Goal: Task Accomplishment & Management: Manage account settings

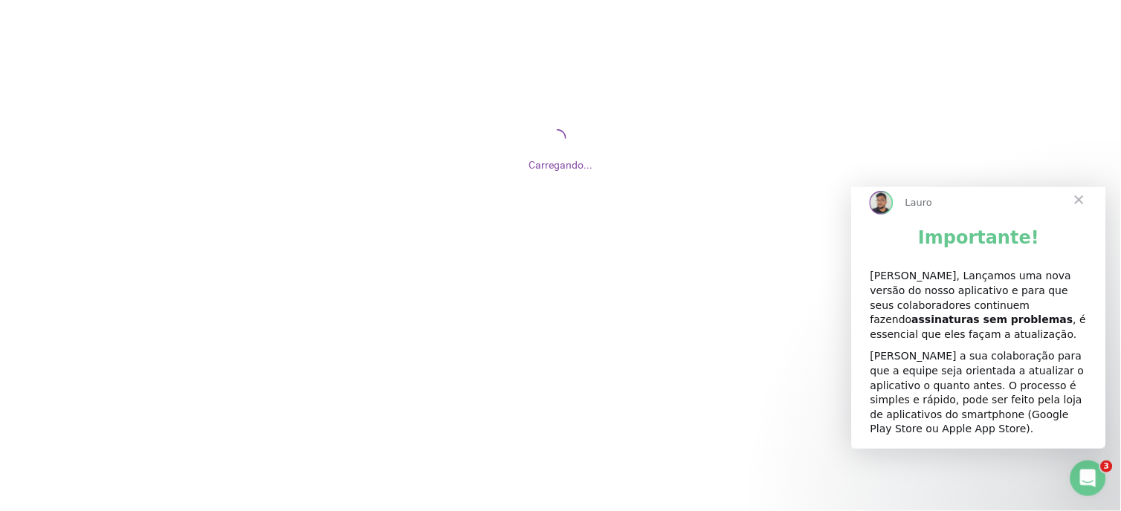
click at [1075, 215] on span "Fechar" at bounding box center [1079, 200] width 54 height 54
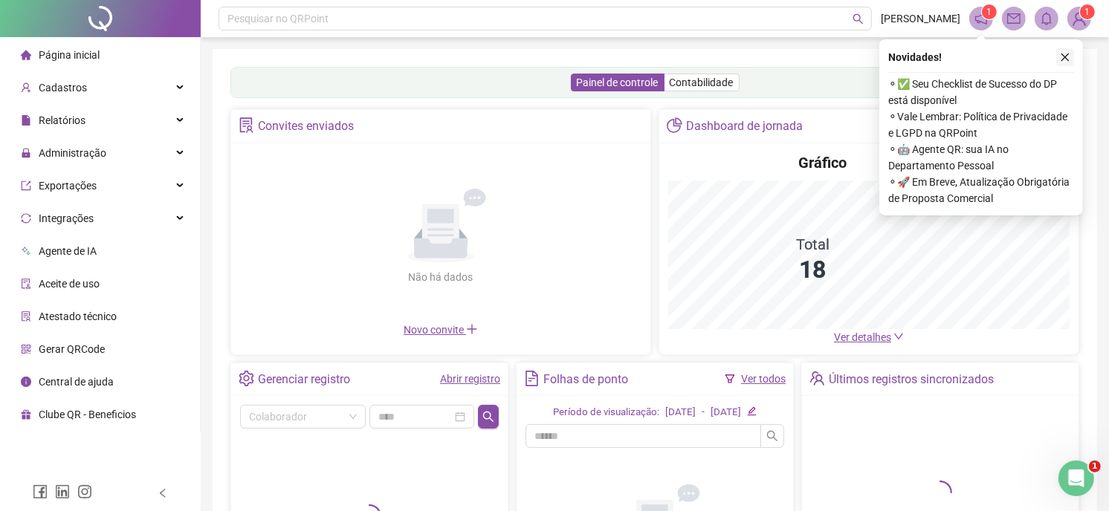
click at [1063, 55] on icon "close" at bounding box center [1066, 58] width 8 height 8
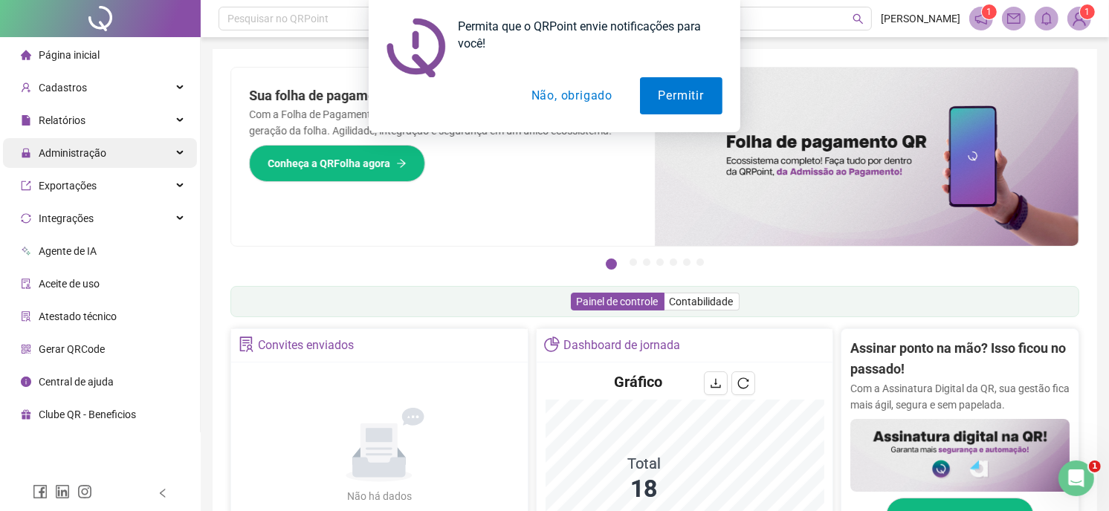
click at [105, 157] on div "Administração" at bounding box center [100, 153] width 194 height 30
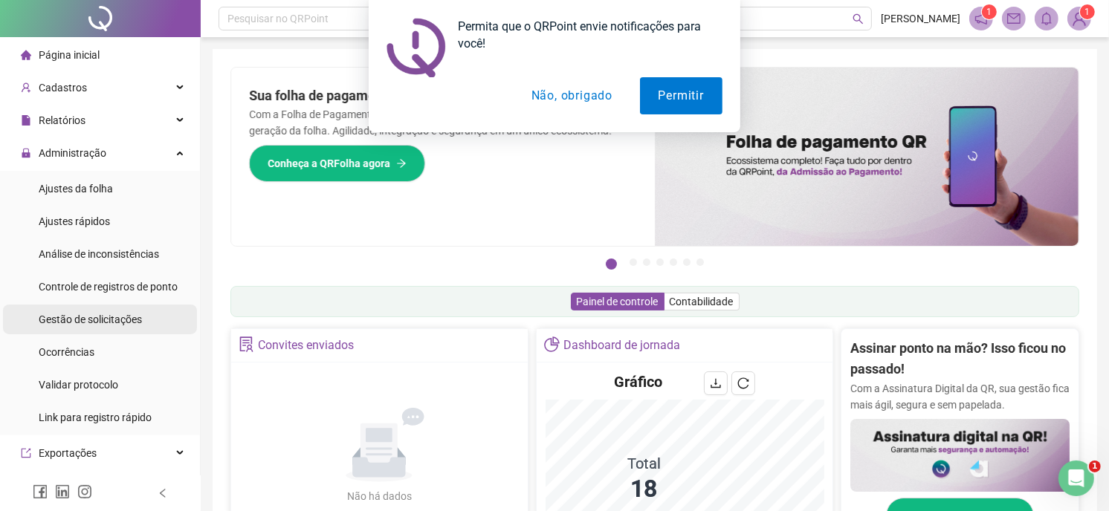
click at [127, 315] on span "Gestão de solicitações" at bounding box center [90, 320] width 103 height 12
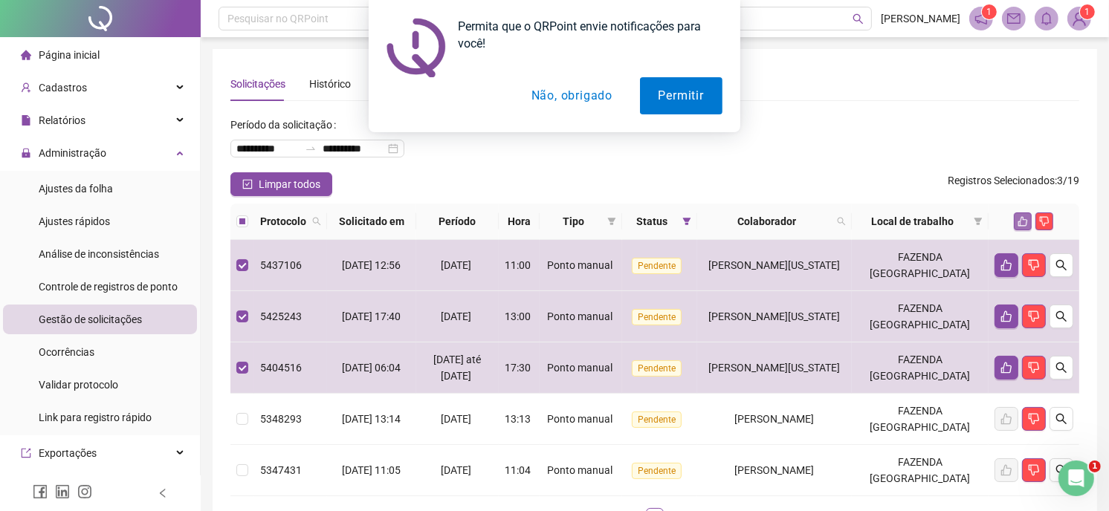
click at [1020, 227] on icon "like" at bounding box center [1023, 221] width 10 height 10
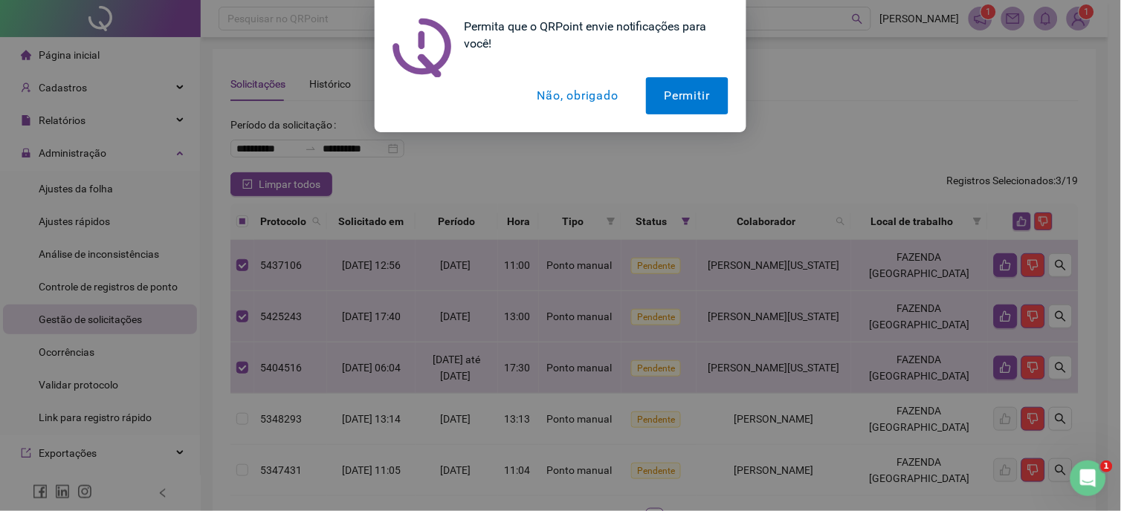
click at [571, 93] on button "Não, obrigado" at bounding box center [578, 95] width 118 height 37
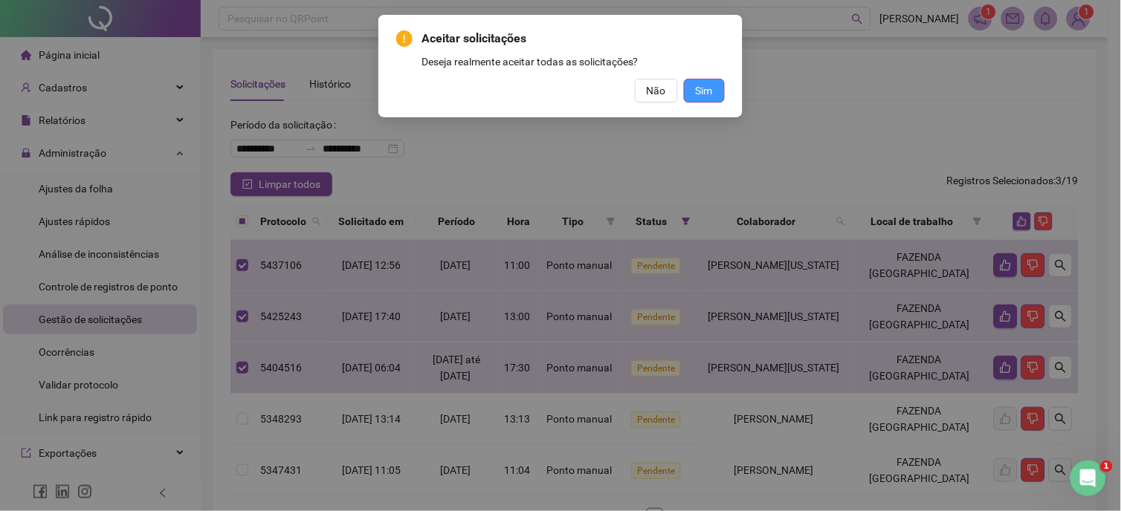
click at [718, 89] on button "Sim" at bounding box center [704, 91] width 41 height 24
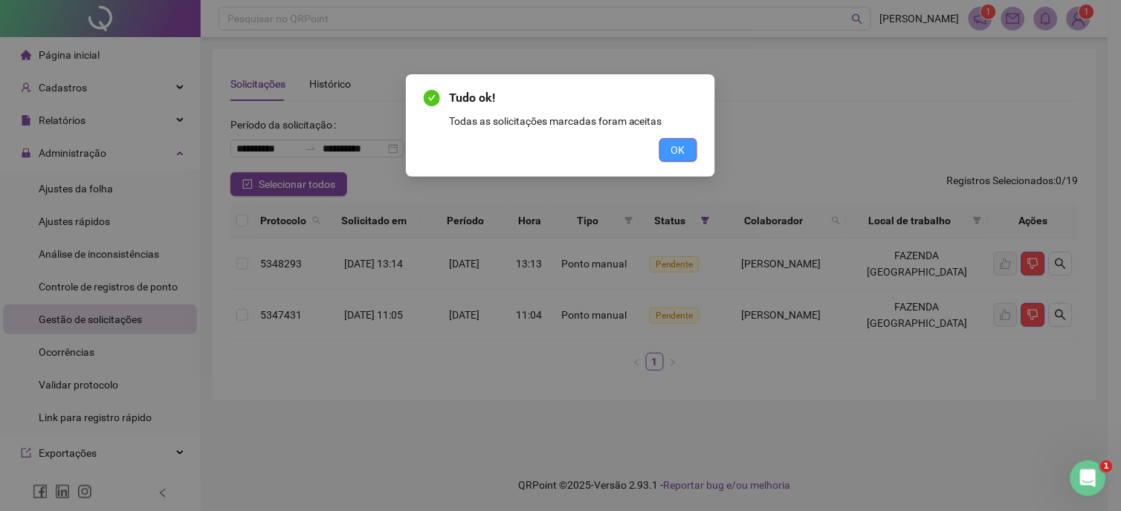
click at [673, 149] on span "OK" at bounding box center [678, 150] width 14 height 16
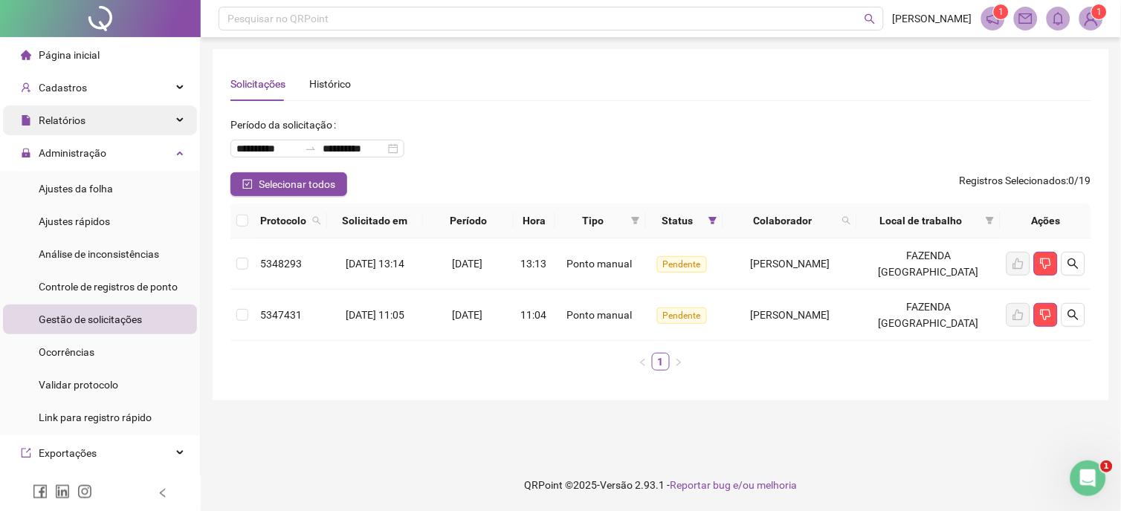
click at [119, 121] on div "Relatórios" at bounding box center [100, 121] width 194 height 30
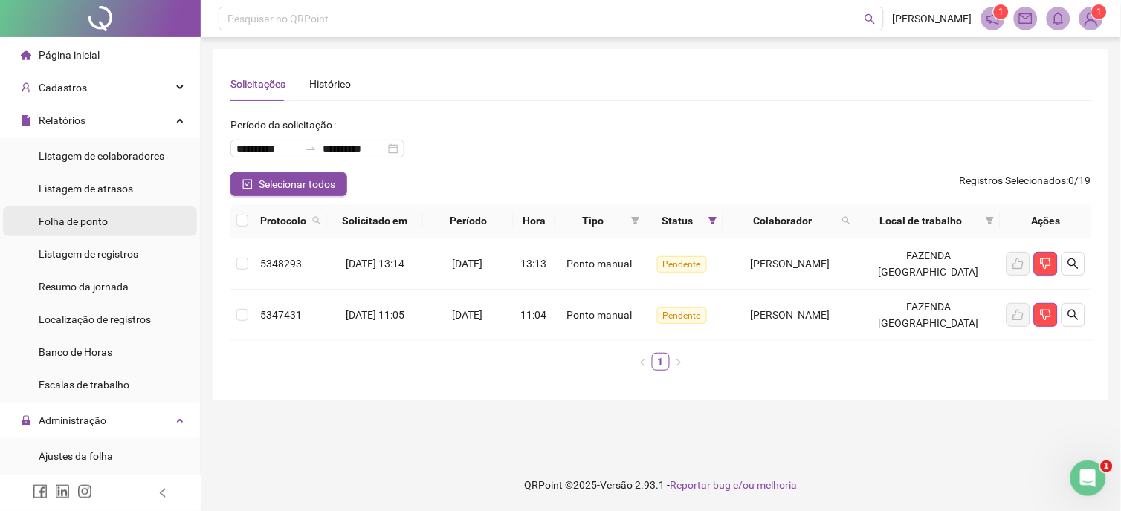
click at [114, 221] on li "Folha de ponto" at bounding box center [100, 222] width 194 height 30
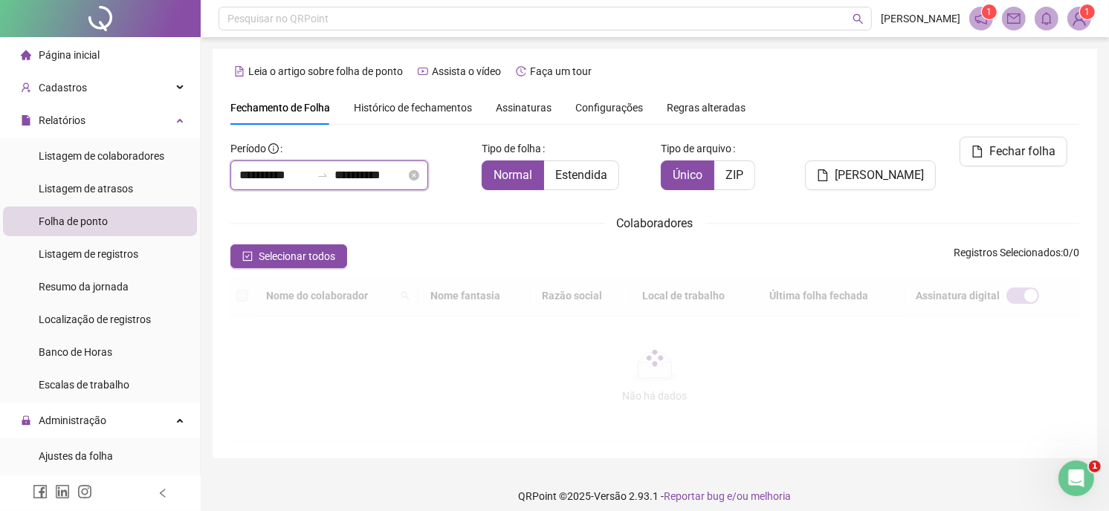
click at [268, 174] on input "**********" at bounding box center [274, 176] width 71 height 18
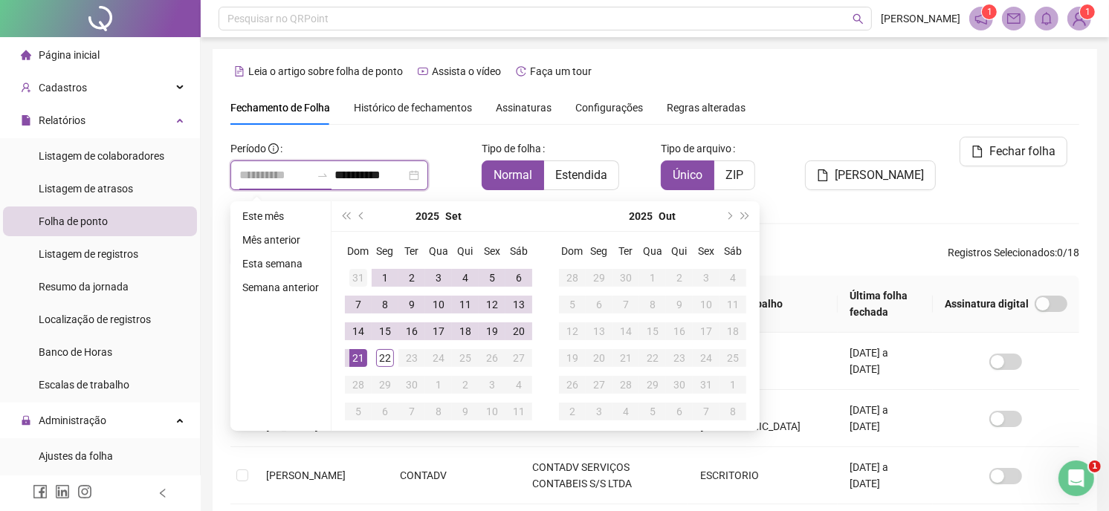
scroll to position [48, 0]
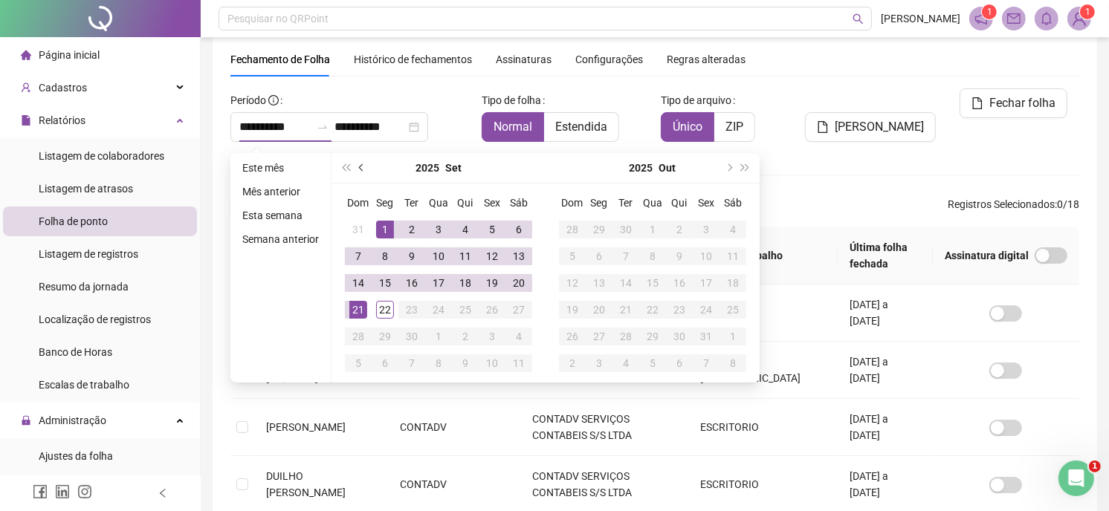
click at [362, 167] on span "prev-year" at bounding box center [362, 167] width 7 height 7
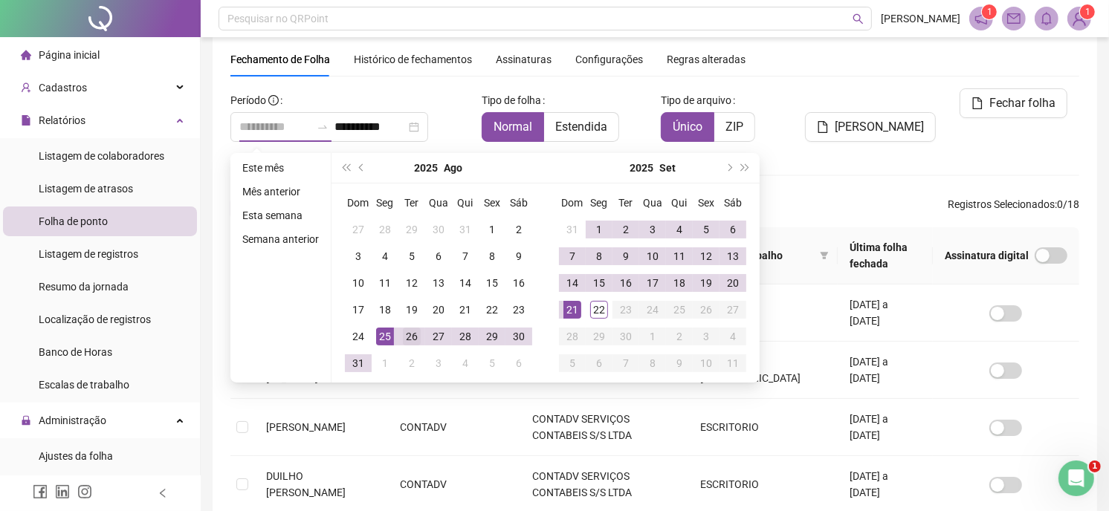
type input "**********"
click at [406, 333] on div "26" at bounding box center [412, 337] width 18 height 18
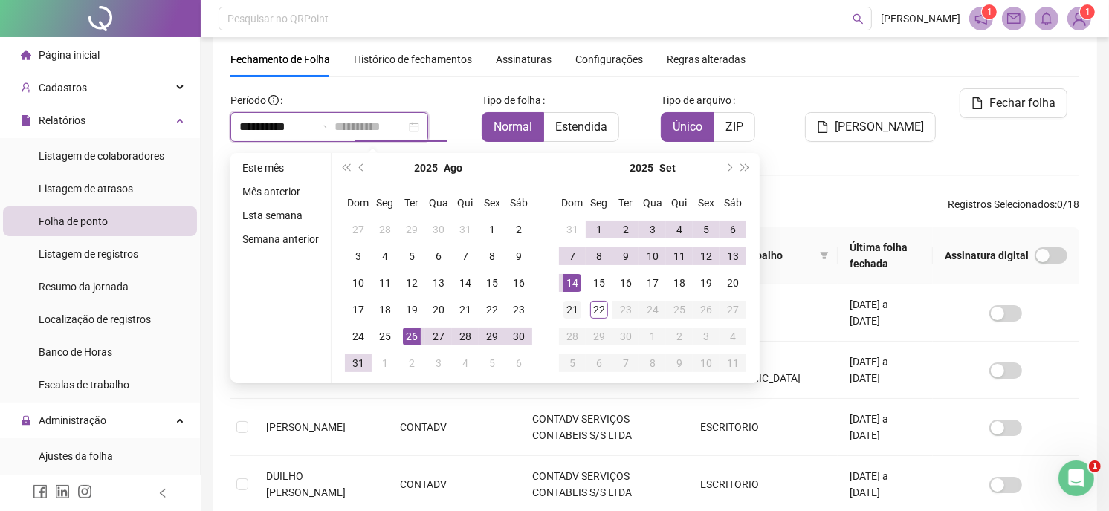
type input "**********"
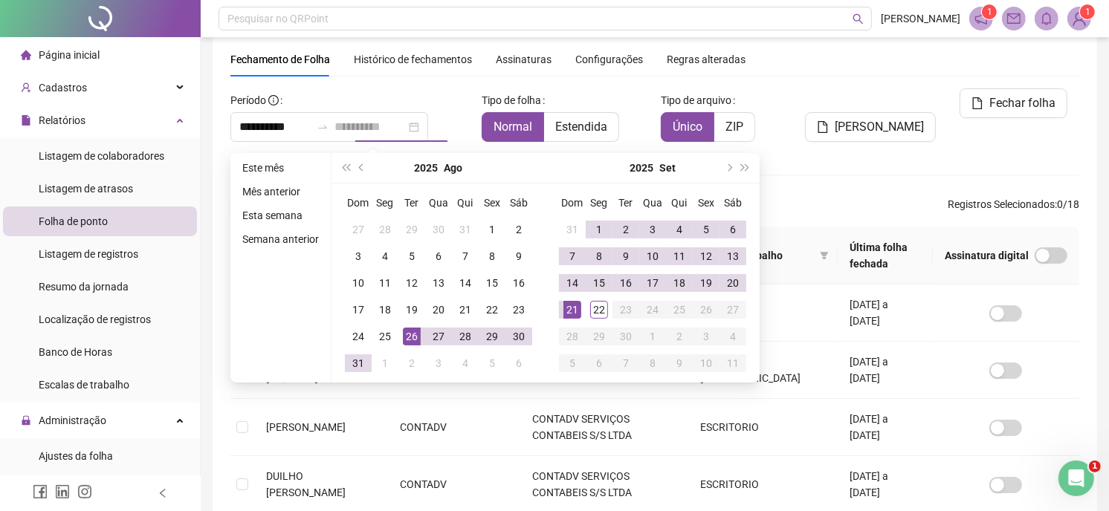
click at [570, 308] on div "21" at bounding box center [572, 310] width 18 height 18
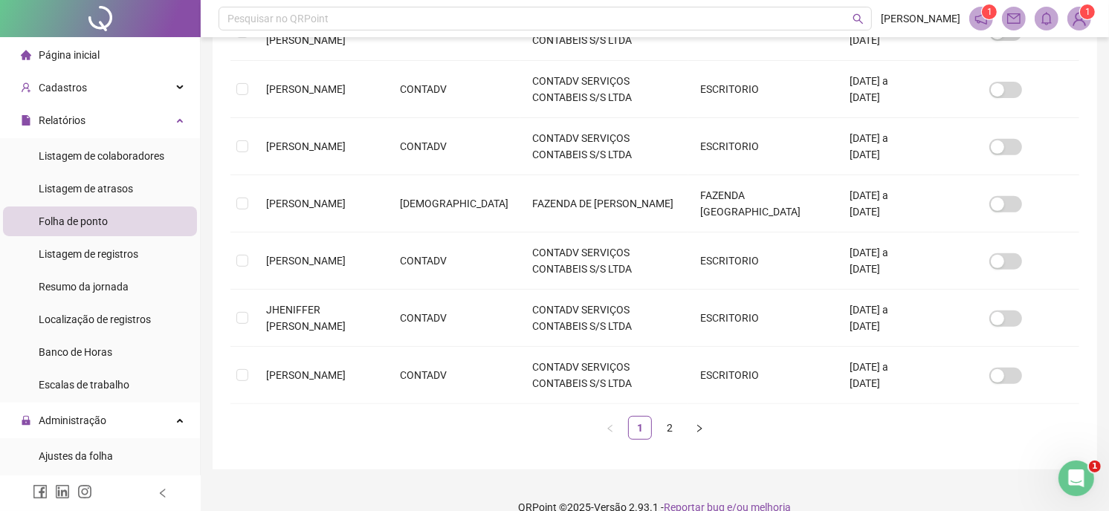
scroll to position [523, 0]
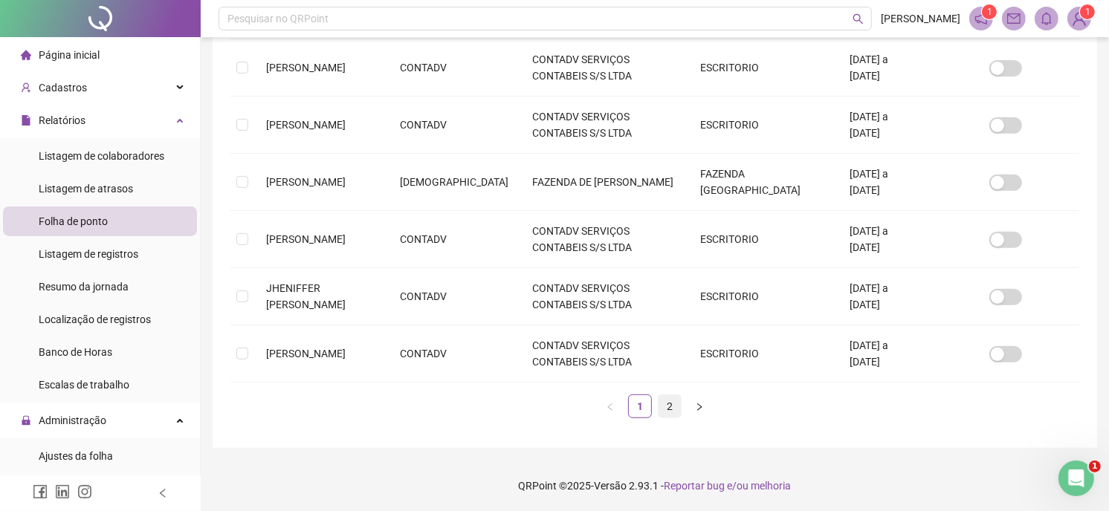
click at [665, 415] on link "2" at bounding box center [670, 406] width 22 height 22
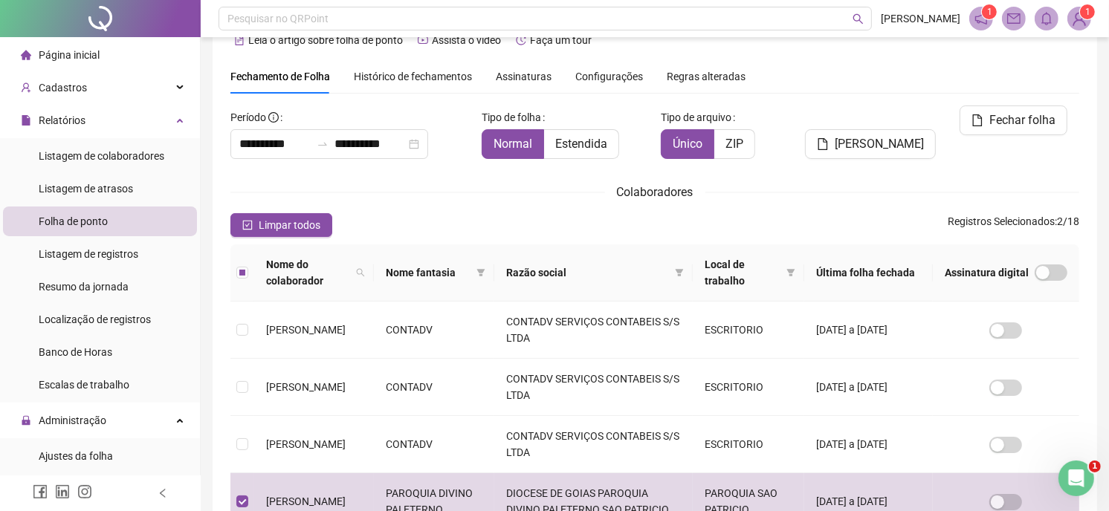
scroll to position [0, 0]
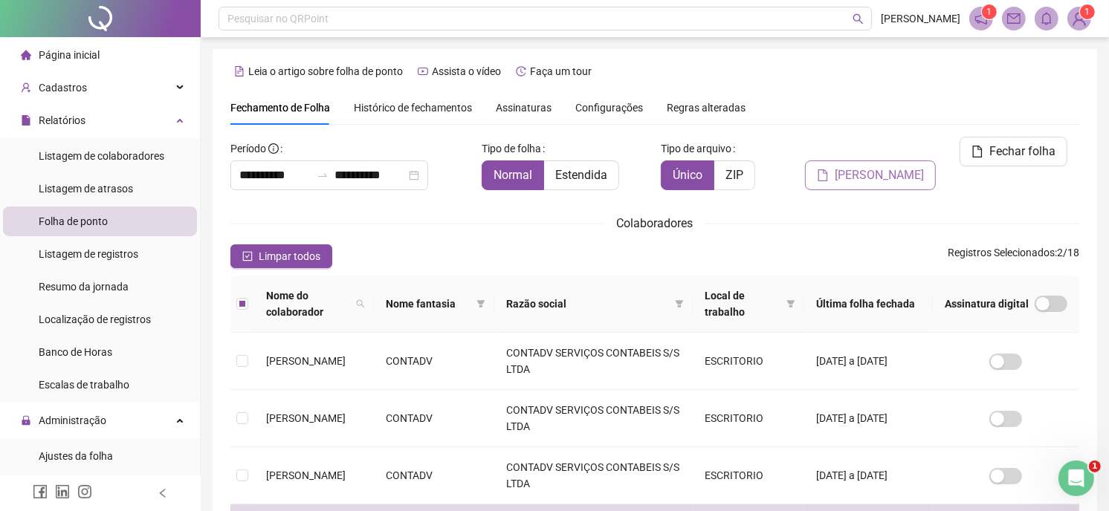
click at [878, 167] on span "[PERSON_NAME]" at bounding box center [879, 176] width 89 height 18
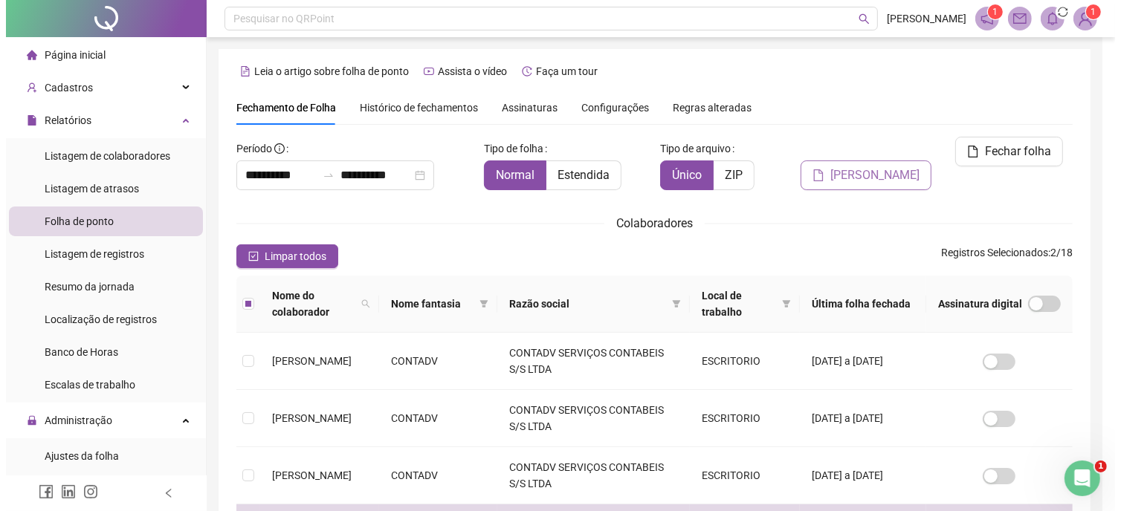
scroll to position [48, 0]
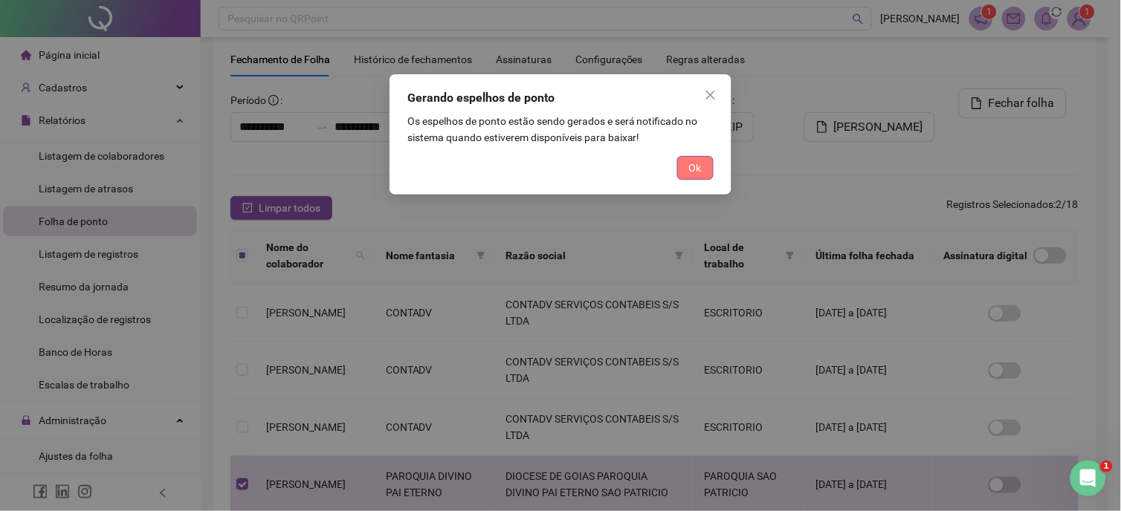
click at [696, 167] on span "Ok" at bounding box center [695, 168] width 13 height 16
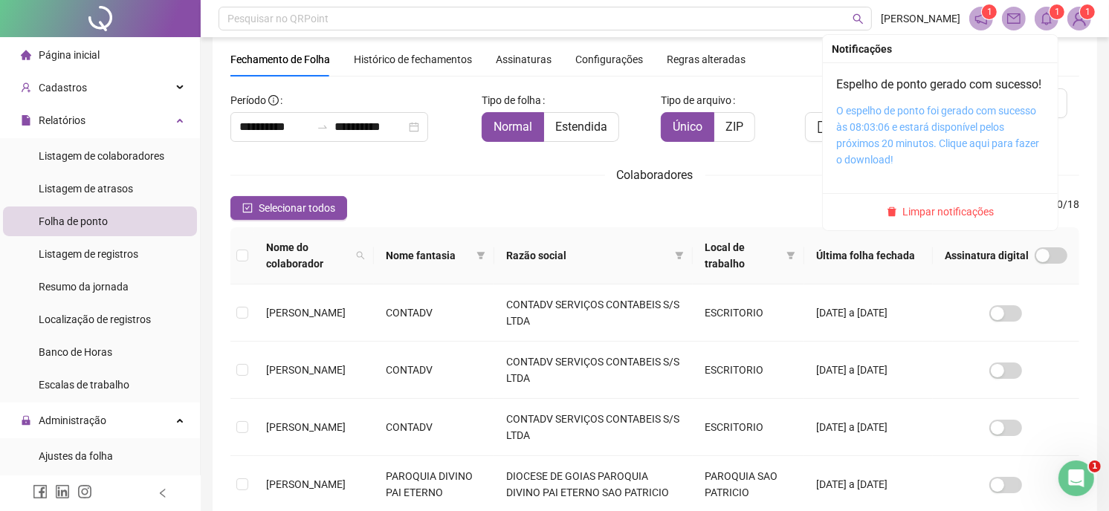
click at [939, 125] on link "O espelho de ponto foi gerado com sucesso às 08:03:06 e estará disponível pelos…" at bounding box center [937, 135] width 203 height 61
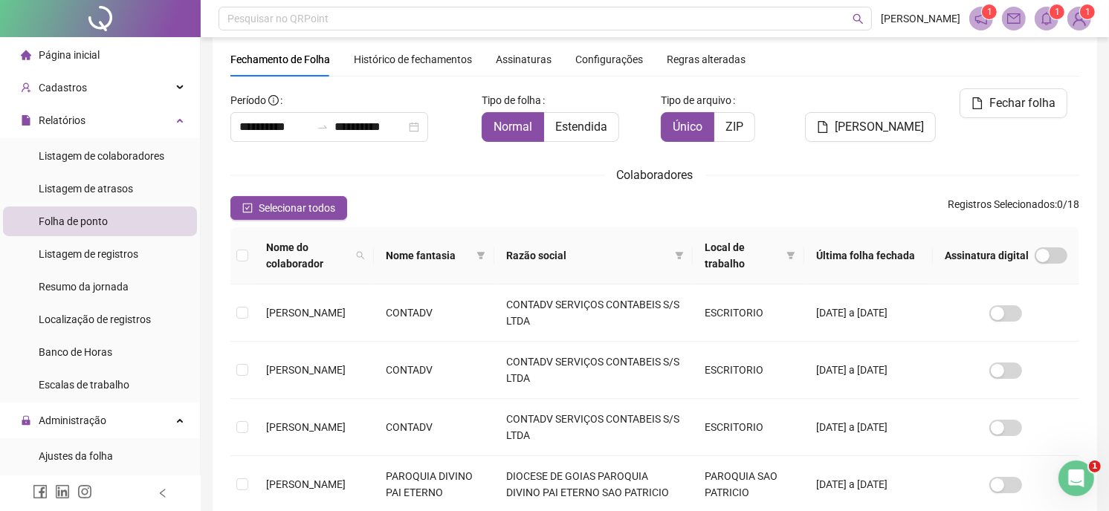
click at [1080, 27] on img at bounding box center [1079, 18] width 22 height 22
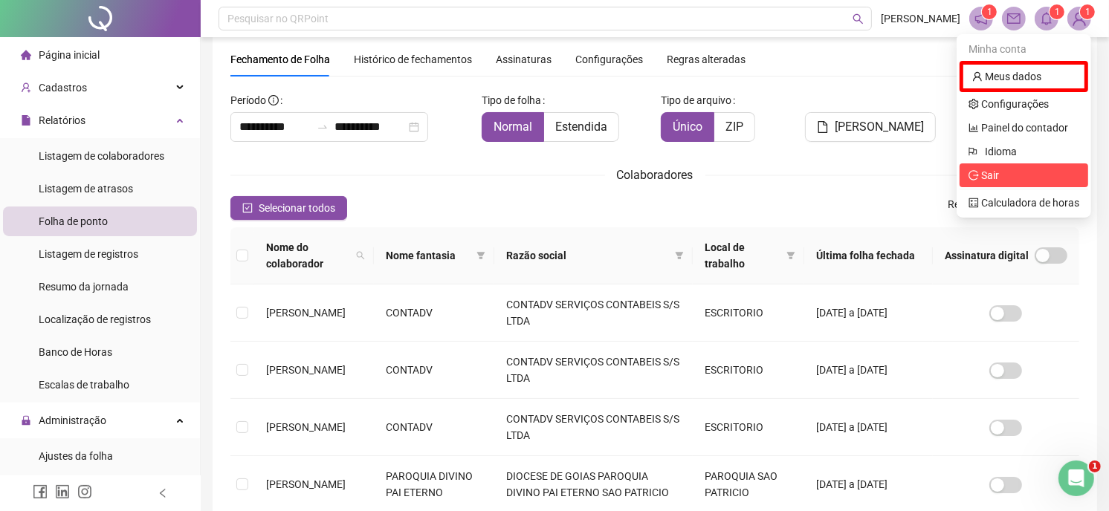
click at [1024, 180] on span "Sair" at bounding box center [1024, 175] width 111 height 16
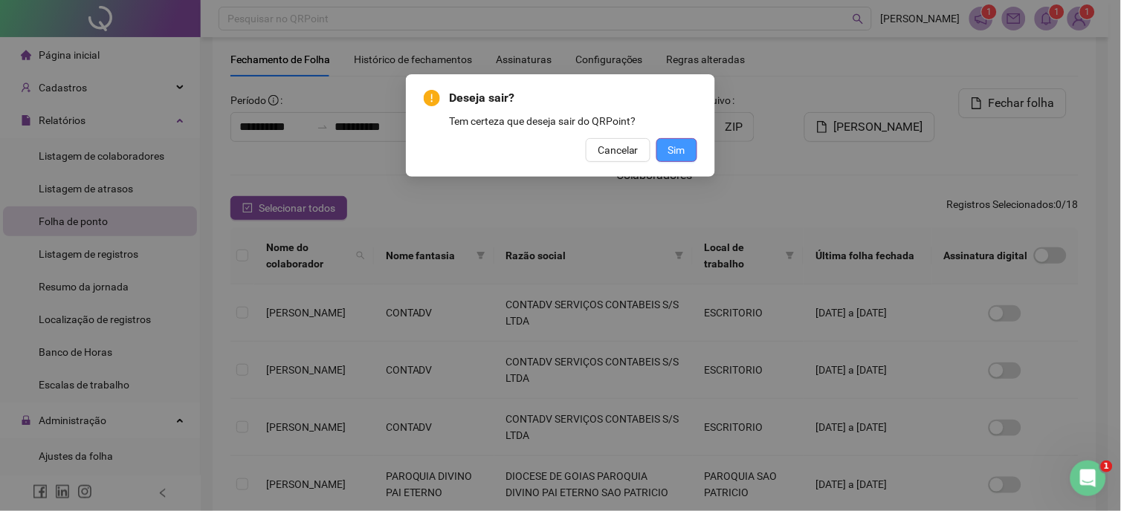
click at [685, 150] on span "Sim" at bounding box center [676, 150] width 17 height 16
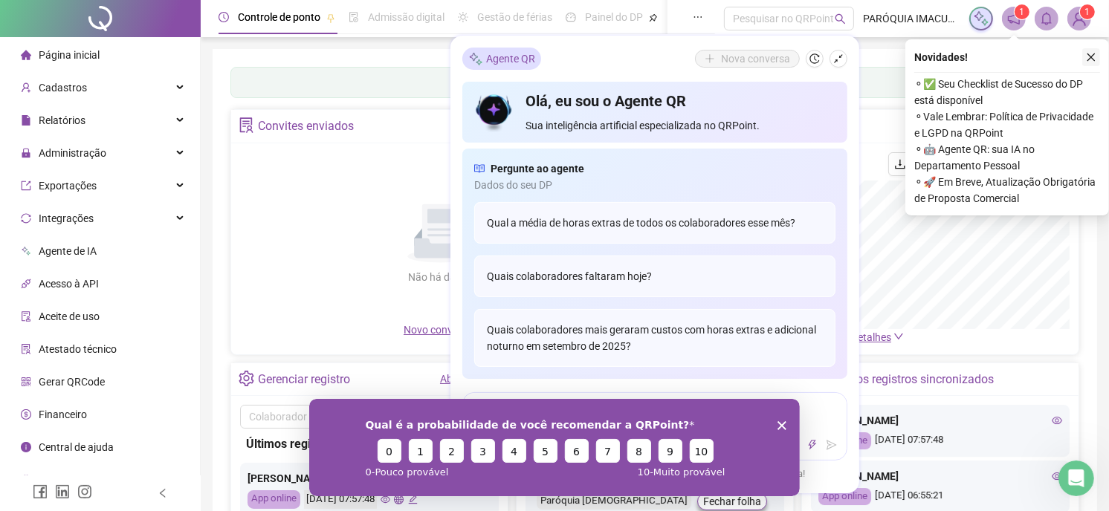
click at [1088, 56] on icon "close" at bounding box center [1091, 57] width 10 height 10
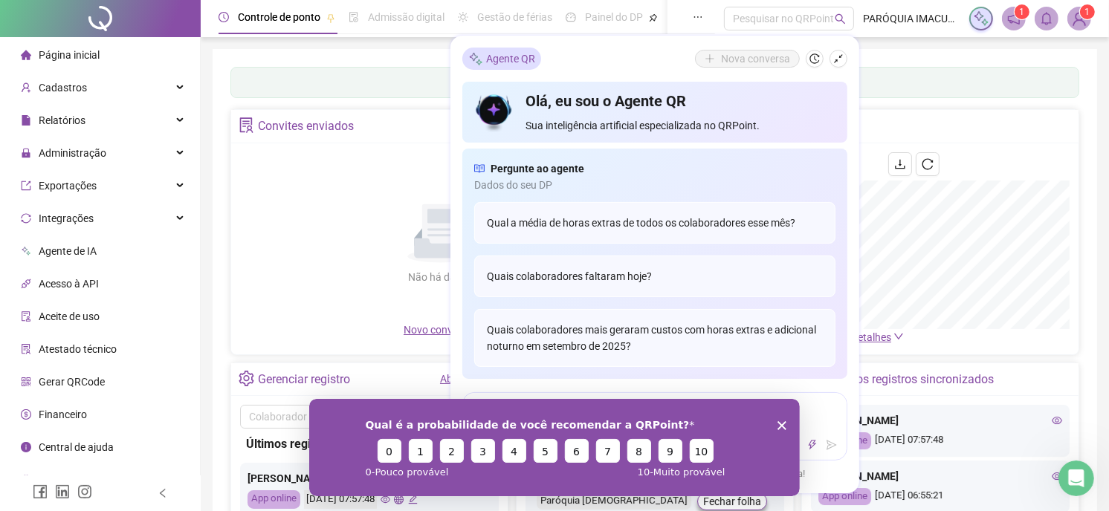
click at [777, 428] on icon "Encerrar pesquisa" at bounding box center [781, 425] width 9 height 9
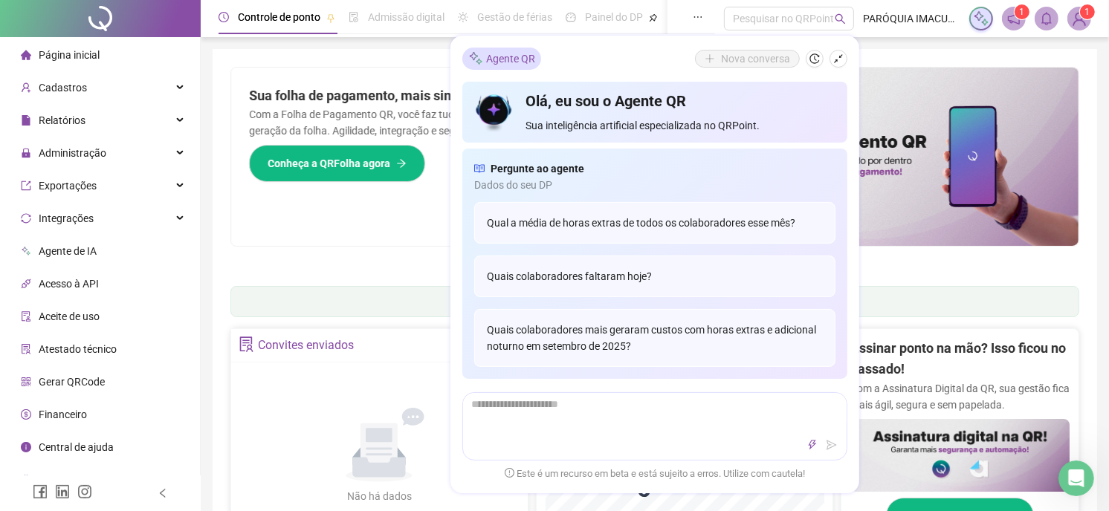
click at [219, 248] on div "Pague o QRPoint com Cartão de Crédito Sua assinatura: mais segurança, prática e…" at bounding box center [655, 476] width 885 height 855
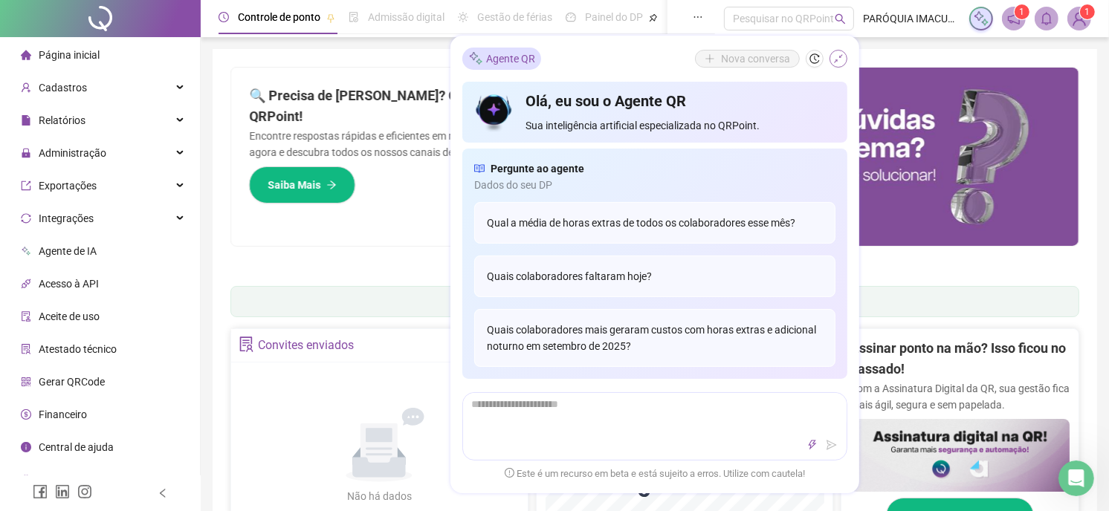
click at [836, 55] on icon "shrink" at bounding box center [838, 59] width 10 height 10
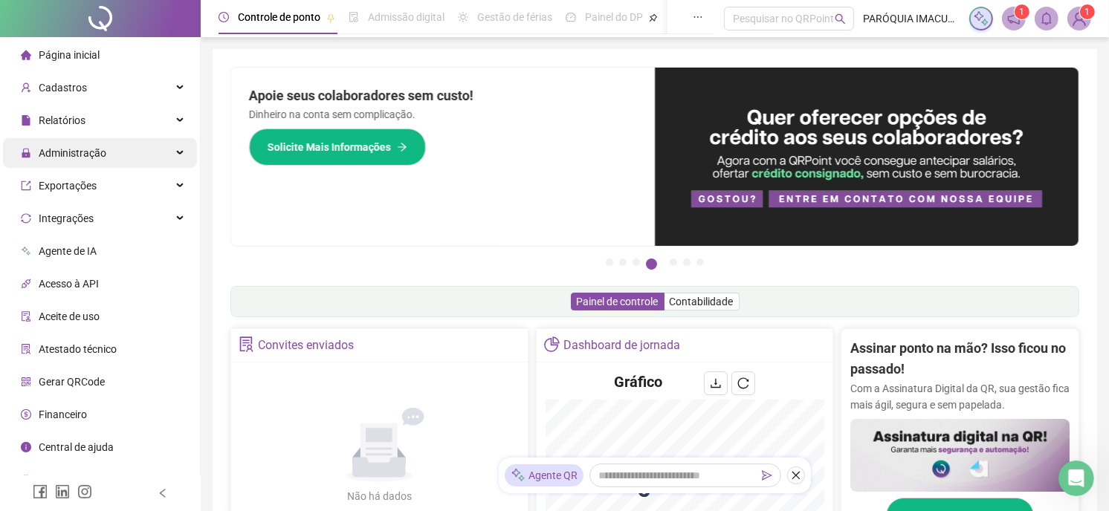
click at [112, 152] on div "Administração" at bounding box center [100, 153] width 194 height 30
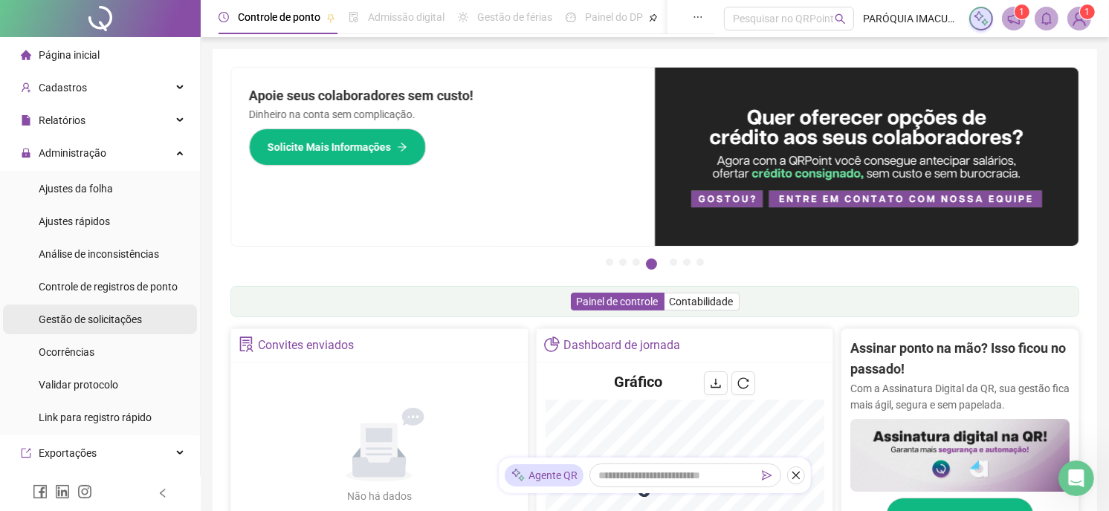
click at [93, 316] on span "Gestão de solicitações" at bounding box center [90, 320] width 103 height 12
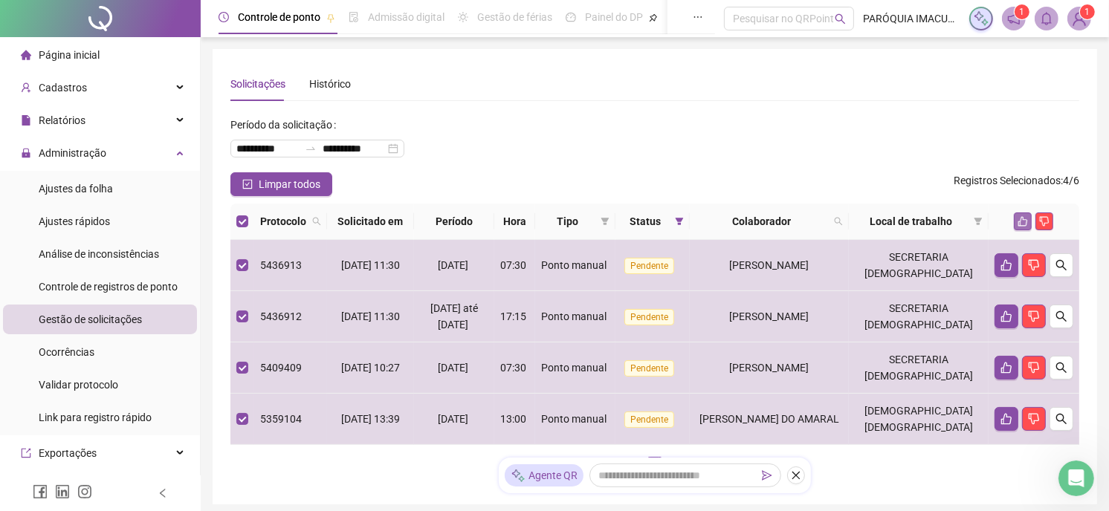
click at [1021, 219] on icon "like" at bounding box center [1023, 221] width 10 height 10
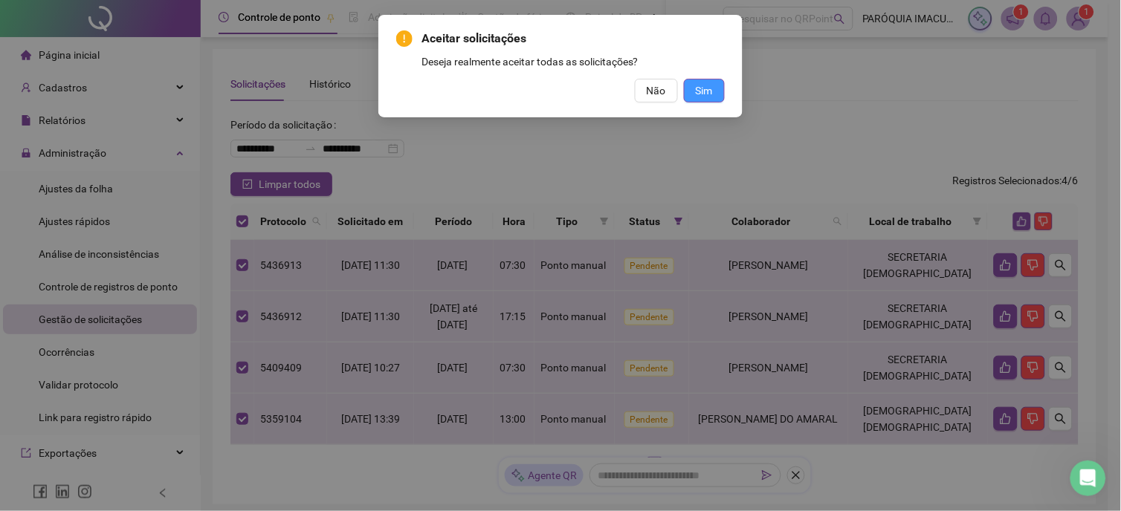
click at [714, 91] on button "Sim" at bounding box center [704, 91] width 41 height 24
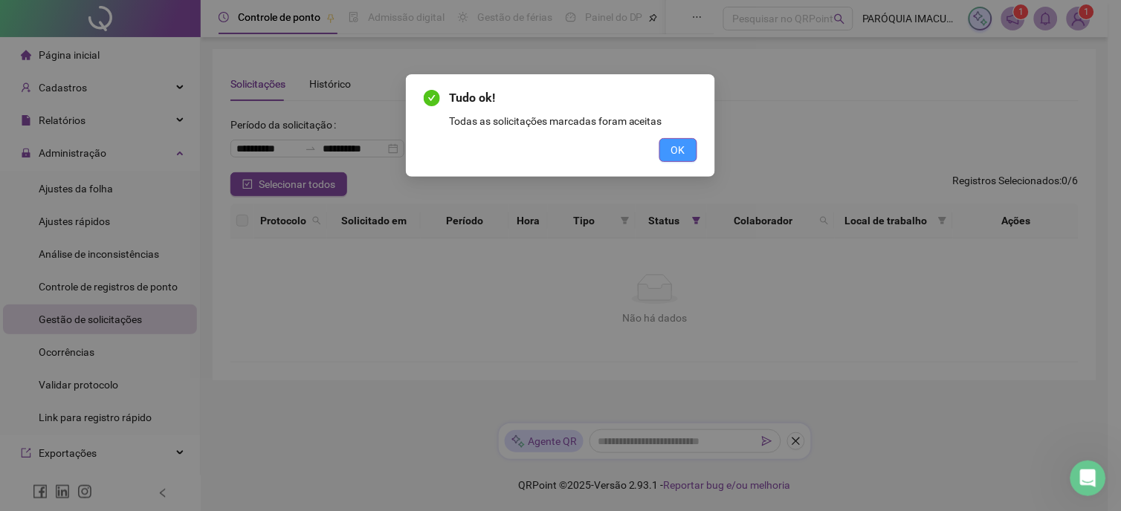
click at [672, 144] on span "OK" at bounding box center [678, 150] width 14 height 16
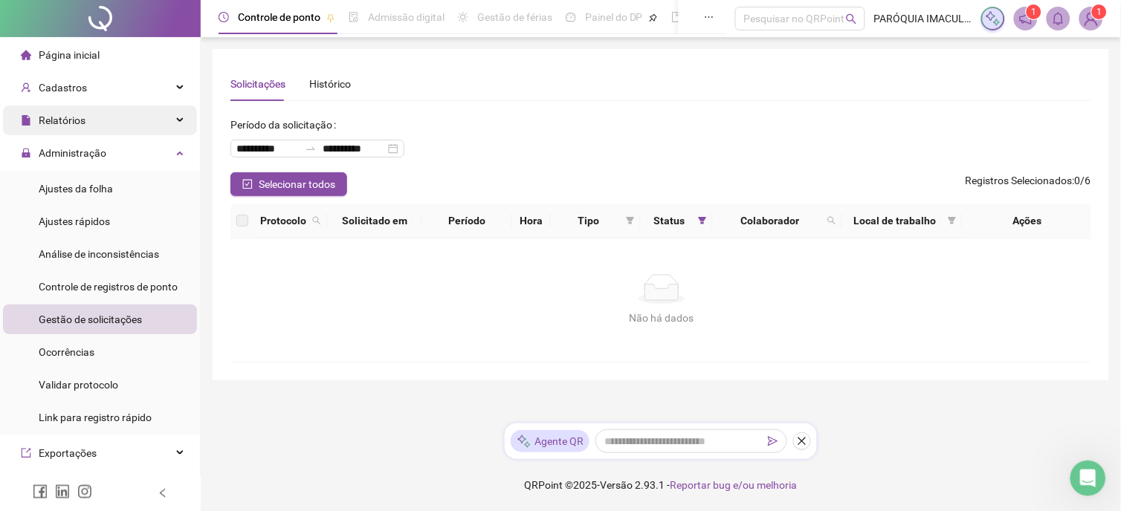
click at [101, 121] on div "Relatórios" at bounding box center [100, 121] width 194 height 30
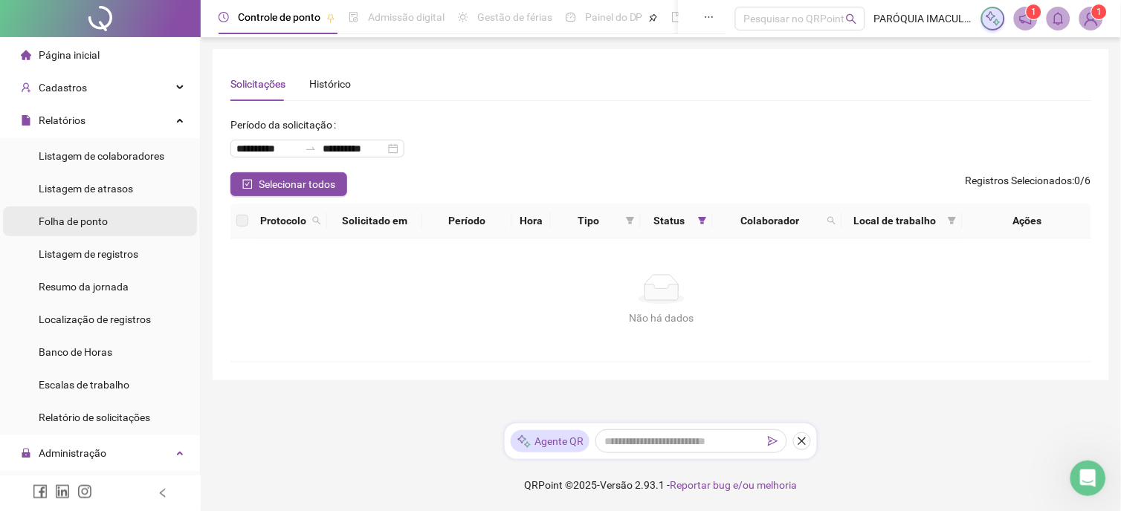
click at [126, 224] on li "Folha de ponto" at bounding box center [100, 222] width 194 height 30
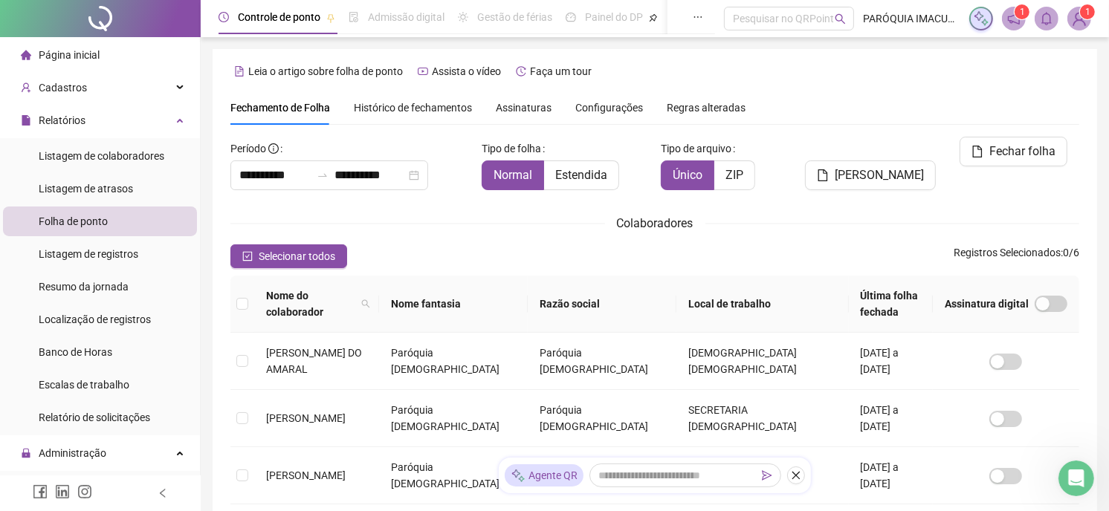
scroll to position [48, 0]
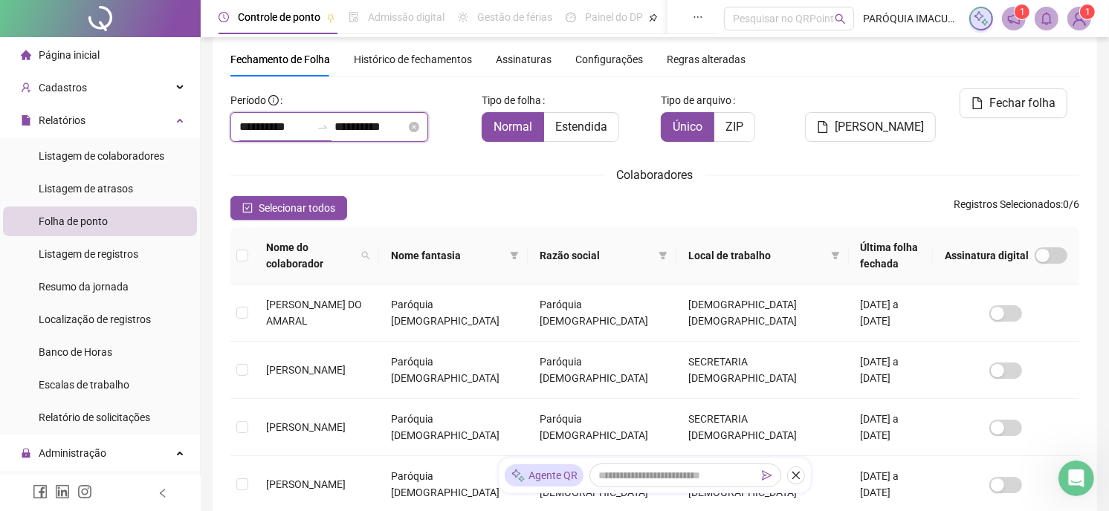
click at [269, 131] on input "**********" at bounding box center [274, 127] width 71 height 18
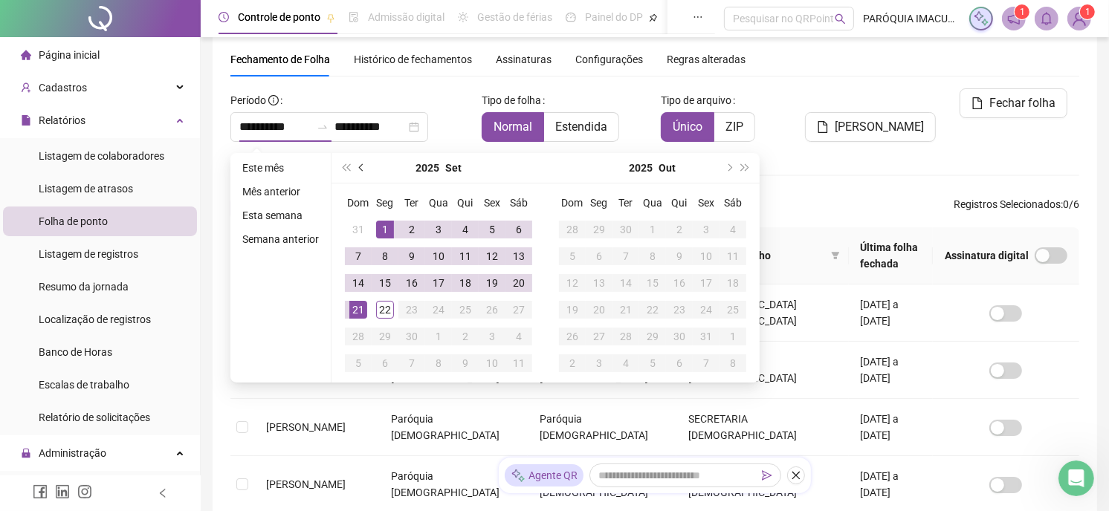
click at [361, 165] on span "prev-year" at bounding box center [362, 167] width 7 height 7
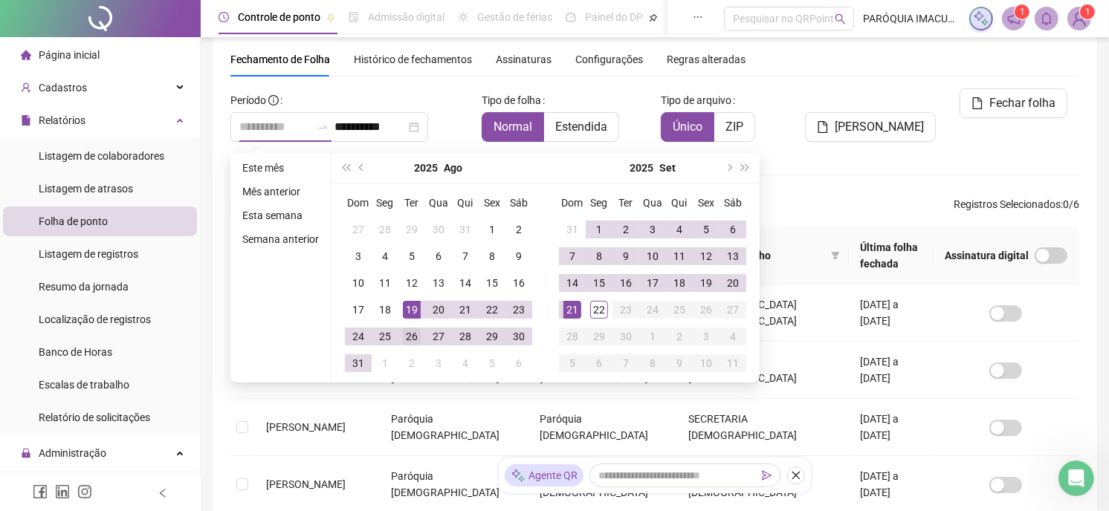
type input "**********"
click at [405, 338] on div "26" at bounding box center [412, 337] width 18 height 18
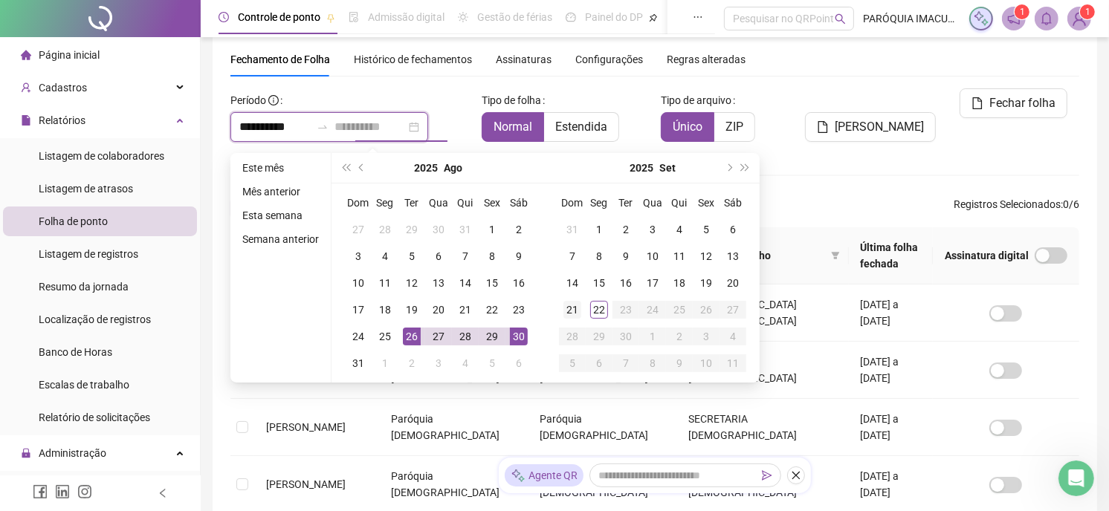
type input "**********"
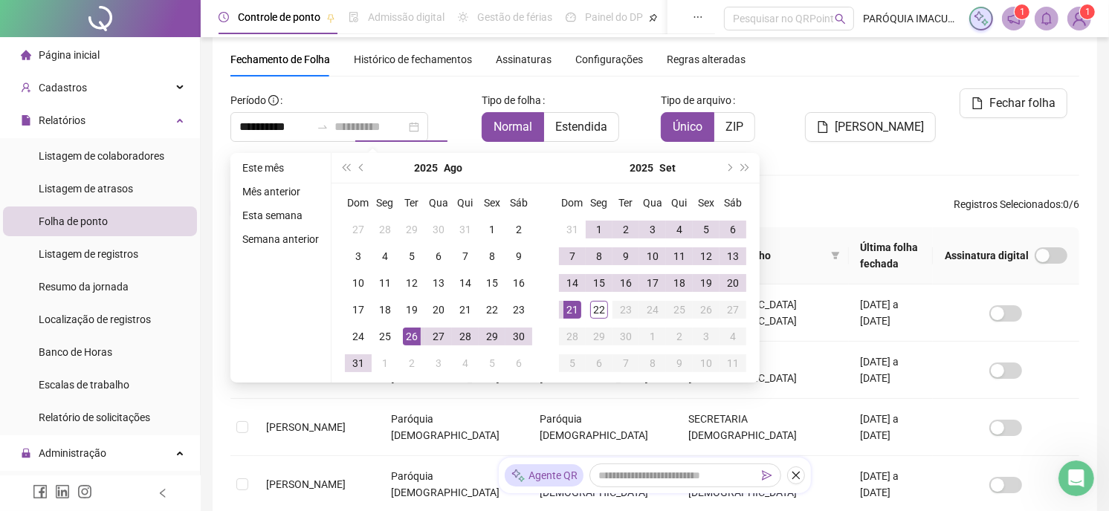
click at [570, 306] on div "21" at bounding box center [572, 310] width 18 height 18
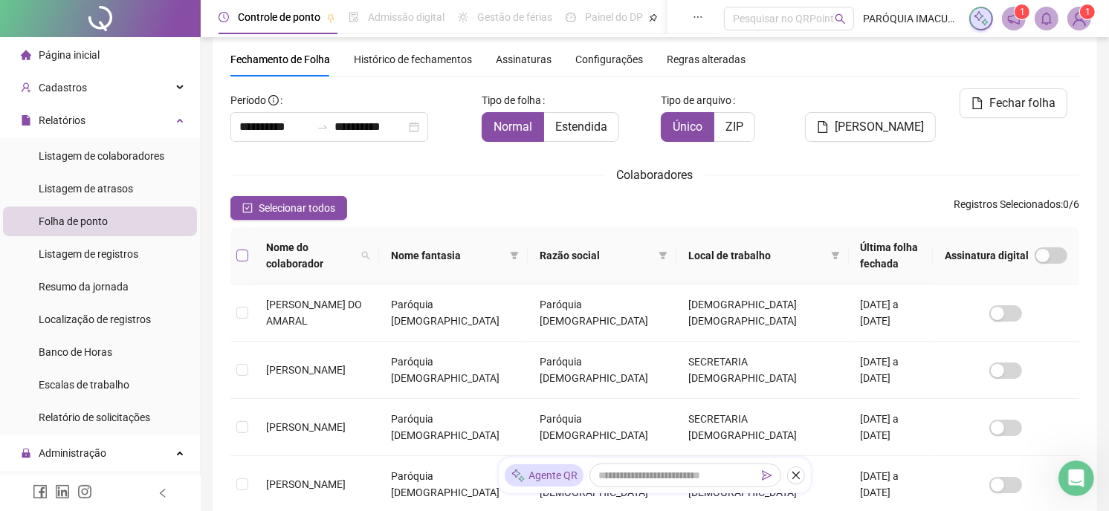
click at [238, 248] on label at bounding box center [242, 256] width 12 height 16
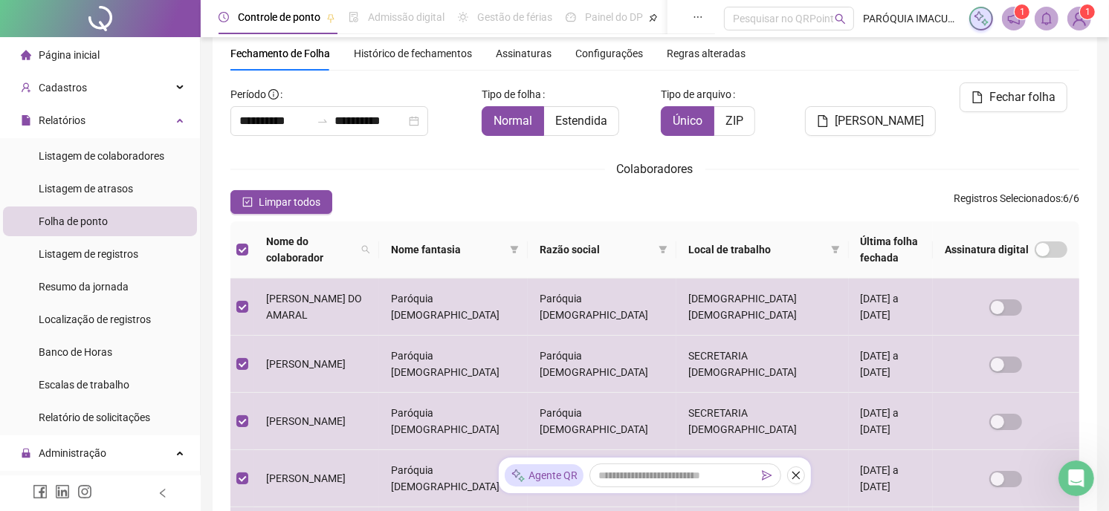
scroll to position [0, 0]
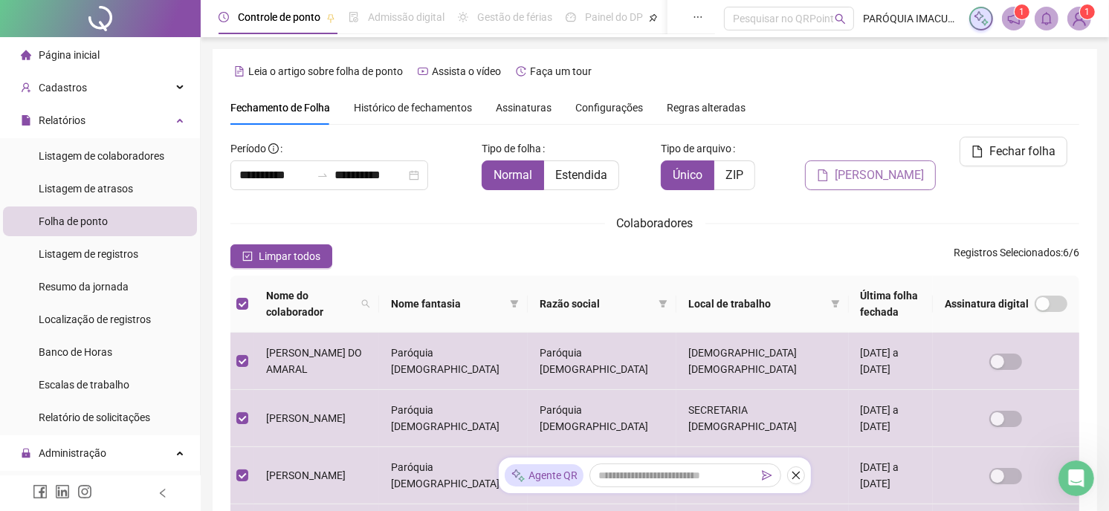
click at [888, 167] on span "[PERSON_NAME]" at bounding box center [879, 176] width 89 height 18
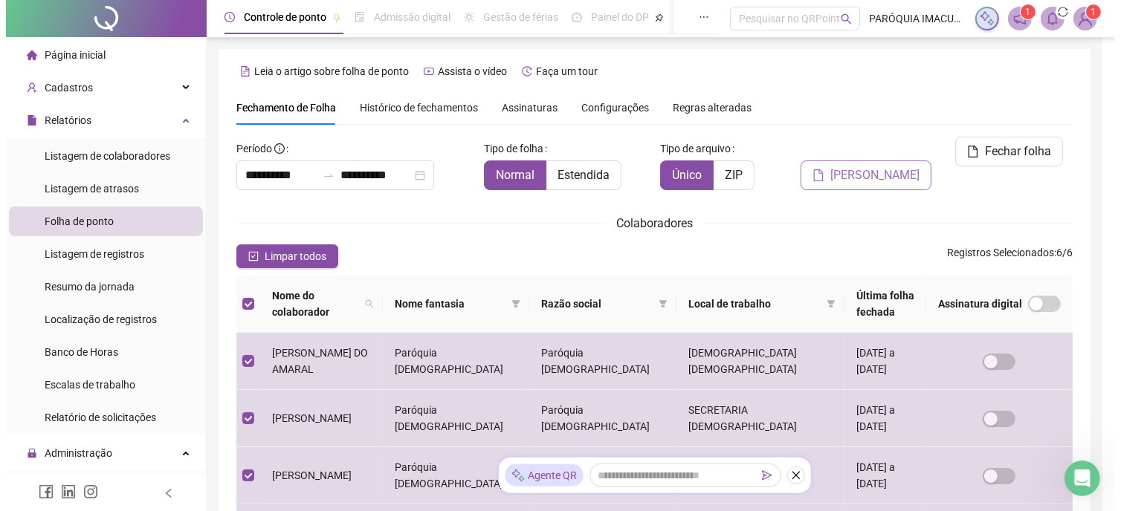
scroll to position [48, 0]
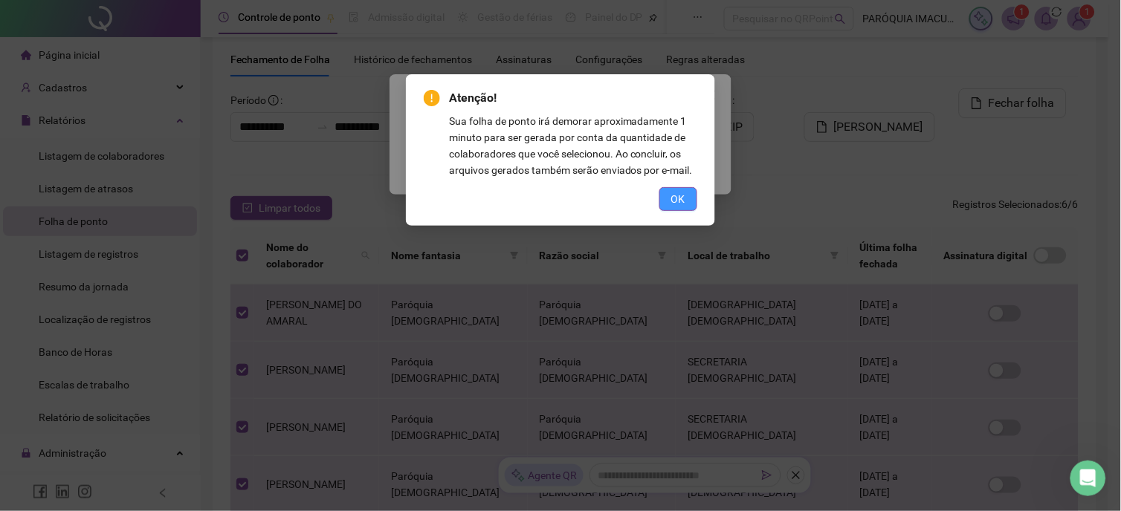
click at [673, 196] on span "OK" at bounding box center [678, 199] width 14 height 16
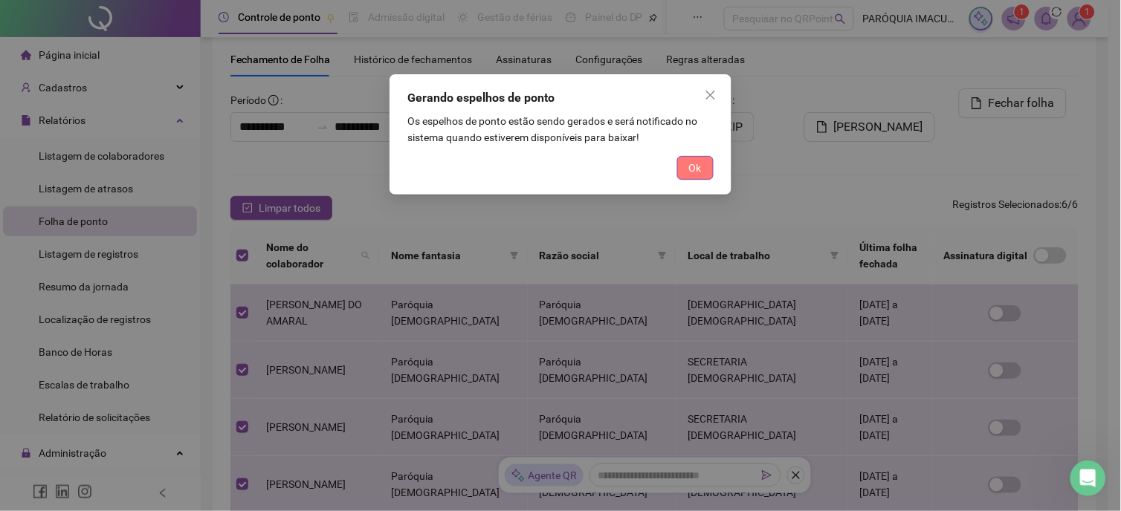
click at [703, 167] on button "Ok" at bounding box center [695, 168] width 36 height 24
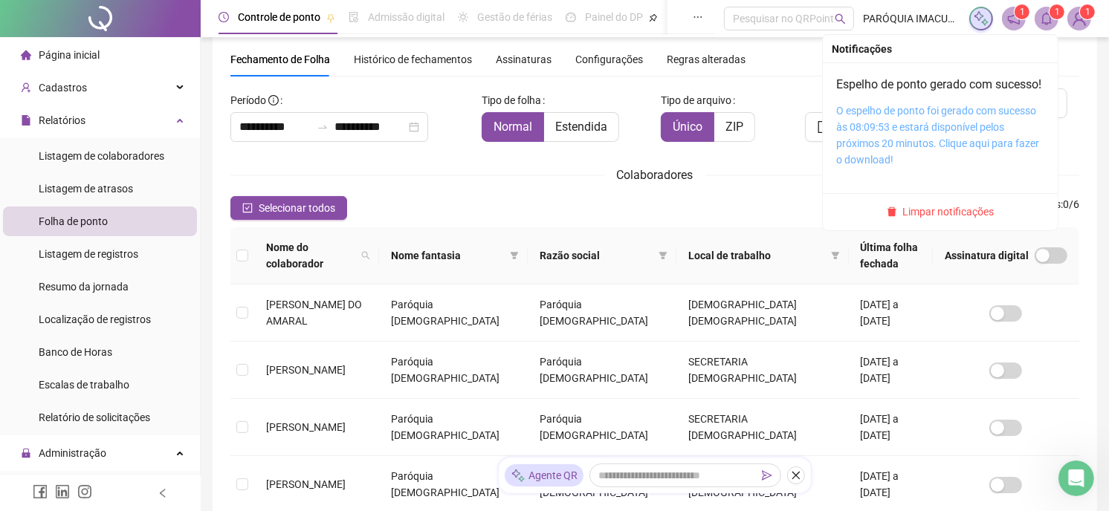
click at [954, 130] on link "O espelho de ponto foi gerado com sucesso às 08:09:53 e estará disponível pelos…" at bounding box center [937, 135] width 203 height 61
click at [955, 128] on link "O espelho de ponto foi gerado com sucesso às 08:09:53 e estará disponível pelos…" at bounding box center [937, 135] width 203 height 61
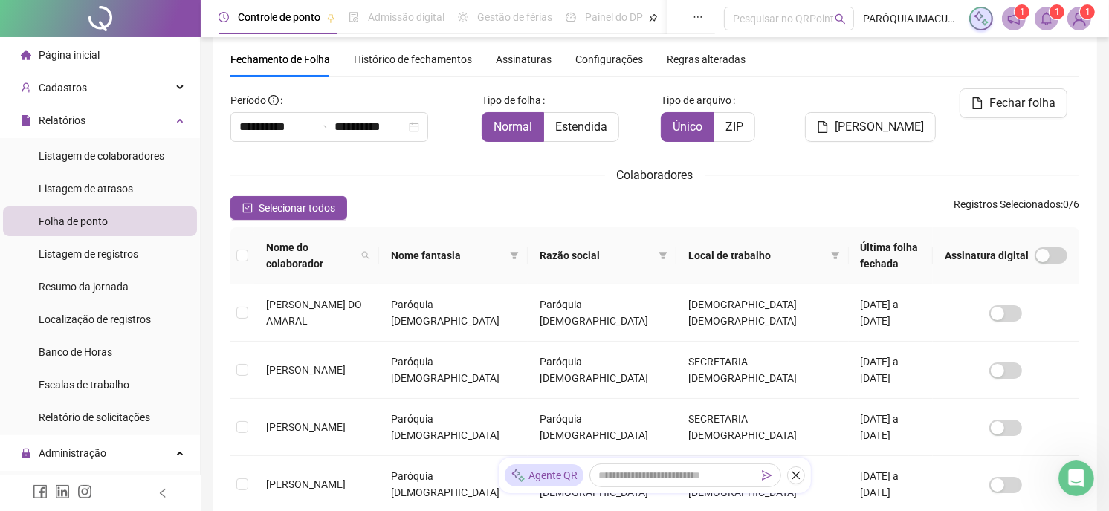
click at [1085, 17] on span "1" at bounding box center [1087, 12] width 5 height 10
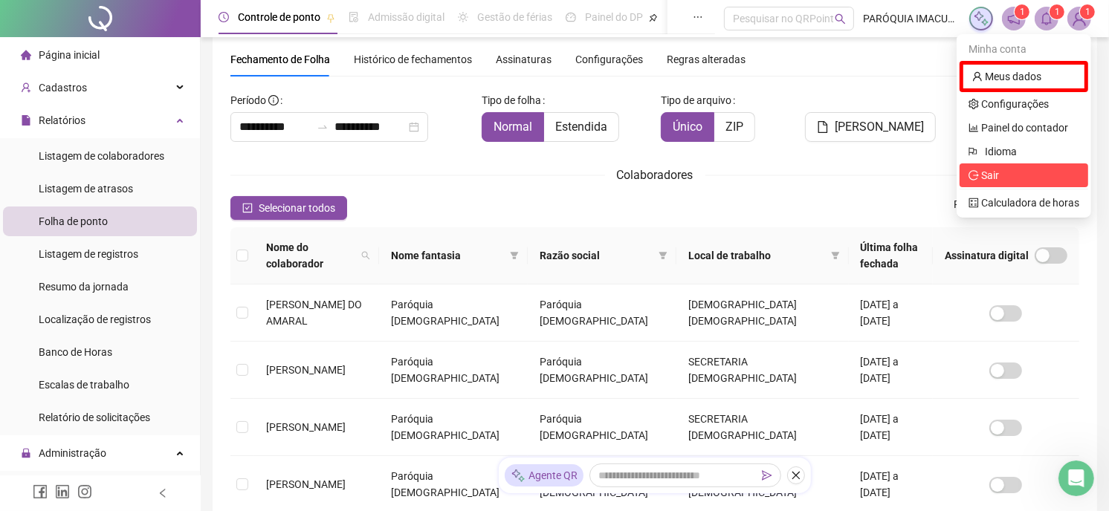
click at [1009, 168] on span "Sair" at bounding box center [1024, 175] width 111 height 16
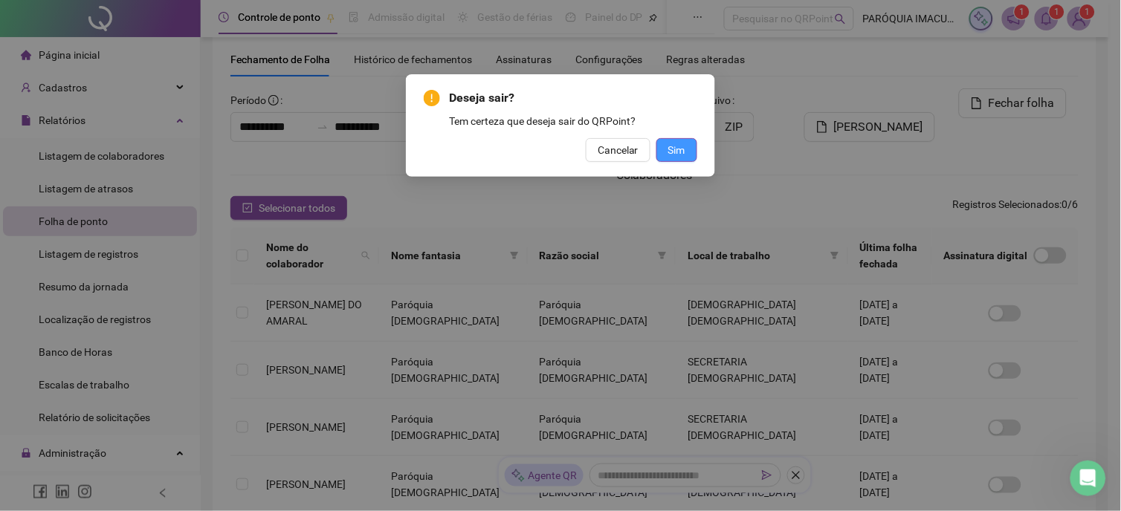
click at [680, 143] on span "Sim" at bounding box center [676, 150] width 17 height 16
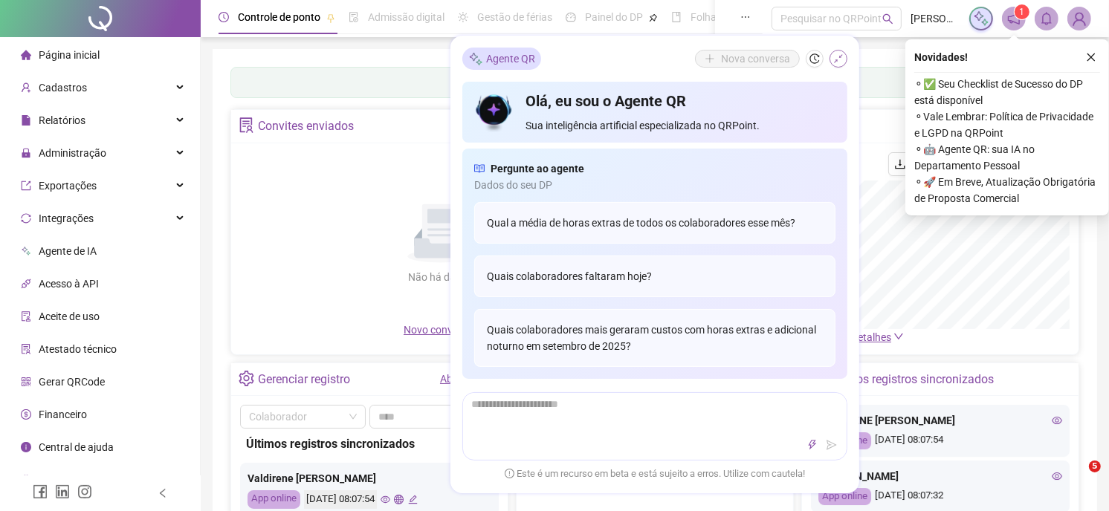
click at [842, 61] on icon "shrink" at bounding box center [838, 59] width 10 height 10
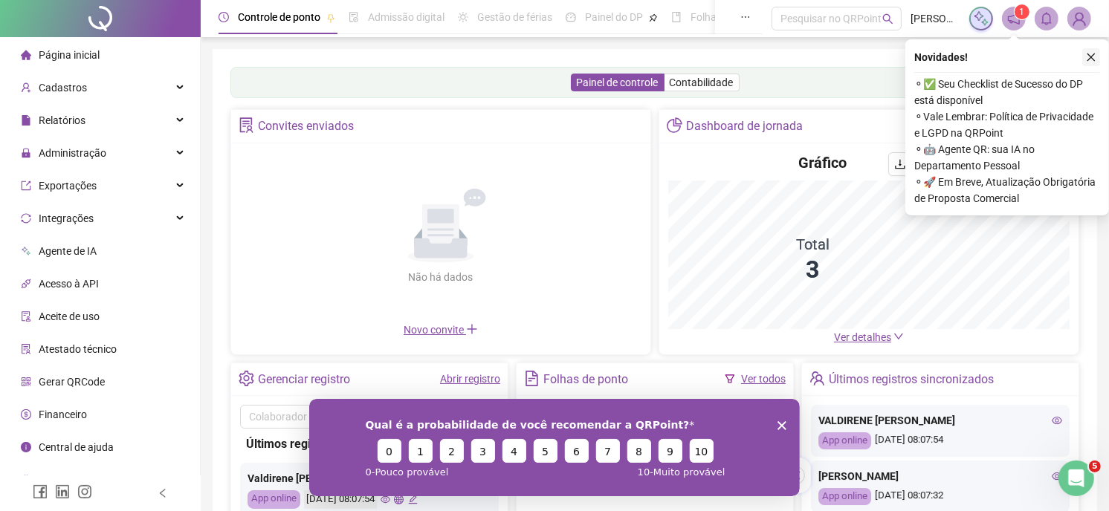
click at [1095, 55] on icon "close" at bounding box center [1091, 57] width 10 height 10
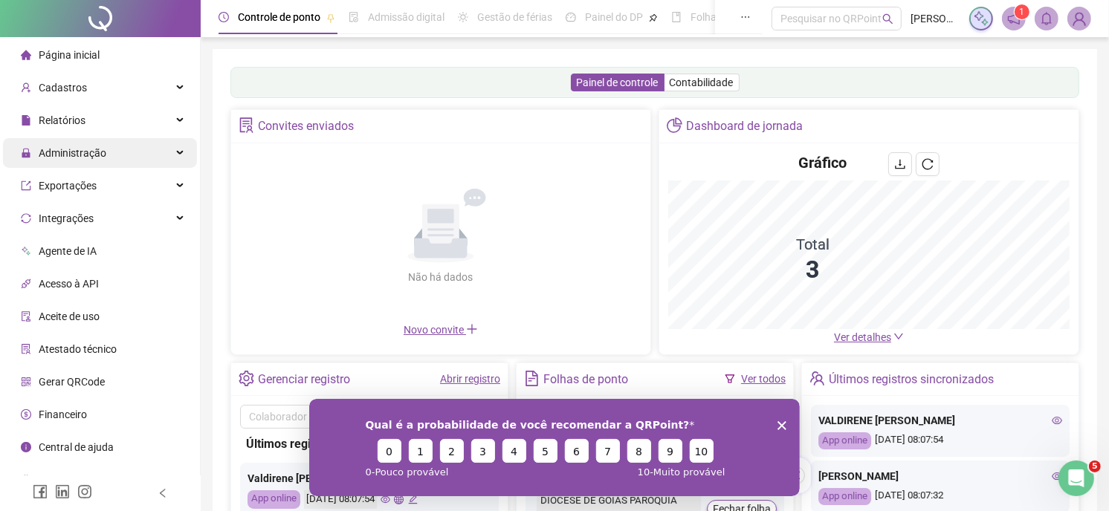
click at [98, 141] on span "Administração" at bounding box center [63, 153] width 85 height 30
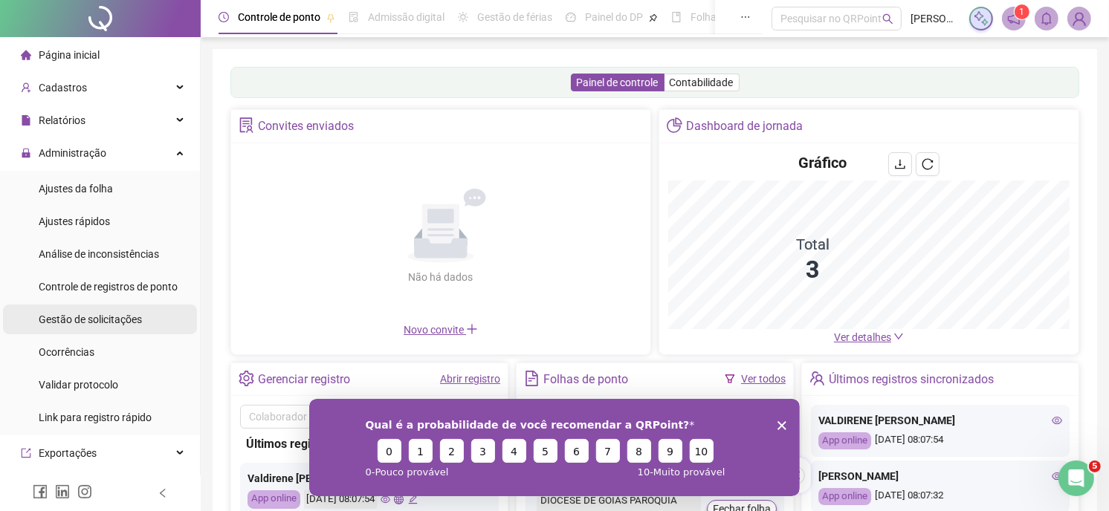
click at [123, 320] on span "Gestão de solicitações" at bounding box center [90, 320] width 103 height 12
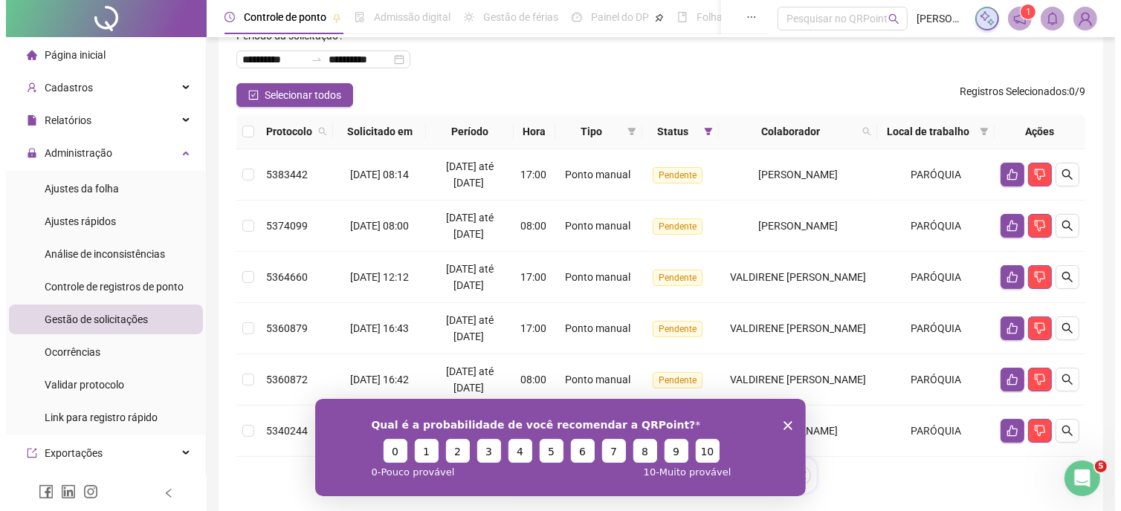
scroll to position [26, 0]
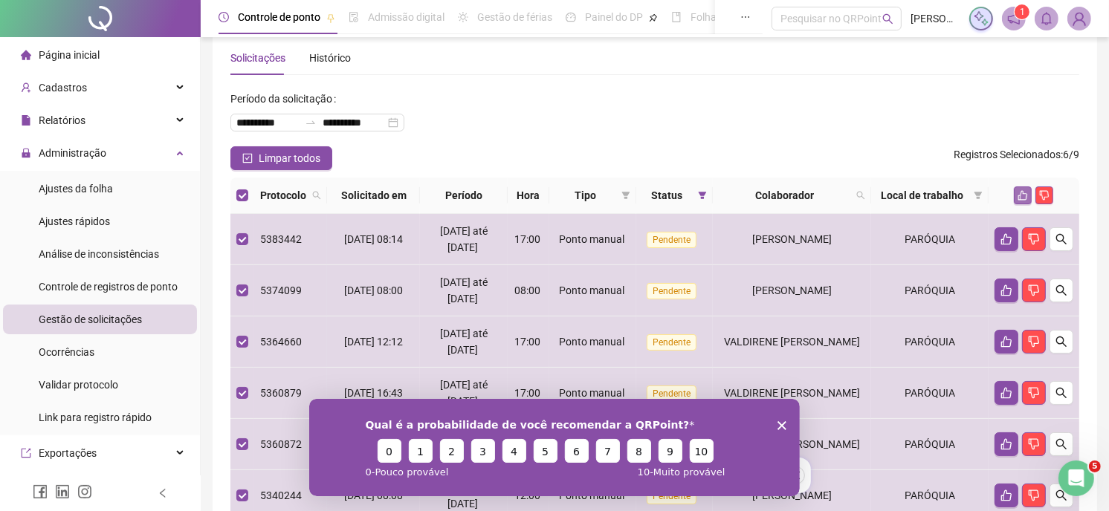
click at [1019, 198] on icon "like" at bounding box center [1023, 195] width 10 height 10
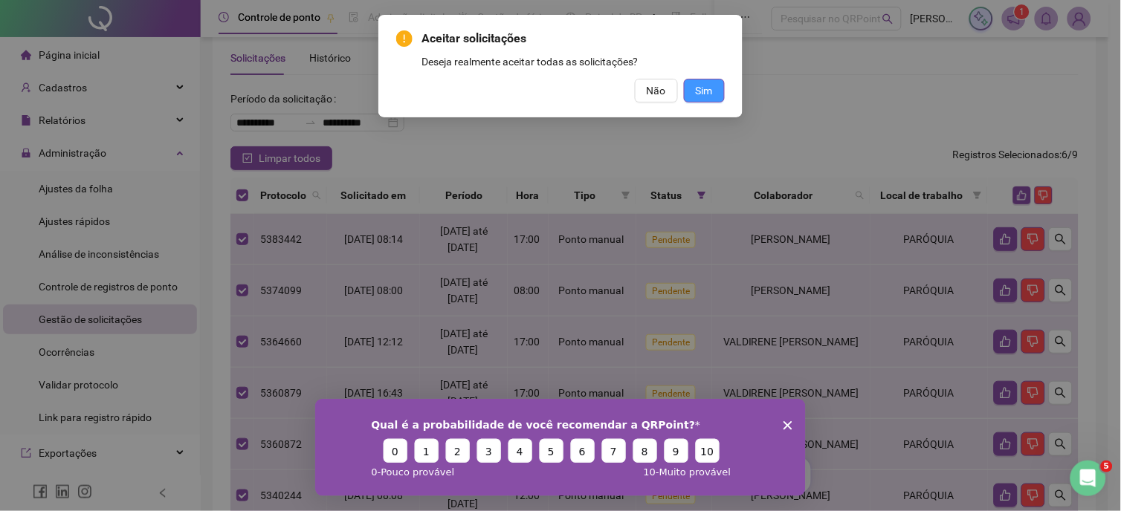
click at [696, 92] on span "Sim" at bounding box center [704, 91] width 17 height 16
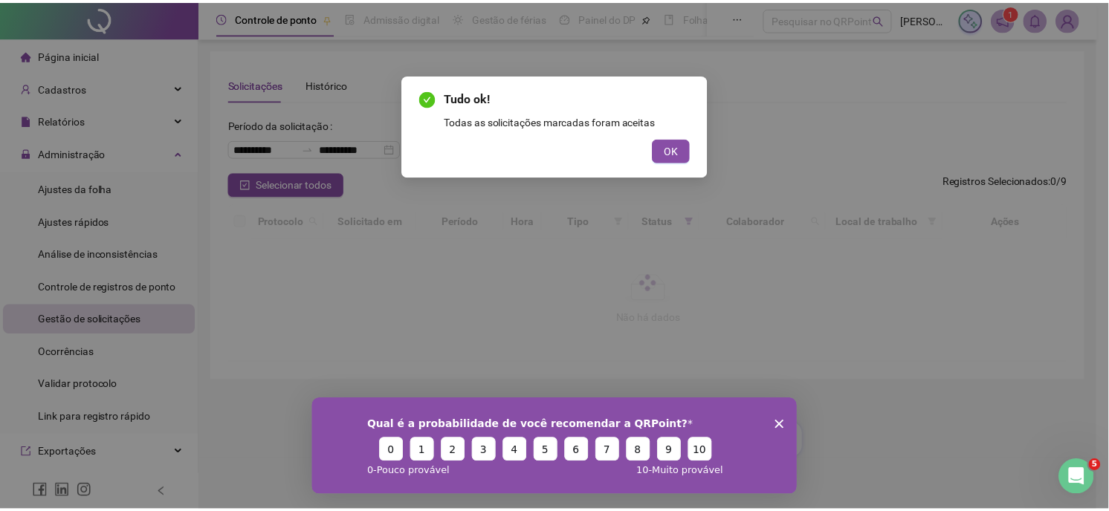
scroll to position [0, 0]
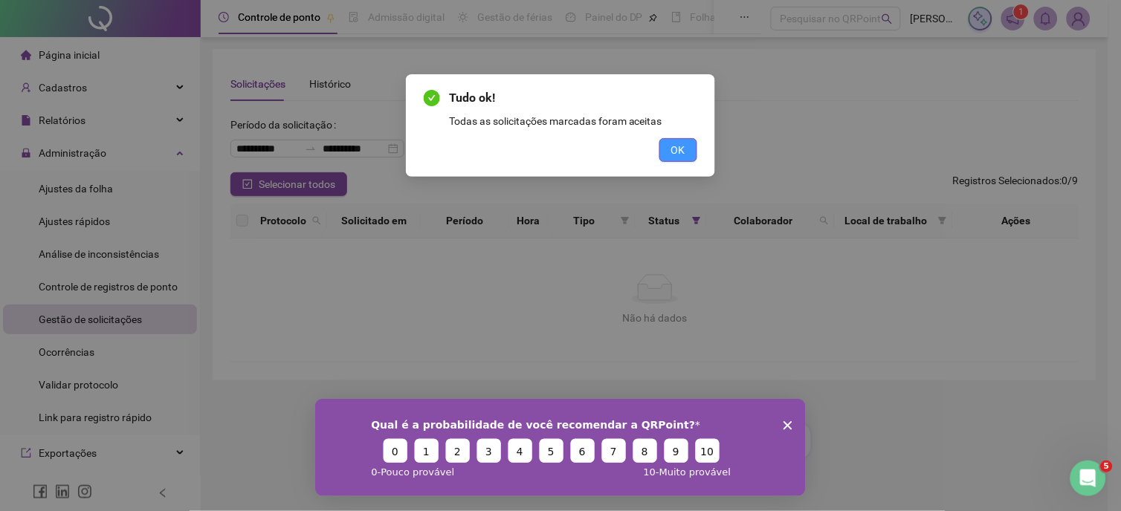
click at [671, 147] on span "OK" at bounding box center [678, 150] width 14 height 16
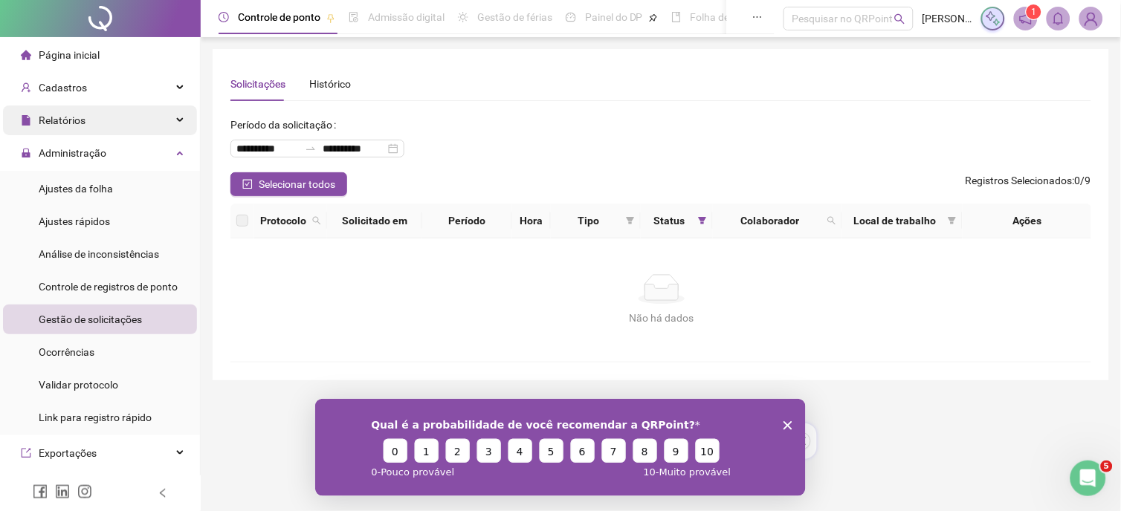
click at [103, 112] on div "Relatórios" at bounding box center [100, 121] width 194 height 30
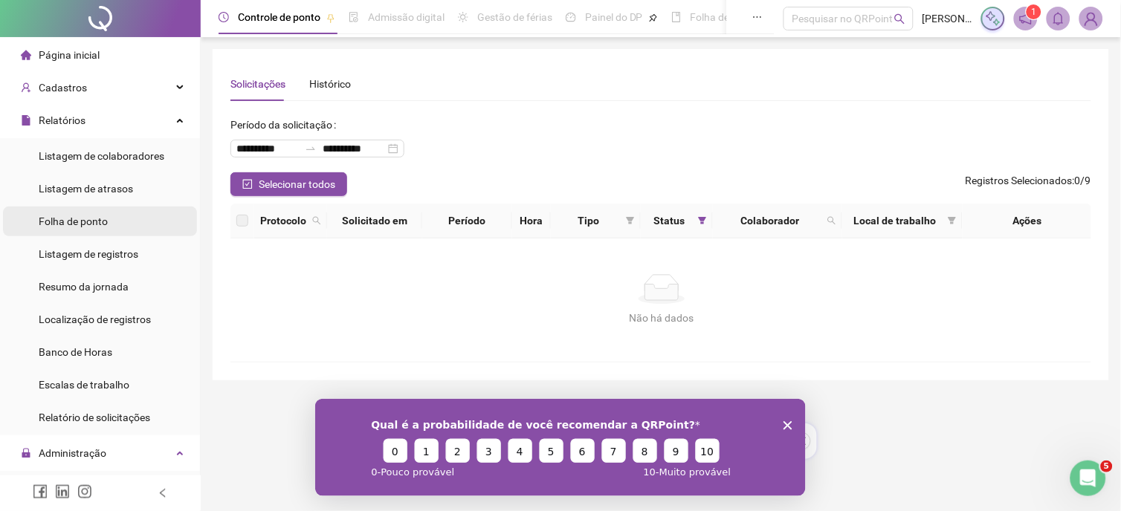
click at [123, 217] on li "Folha de ponto" at bounding box center [100, 222] width 194 height 30
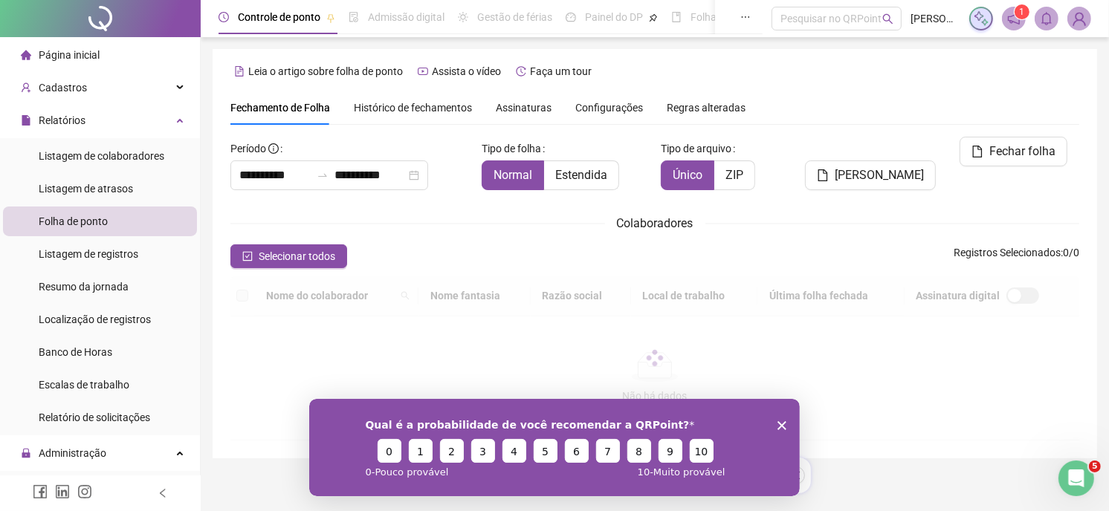
scroll to position [48, 0]
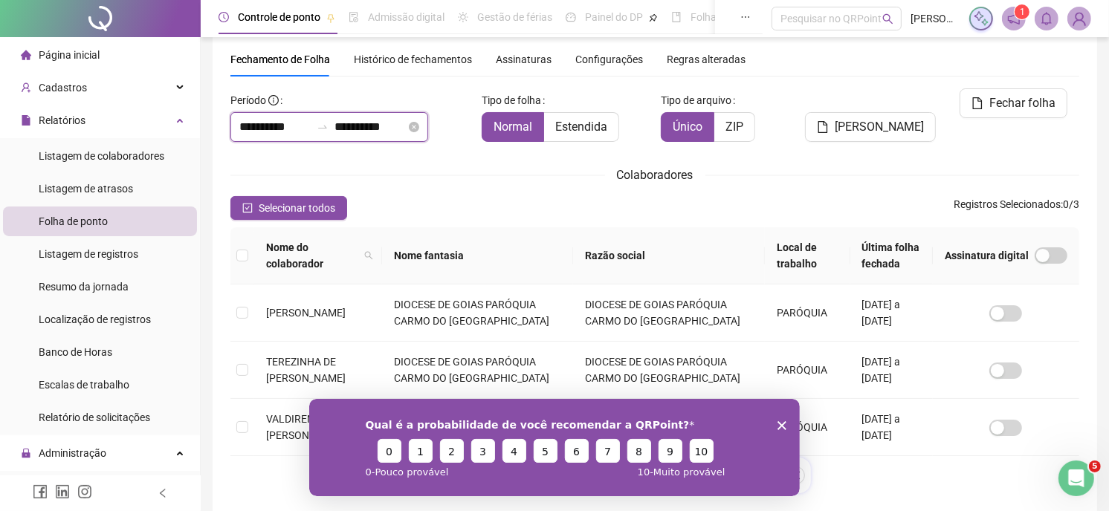
click at [268, 122] on input "**********" at bounding box center [274, 127] width 71 height 18
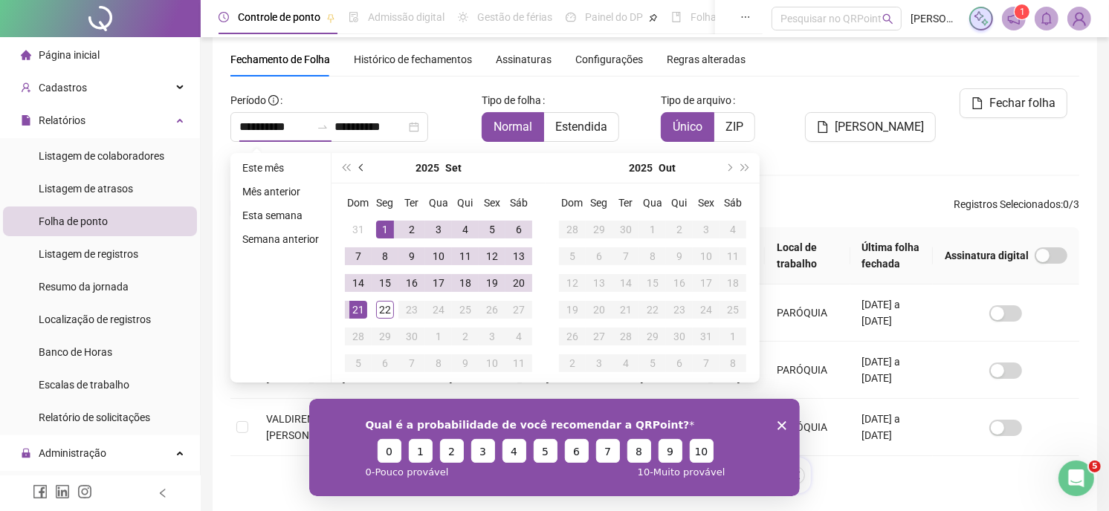
click at [359, 166] on span "prev-year" at bounding box center [362, 167] width 7 height 7
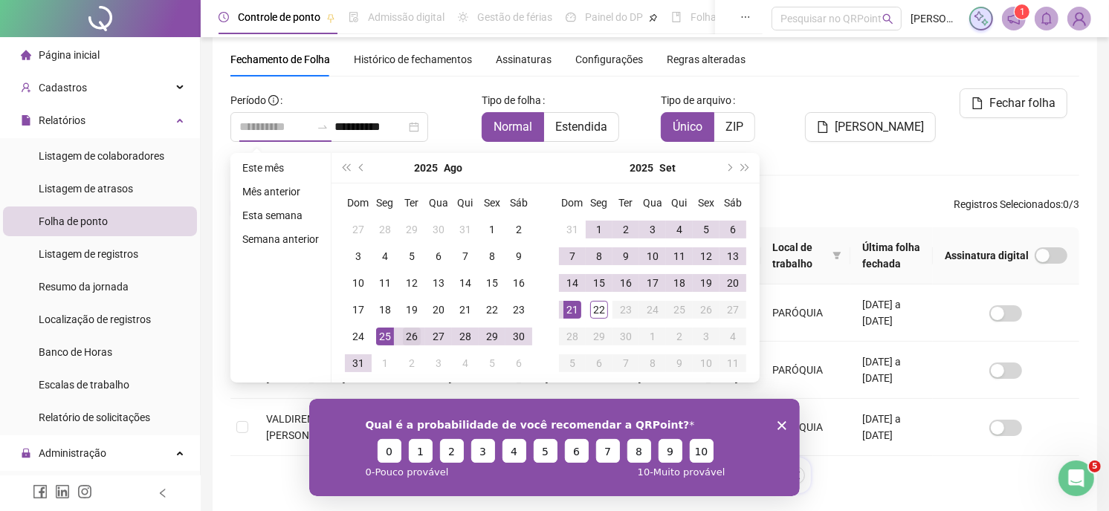
type input "**********"
click at [410, 337] on div "26" at bounding box center [412, 337] width 18 height 18
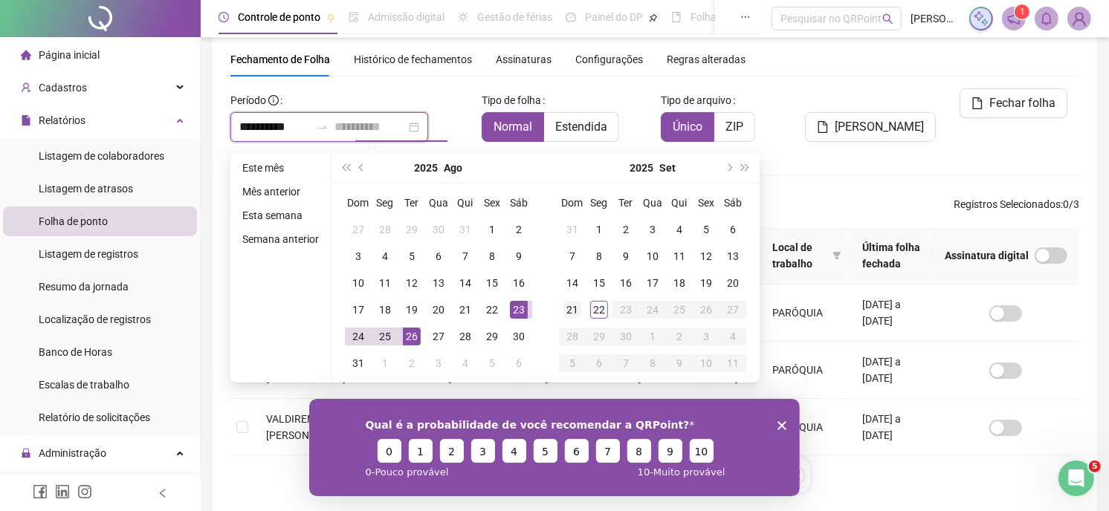
type input "**********"
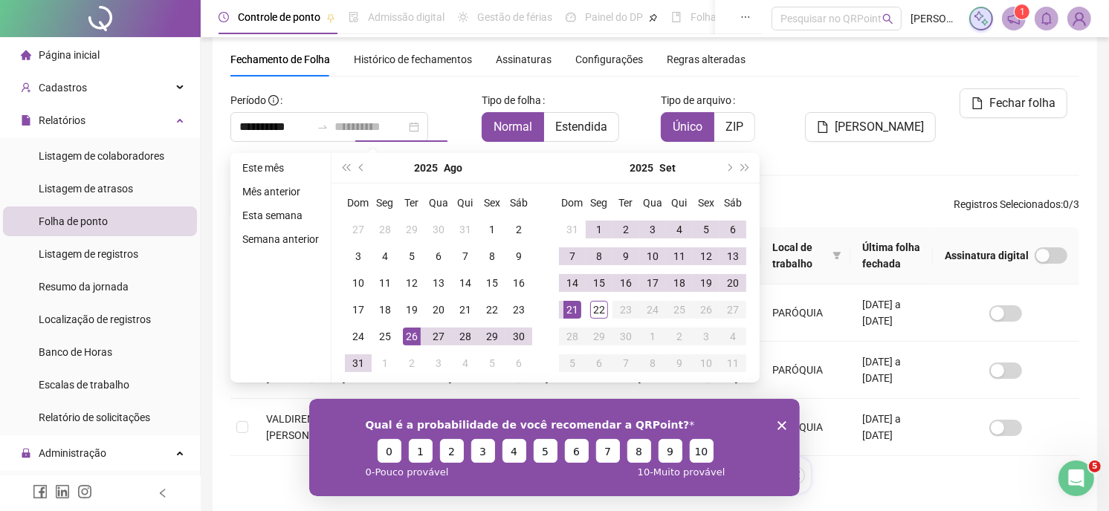
click at [575, 306] on div "21" at bounding box center [572, 310] width 18 height 18
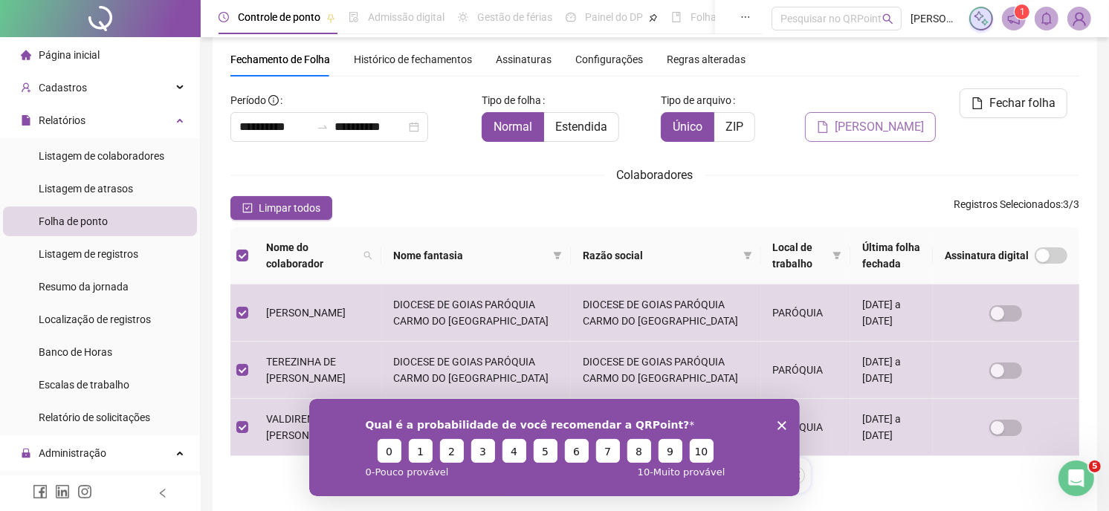
click at [878, 118] on span "[PERSON_NAME]" at bounding box center [879, 127] width 89 height 18
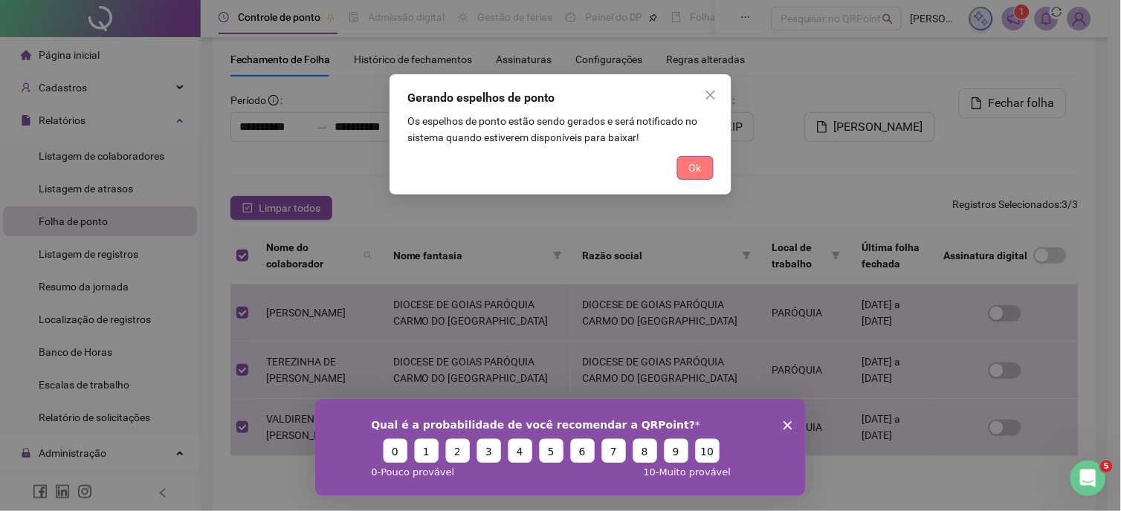
click at [691, 162] on span "Ok" at bounding box center [695, 168] width 13 height 16
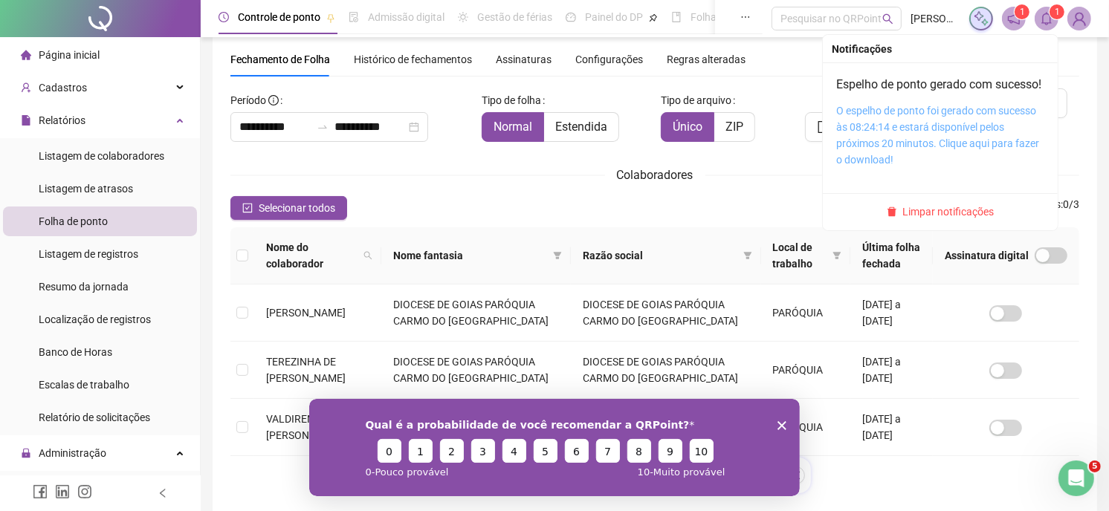
click at [923, 130] on link "O espelho de ponto foi gerado com sucesso às 08:24:14 e estará disponível pelos…" at bounding box center [937, 135] width 203 height 61
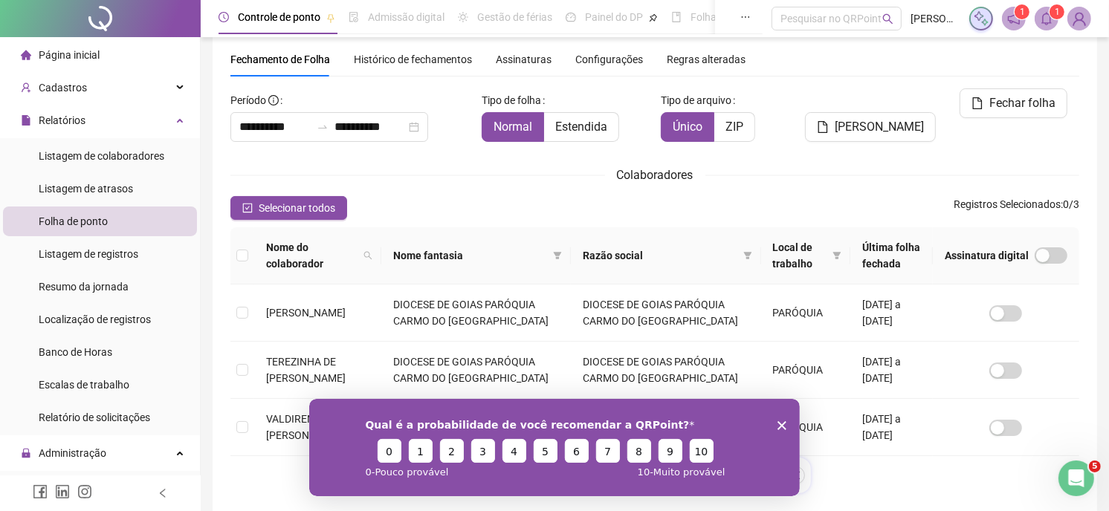
click at [1082, 25] on img at bounding box center [1079, 18] width 22 height 22
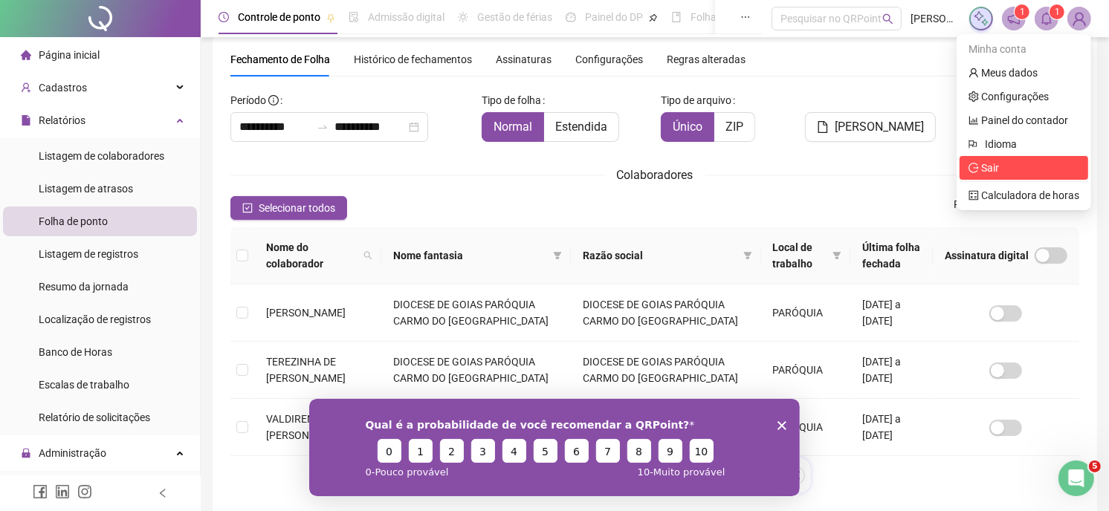
click at [1021, 167] on span "Sair" at bounding box center [1024, 168] width 111 height 16
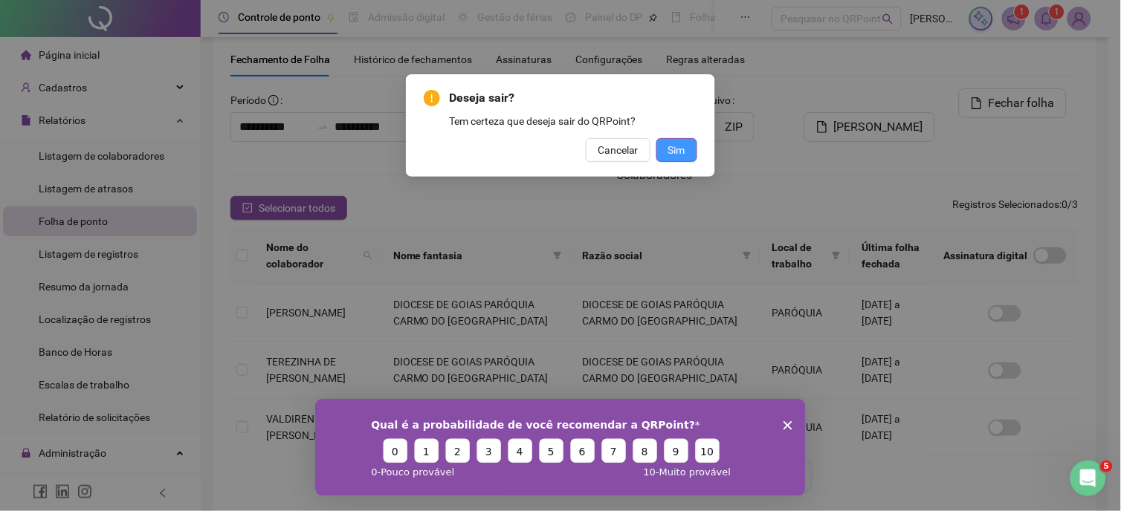
click at [670, 146] on span "Sim" at bounding box center [676, 150] width 17 height 16
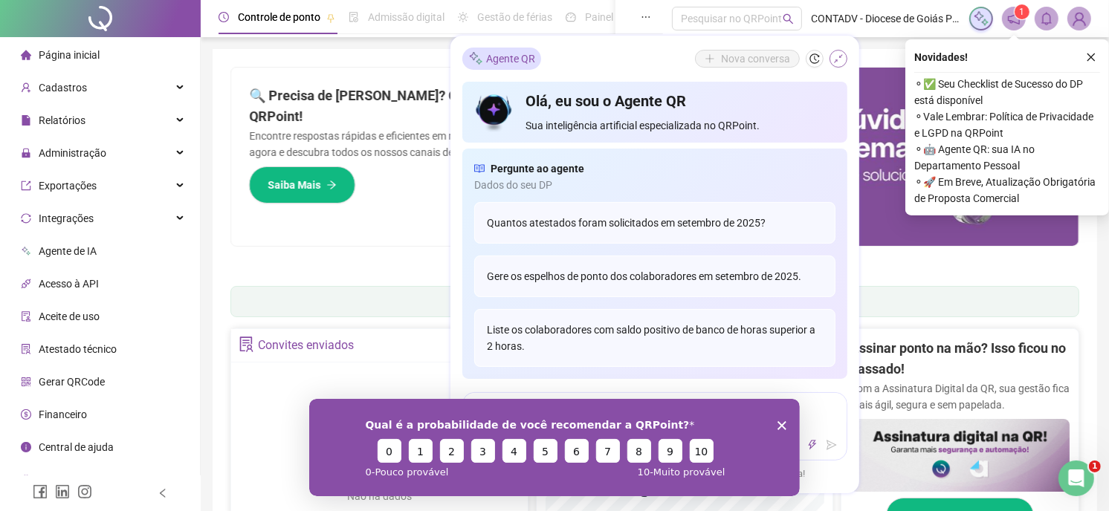
click at [838, 62] on icon "shrink" at bounding box center [838, 59] width 10 height 10
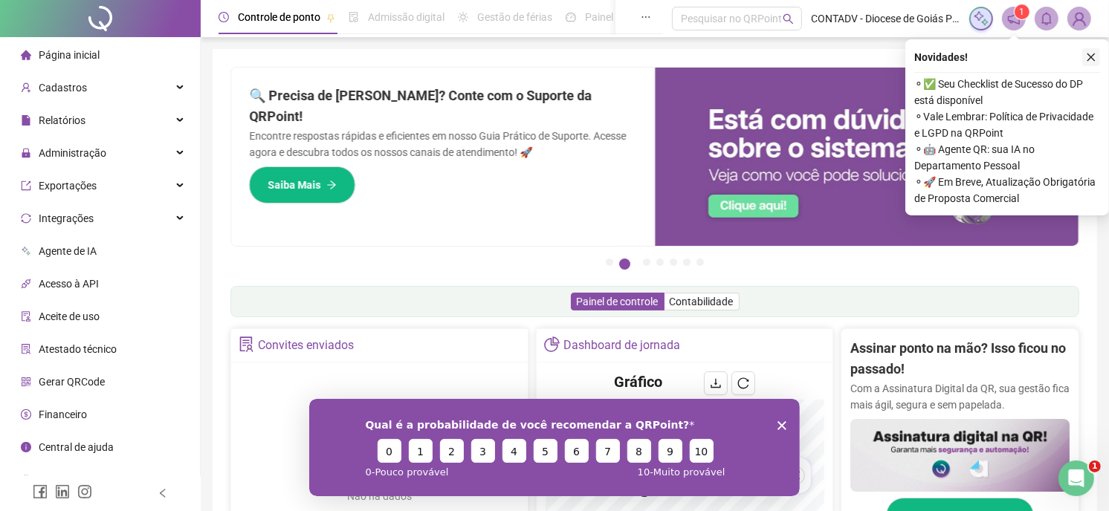
click at [1096, 58] on icon "close" at bounding box center [1091, 57] width 10 height 10
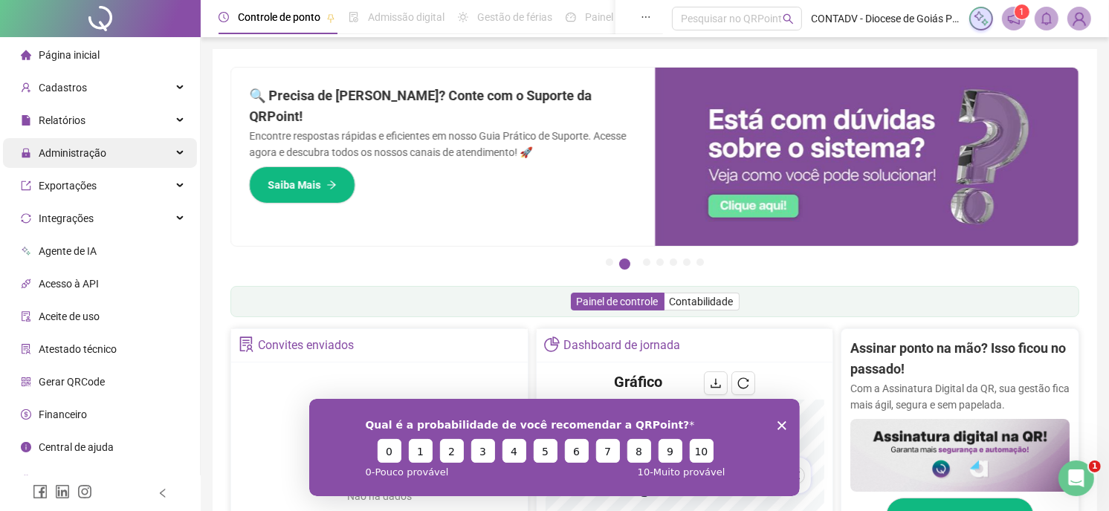
click at [109, 155] on div "Administração" at bounding box center [100, 153] width 194 height 30
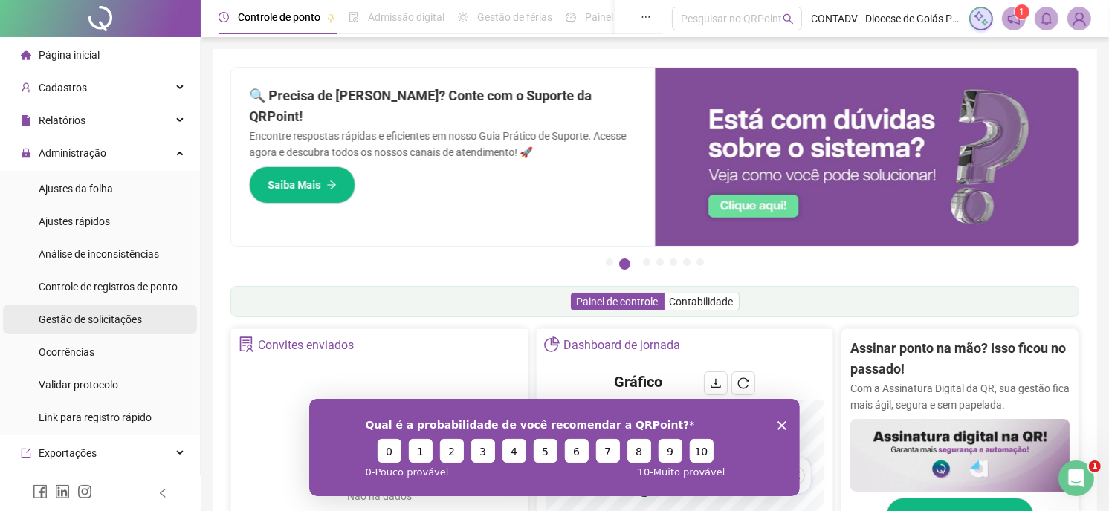
click at [107, 316] on span "Gestão de solicitações" at bounding box center [90, 320] width 103 height 12
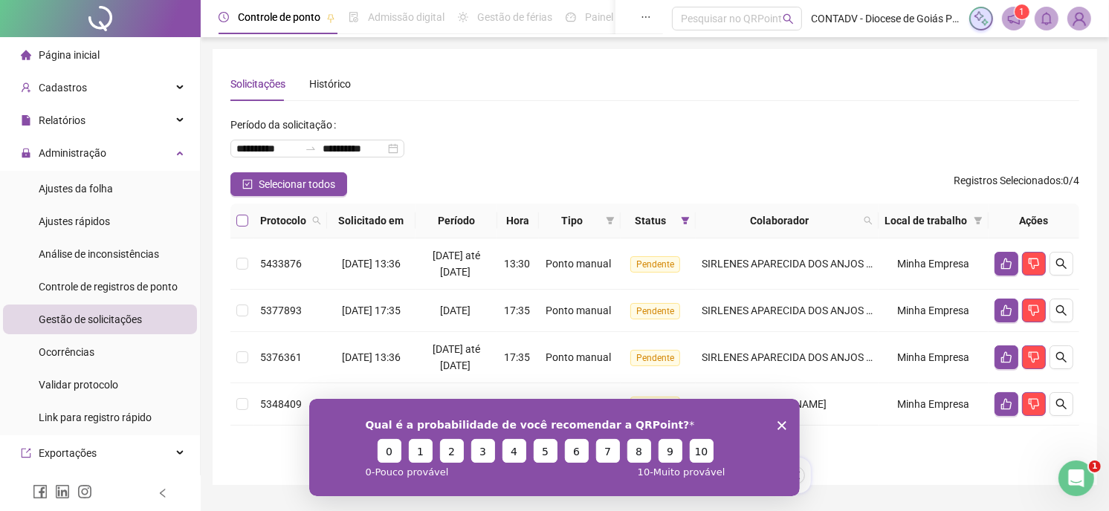
click at [238, 229] on label at bounding box center [242, 221] width 12 height 16
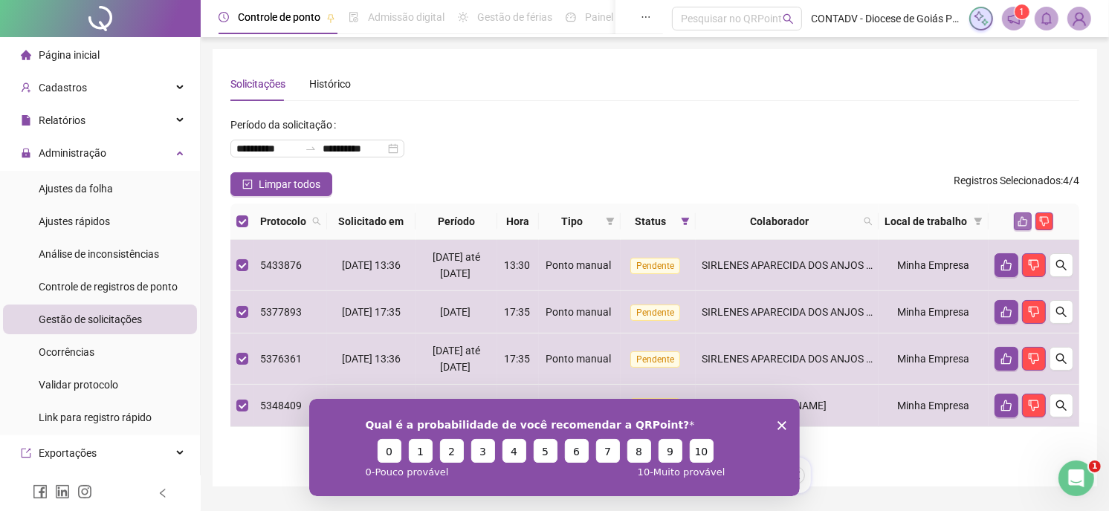
click at [1022, 227] on icon "like" at bounding box center [1023, 221] width 10 height 10
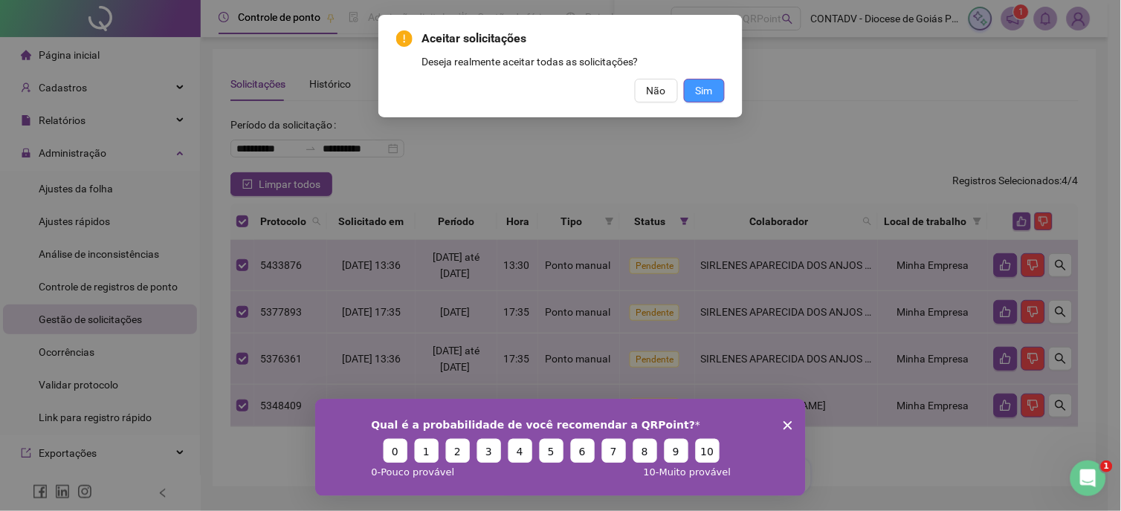
click at [708, 88] on span "Sim" at bounding box center [704, 91] width 17 height 16
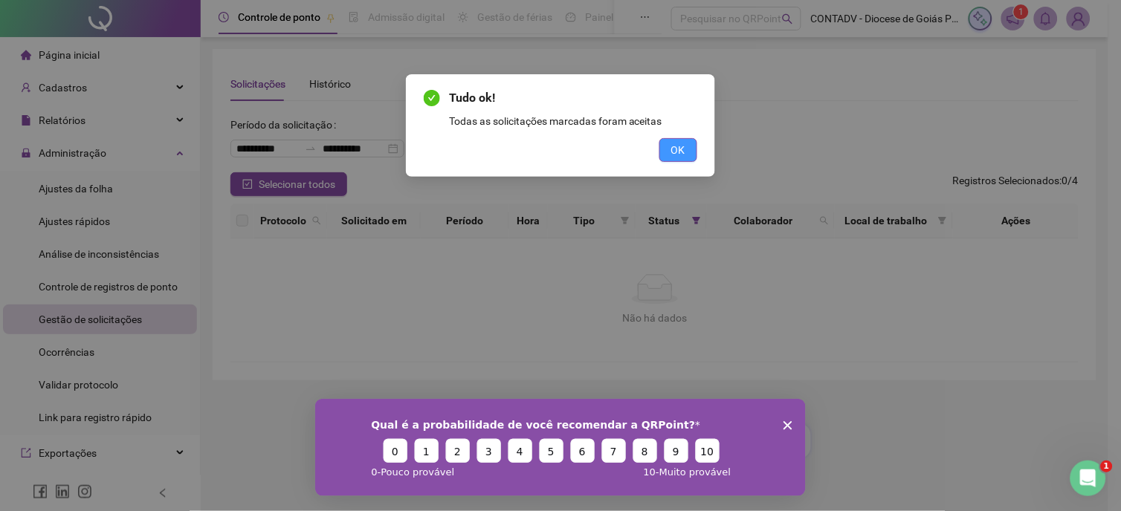
click at [682, 143] on span "OK" at bounding box center [678, 150] width 14 height 16
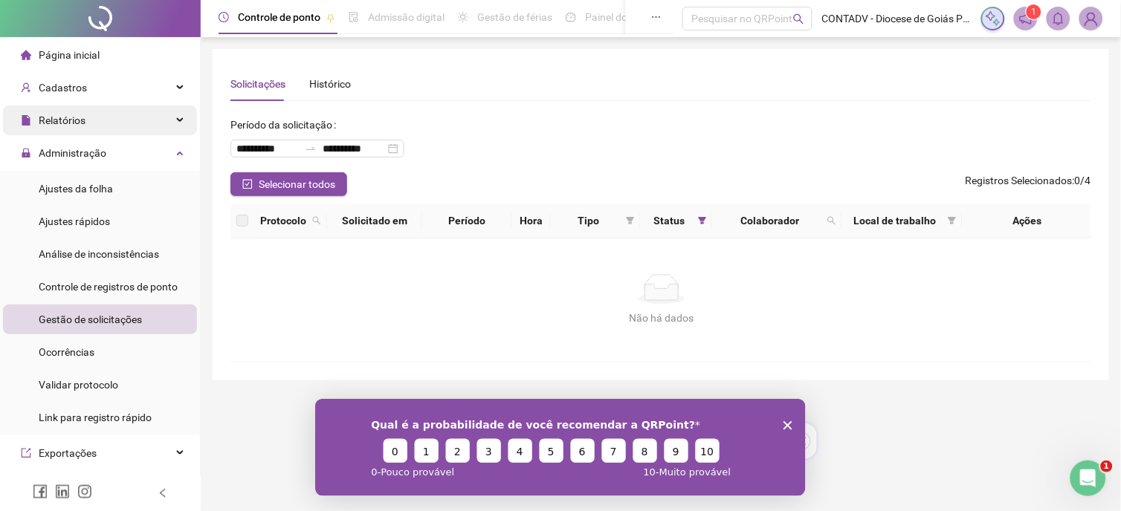
click at [68, 117] on span "Relatórios" at bounding box center [62, 120] width 47 height 12
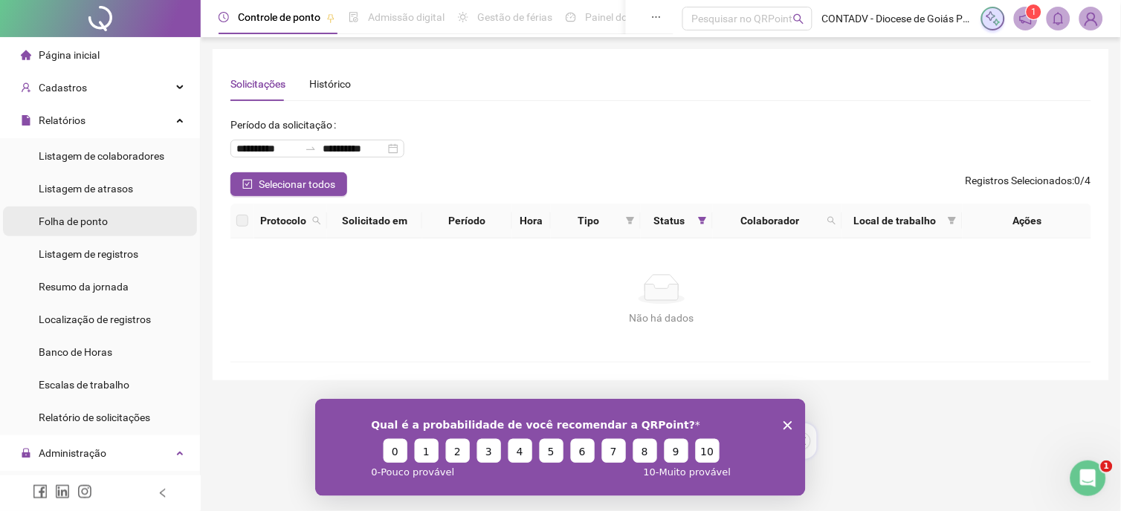
click at [128, 219] on li "Folha de ponto" at bounding box center [100, 222] width 194 height 30
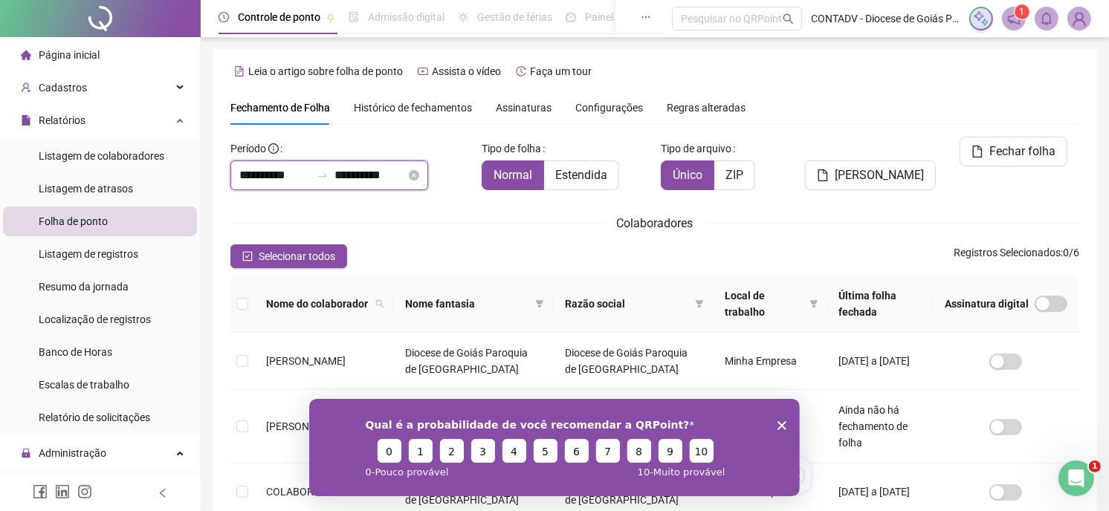
click at [263, 179] on input "**********" at bounding box center [274, 176] width 71 height 18
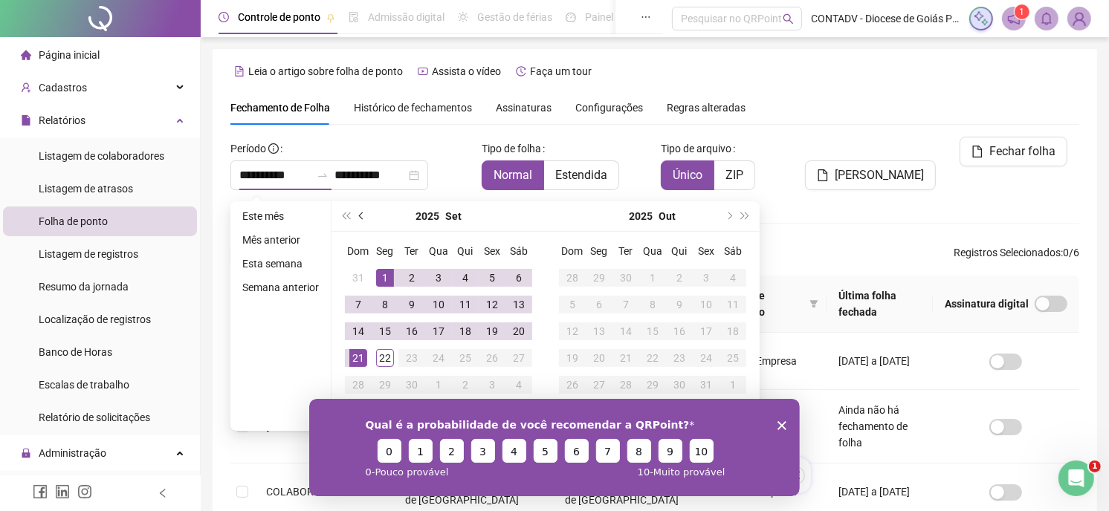
click at [364, 213] on button "prev-year" at bounding box center [362, 216] width 16 height 30
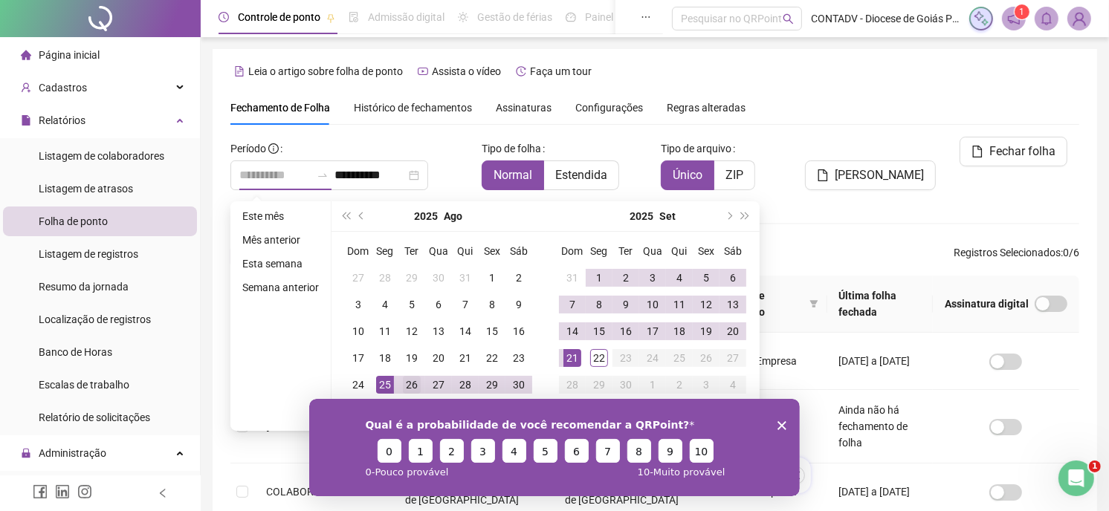
type input "**********"
click at [407, 384] on div "26" at bounding box center [412, 385] width 18 height 18
type input "**********"
click at [571, 358] on div "21" at bounding box center [572, 358] width 18 height 18
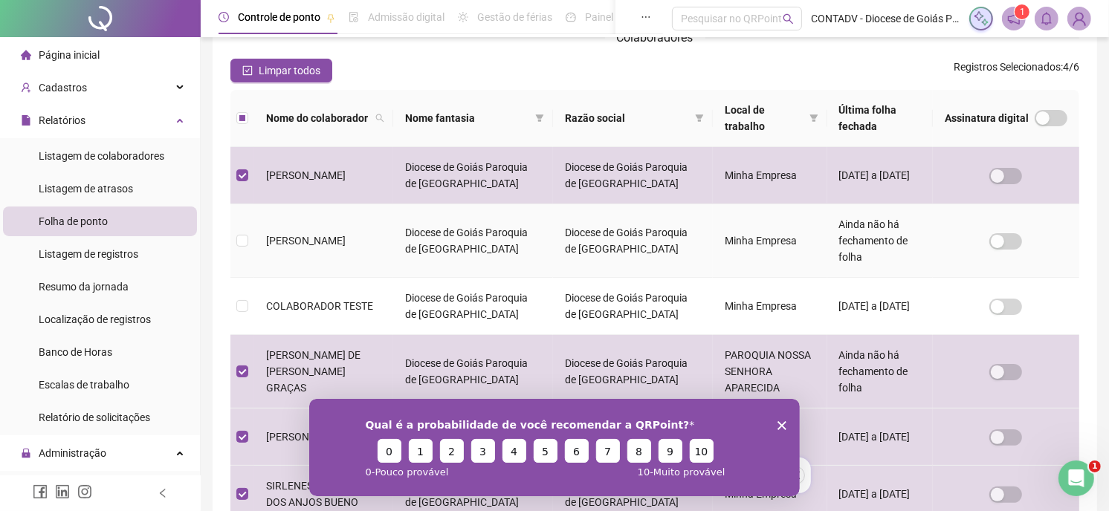
scroll to position [213, 0]
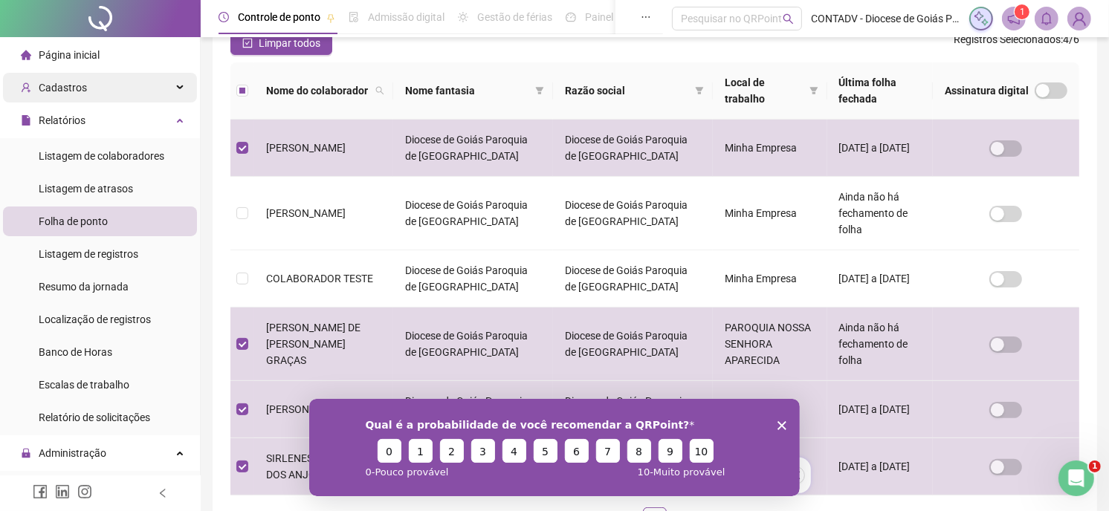
click at [88, 80] on div "Cadastros" at bounding box center [100, 88] width 194 height 30
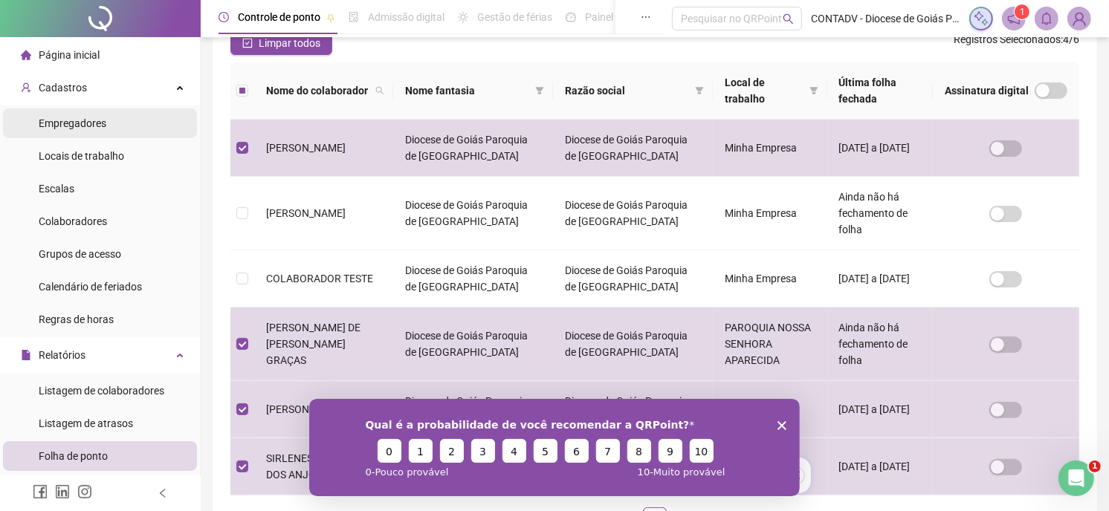
click at [101, 120] on span "Empregadores" at bounding box center [73, 123] width 68 height 12
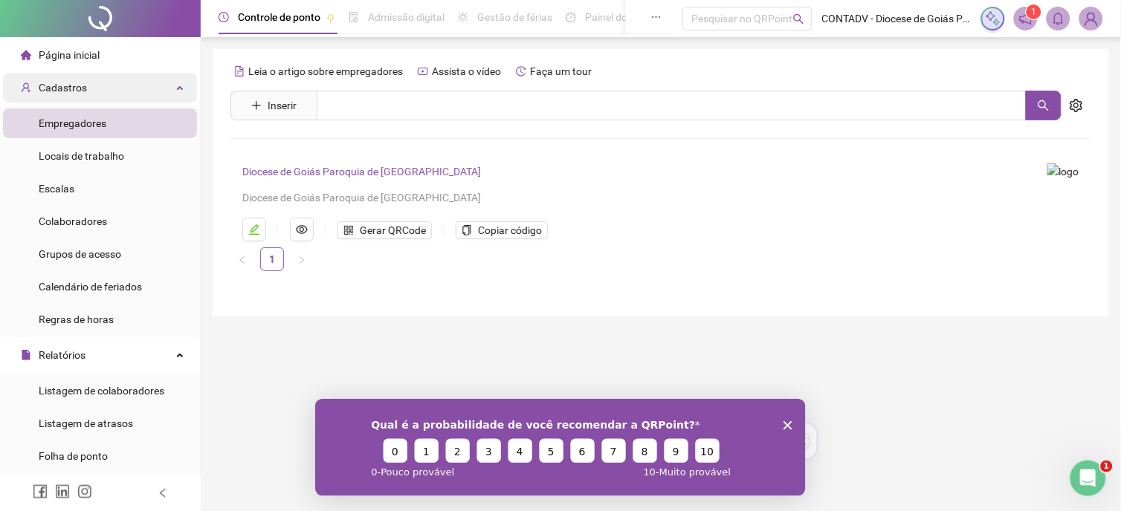
click at [92, 84] on div "Cadastros" at bounding box center [100, 88] width 194 height 30
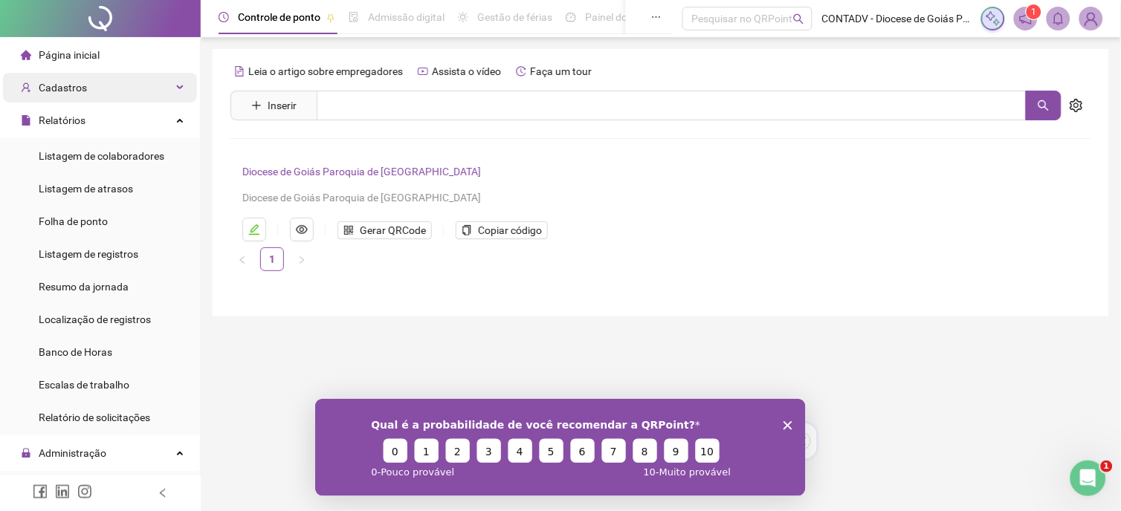
click at [92, 87] on div "Cadastros" at bounding box center [100, 88] width 194 height 30
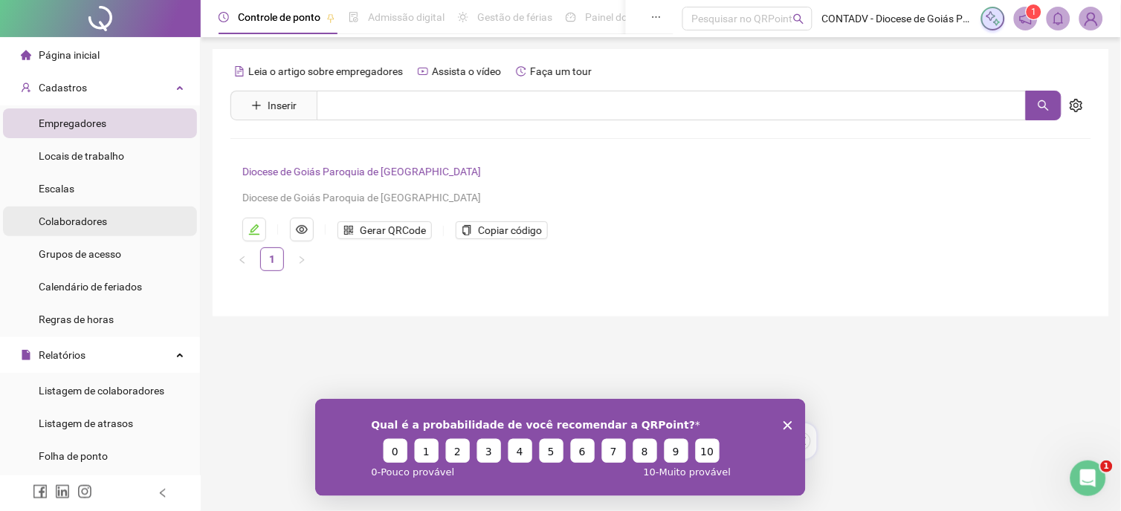
click at [79, 220] on span "Colaboradores" at bounding box center [73, 222] width 68 height 12
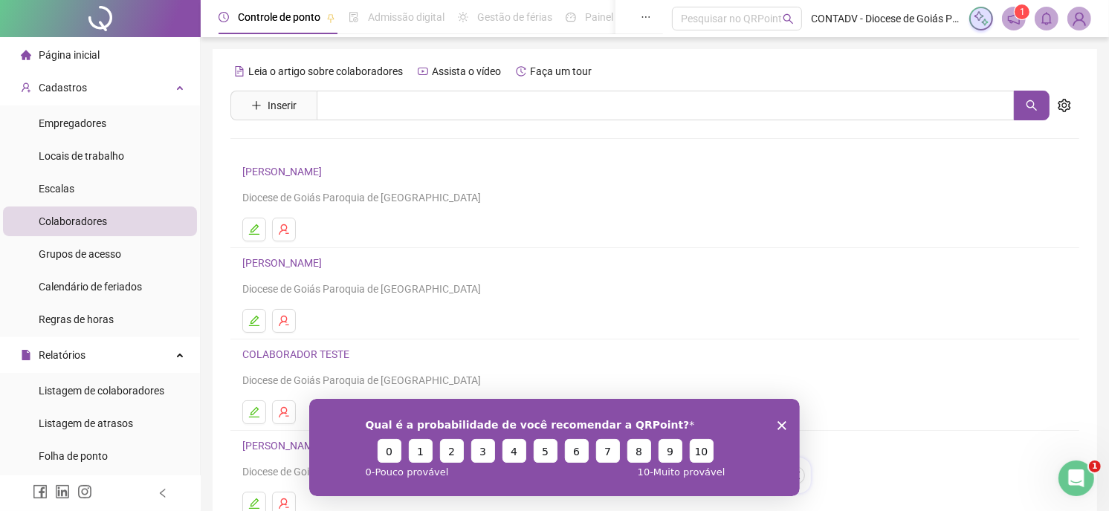
scroll to position [83, 0]
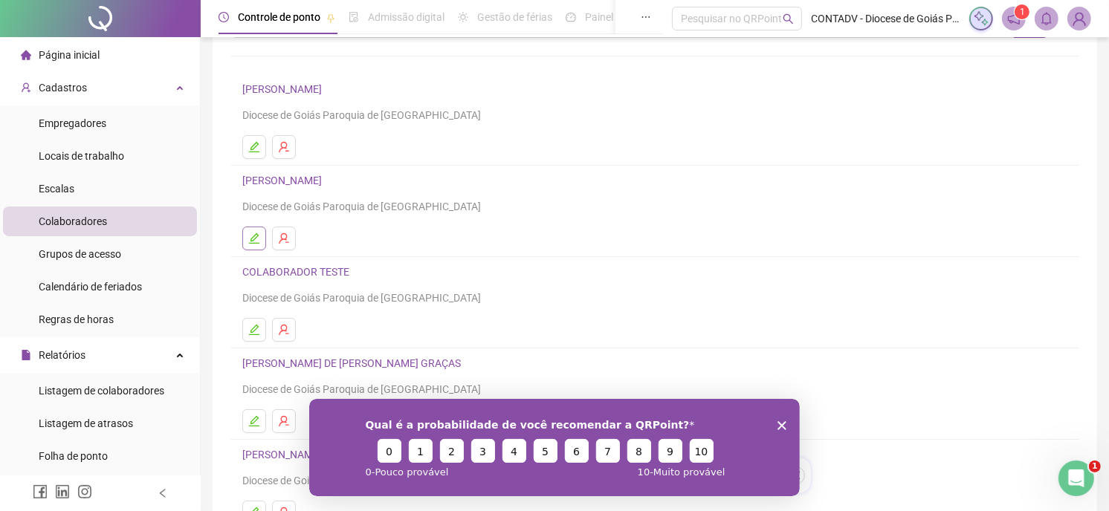
click at [253, 239] on icon "edit" at bounding box center [254, 239] width 12 height 12
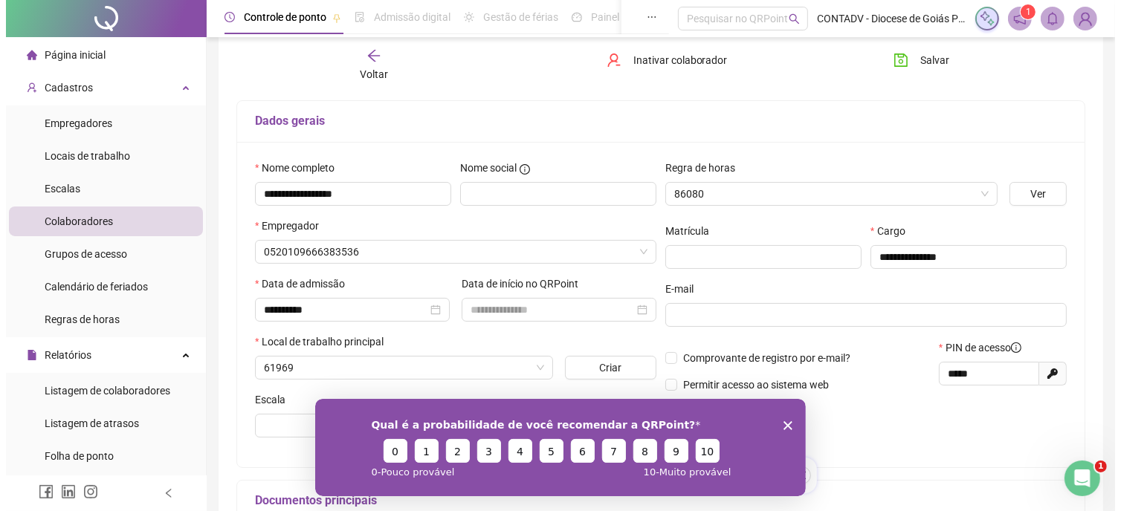
scroll to position [90, 0]
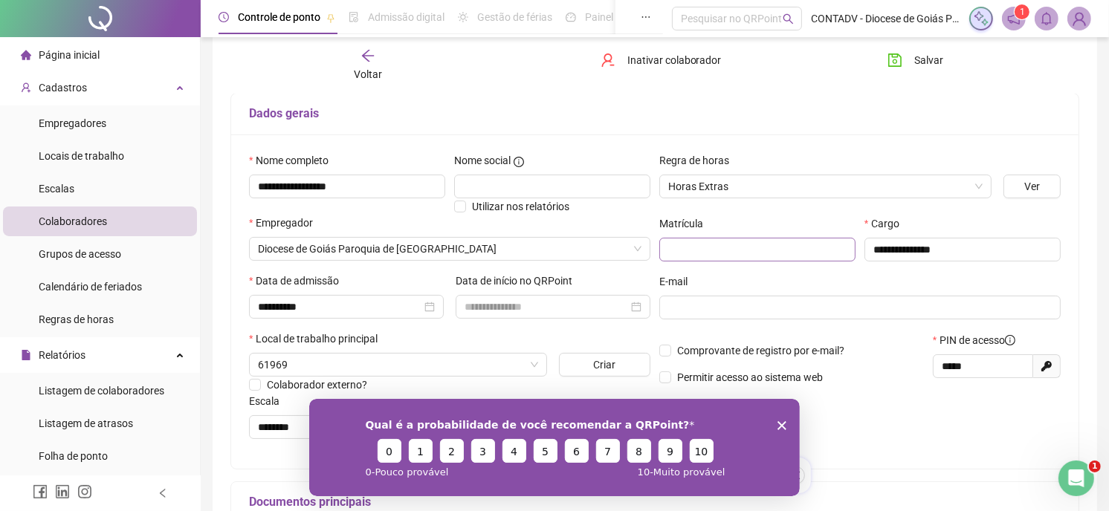
type input "********"
click at [659, 58] on span "Inativar colaborador" at bounding box center [674, 60] width 94 height 16
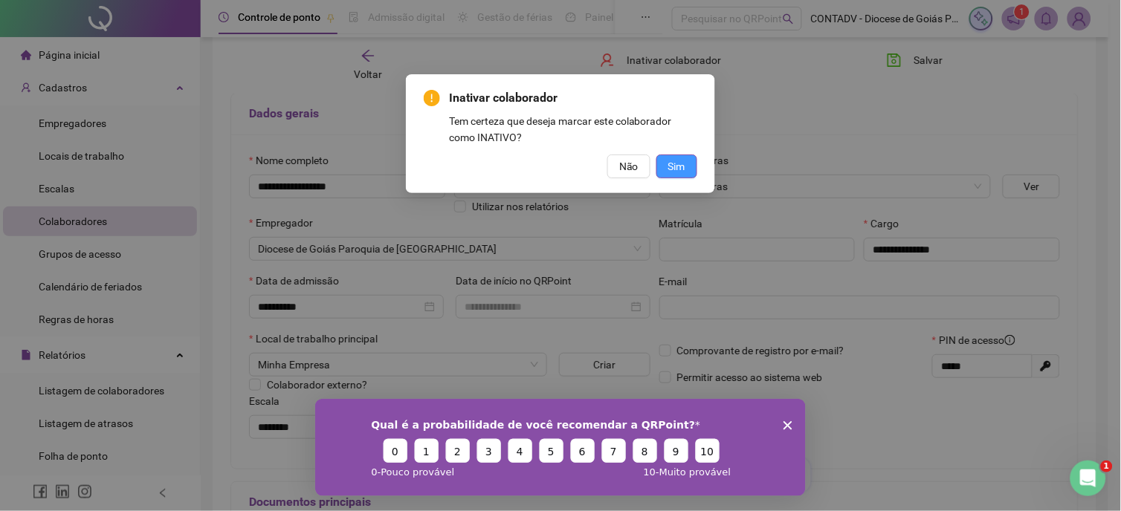
click at [674, 159] on span "Sim" at bounding box center [676, 166] width 17 height 16
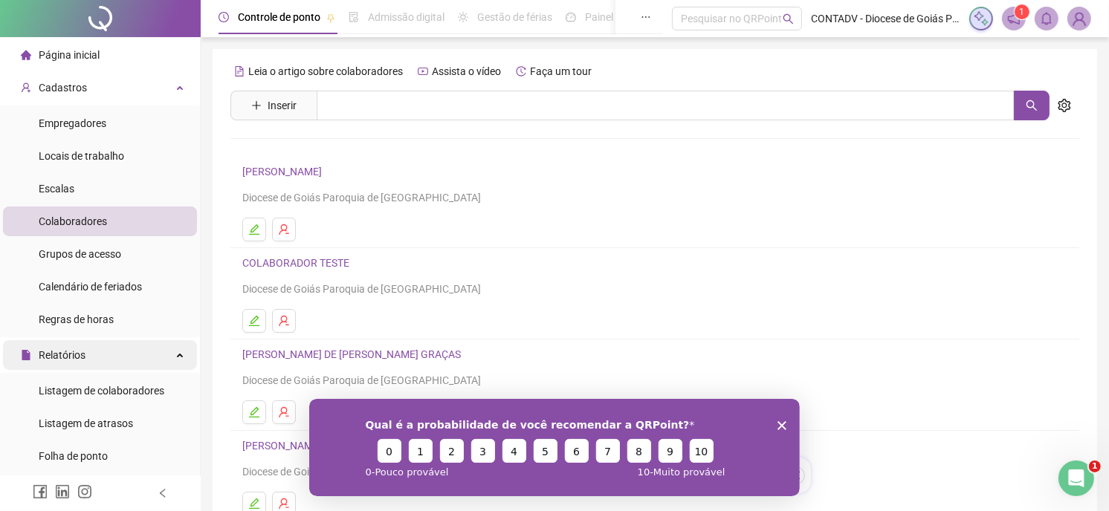
scroll to position [83, 0]
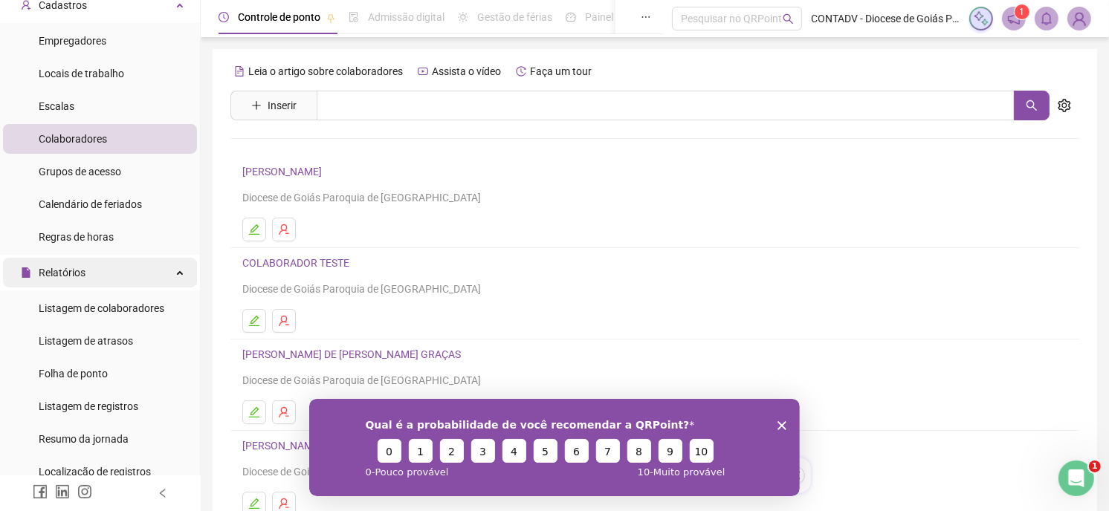
click at [120, 262] on div "Relatórios" at bounding box center [100, 273] width 194 height 30
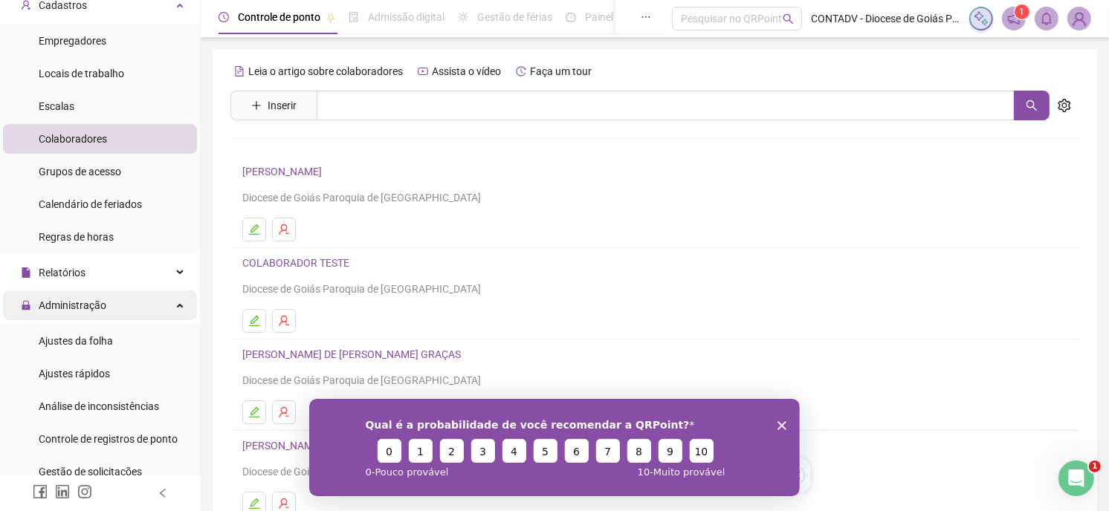
click at [117, 315] on div "Administração" at bounding box center [100, 306] width 194 height 30
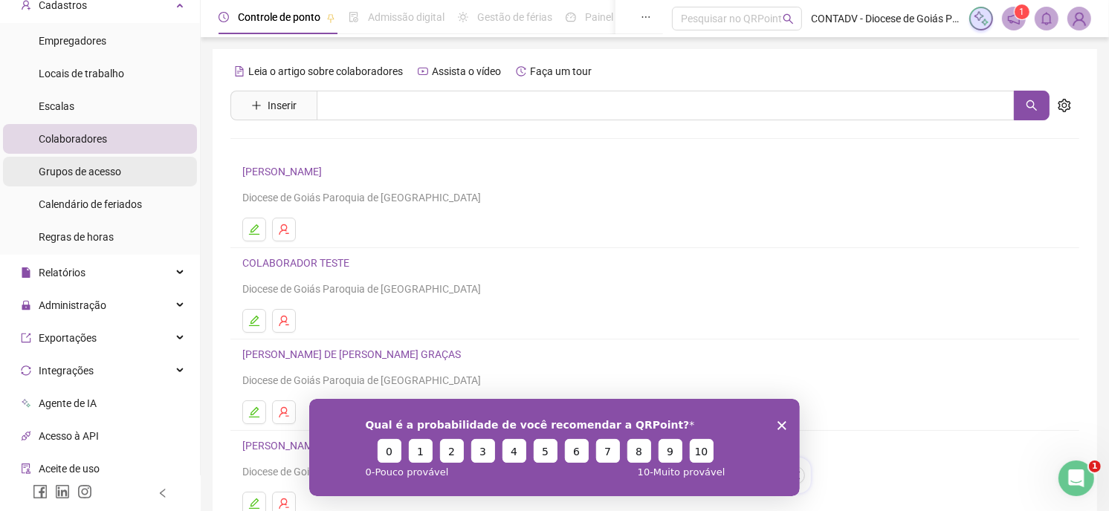
scroll to position [0, 0]
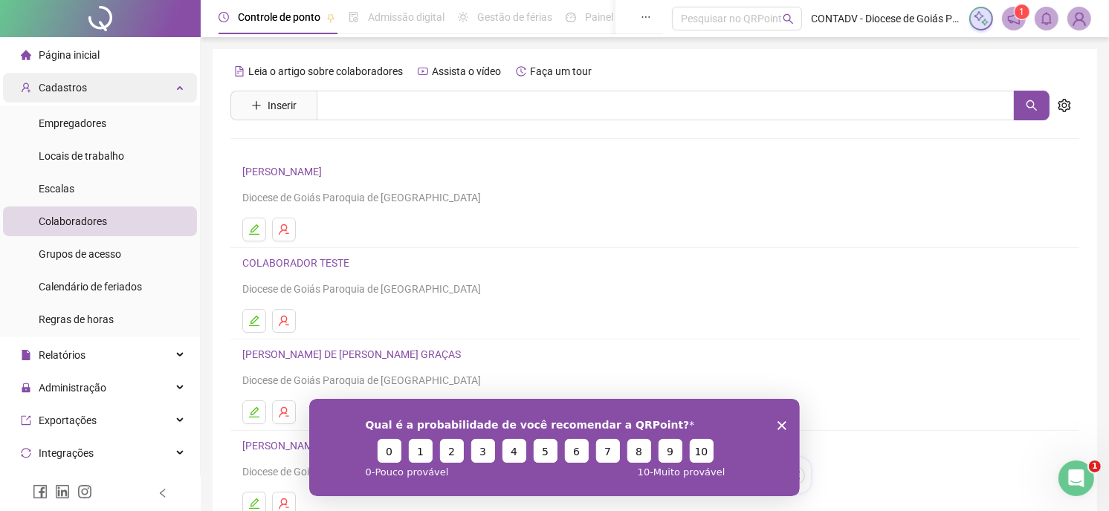
click at [146, 83] on div "Cadastros" at bounding box center [100, 88] width 194 height 30
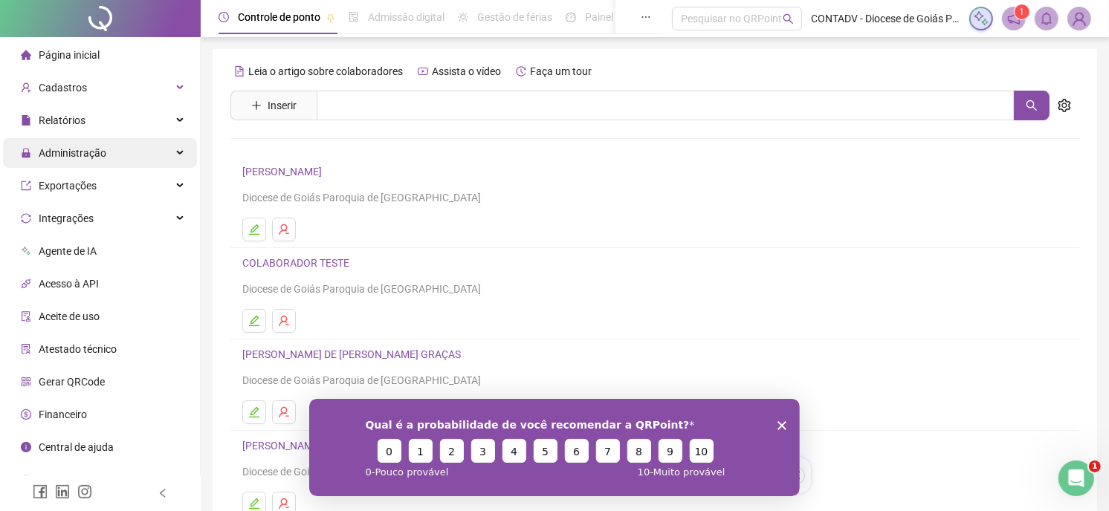
click at [131, 157] on div "Administração" at bounding box center [100, 153] width 194 height 30
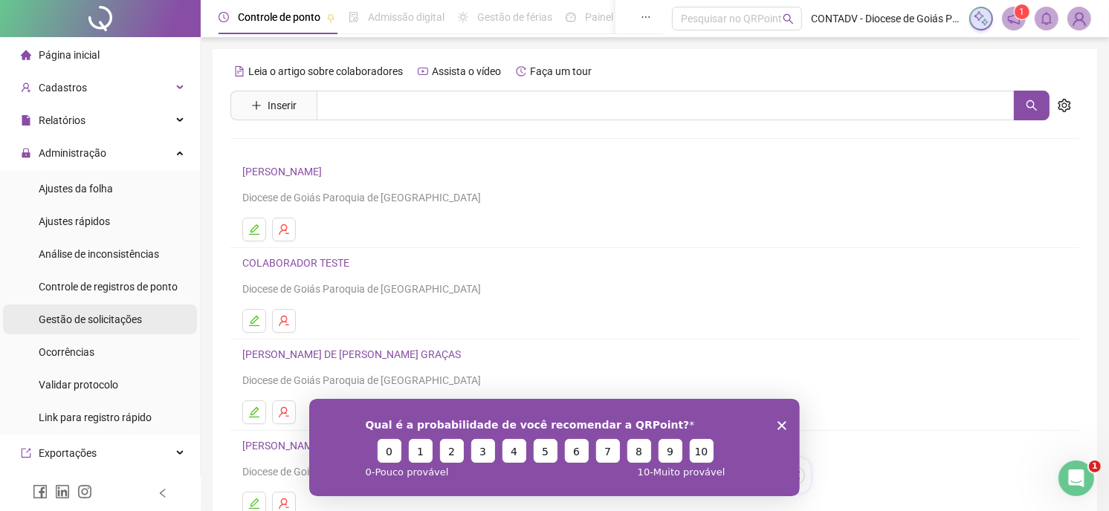
click at [123, 310] on div "Gestão de solicitações" at bounding box center [90, 320] width 103 height 30
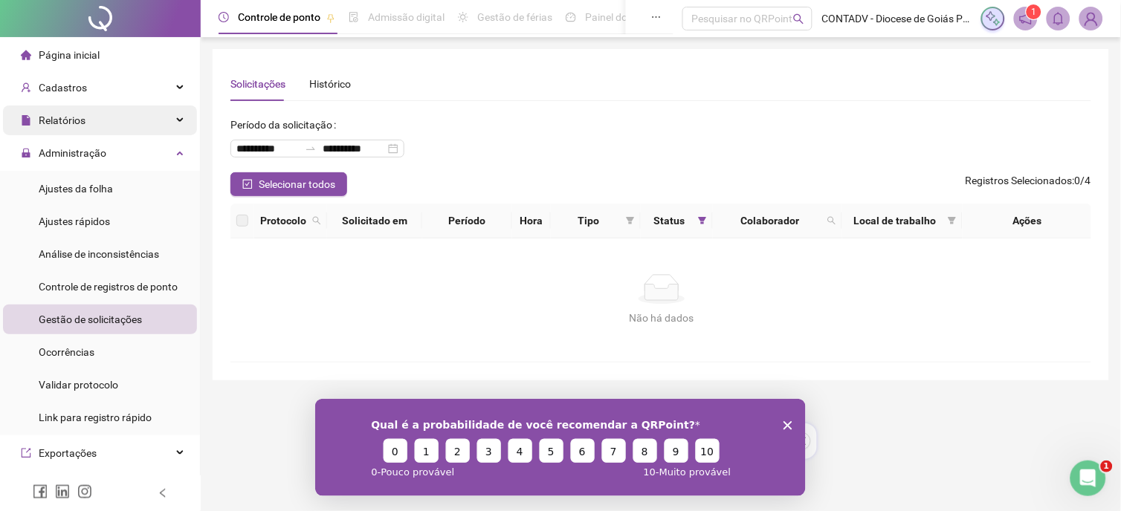
click at [103, 115] on div "Relatórios" at bounding box center [100, 121] width 194 height 30
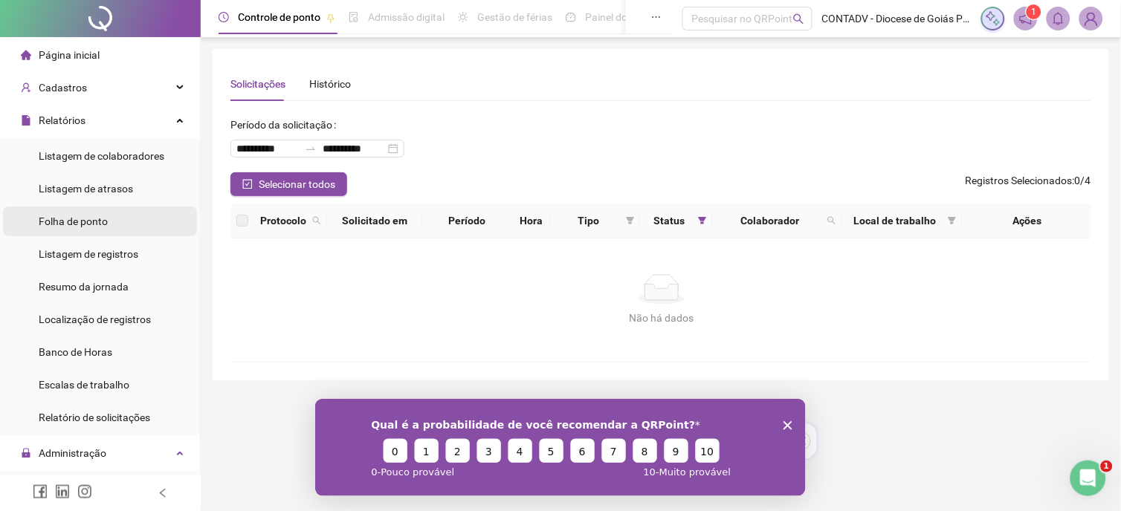
click at [128, 219] on li "Folha de ponto" at bounding box center [100, 222] width 194 height 30
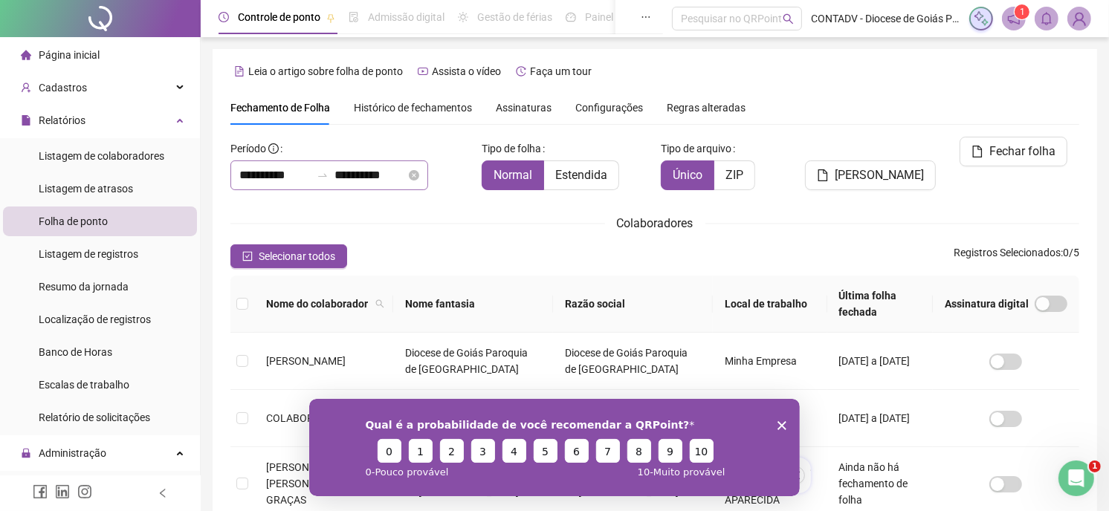
scroll to position [48, 0]
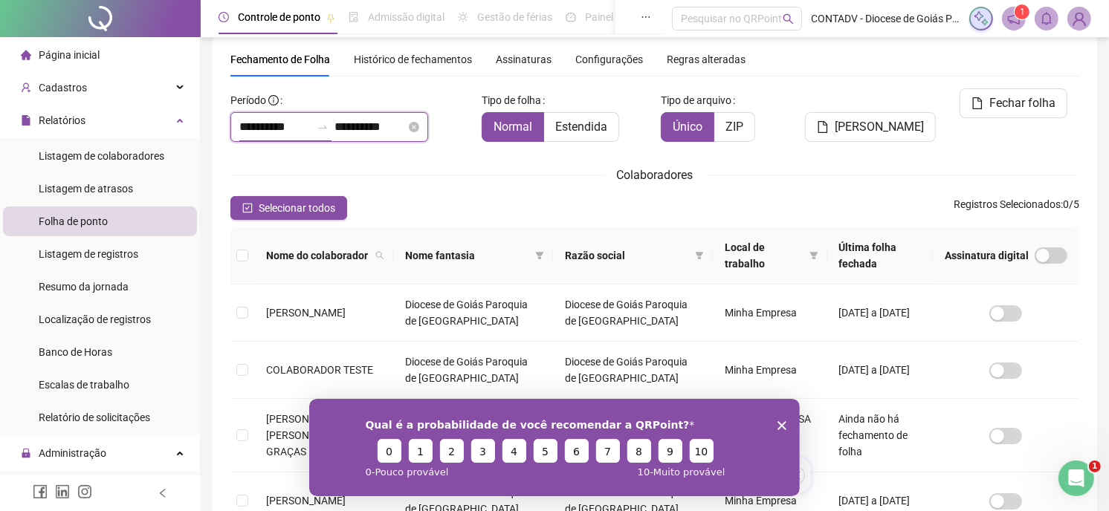
click at [272, 122] on input "**********" at bounding box center [274, 127] width 71 height 18
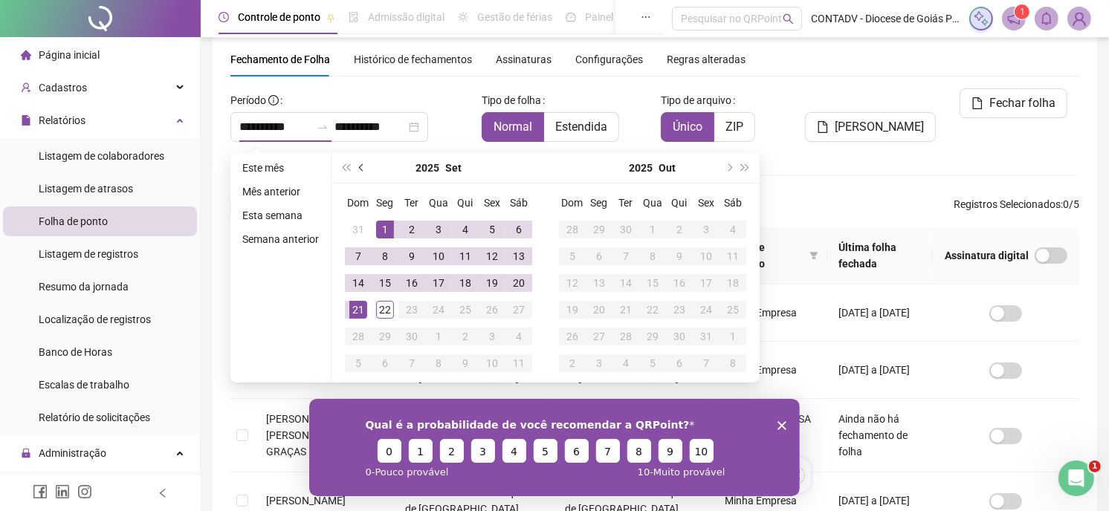
click at [361, 164] on span "prev-year" at bounding box center [362, 167] width 7 height 7
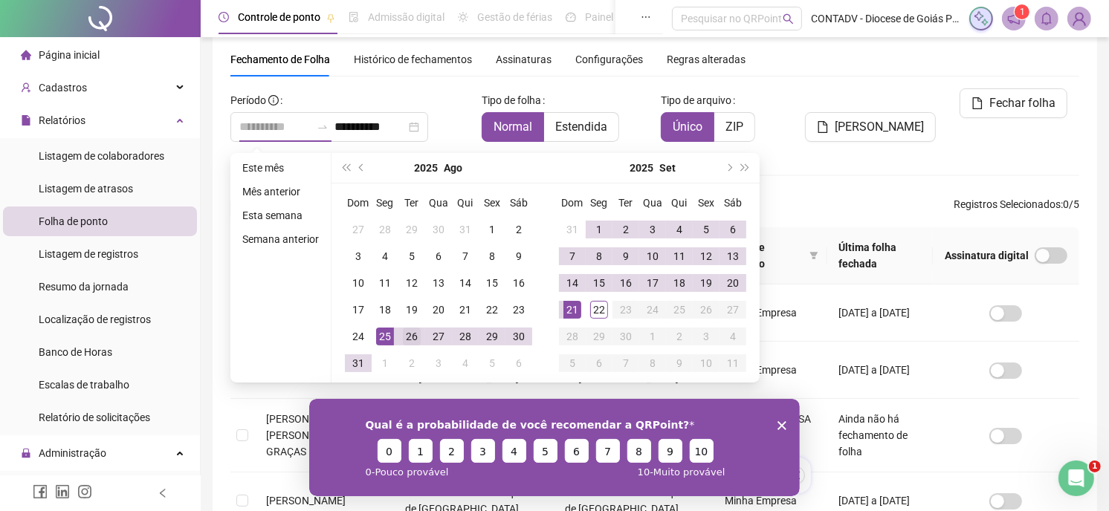
type input "**********"
click at [403, 333] on div "26" at bounding box center [412, 337] width 18 height 18
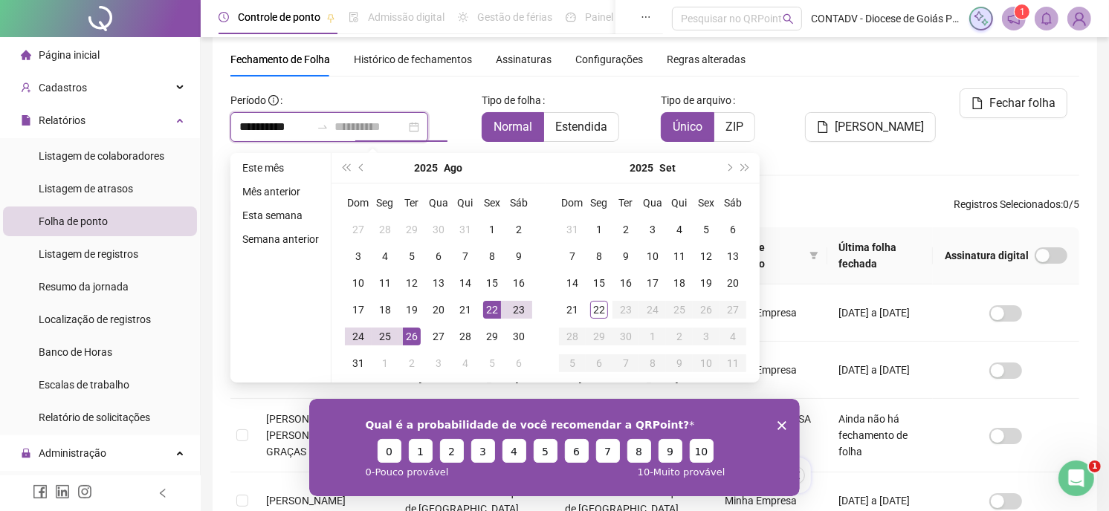
type input "**********"
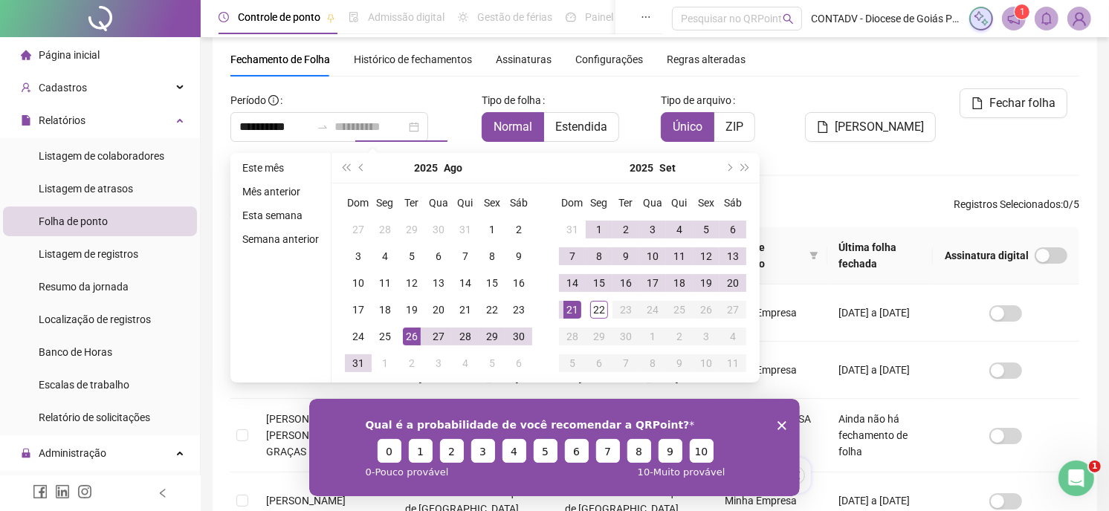
click at [567, 308] on div "21" at bounding box center [572, 310] width 18 height 18
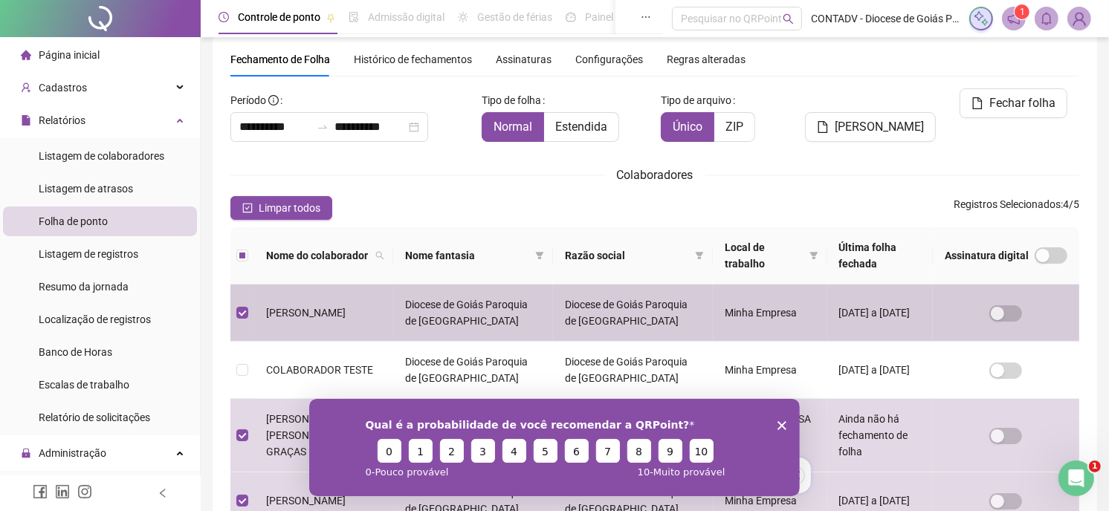
scroll to position [24, 0]
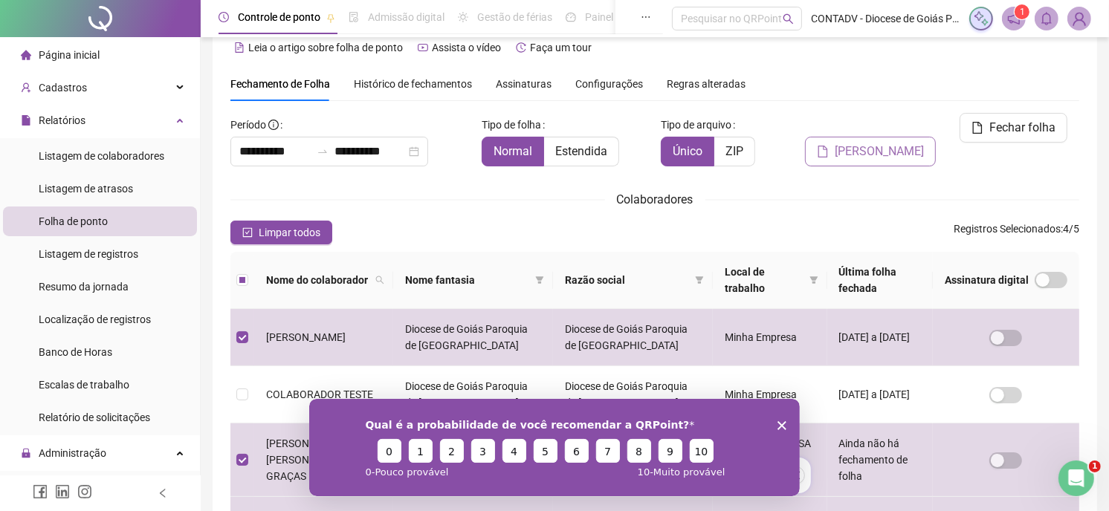
click at [889, 143] on span "[PERSON_NAME]" at bounding box center [879, 152] width 89 height 18
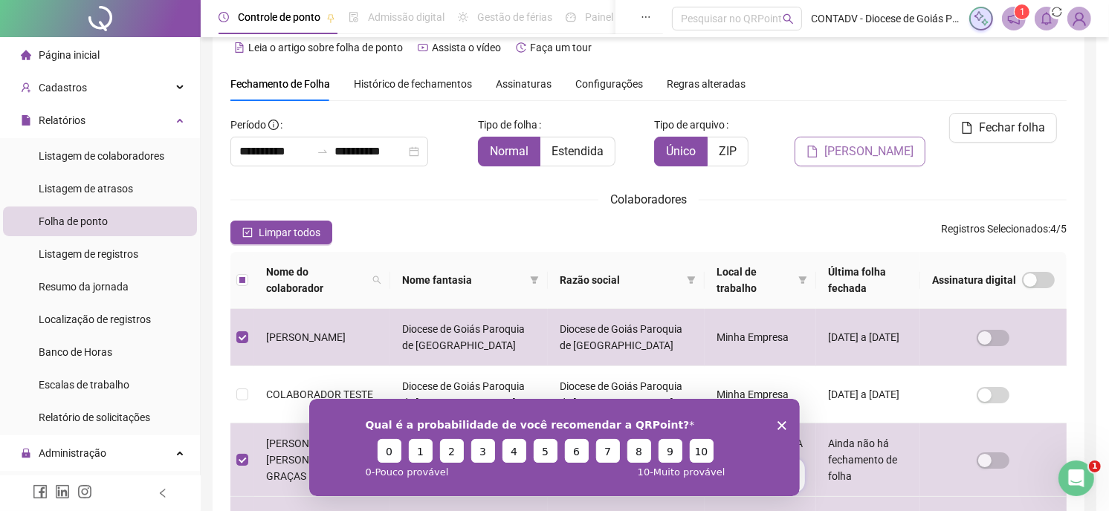
scroll to position [48, 0]
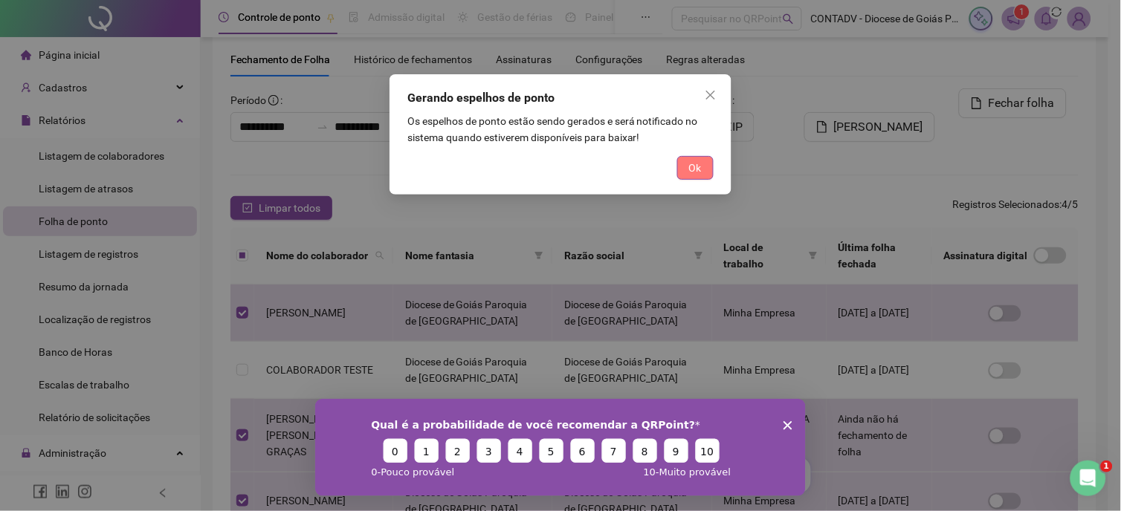
click at [699, 168] on span "Ok" at bounding box center [695, 168] width 13 height 16
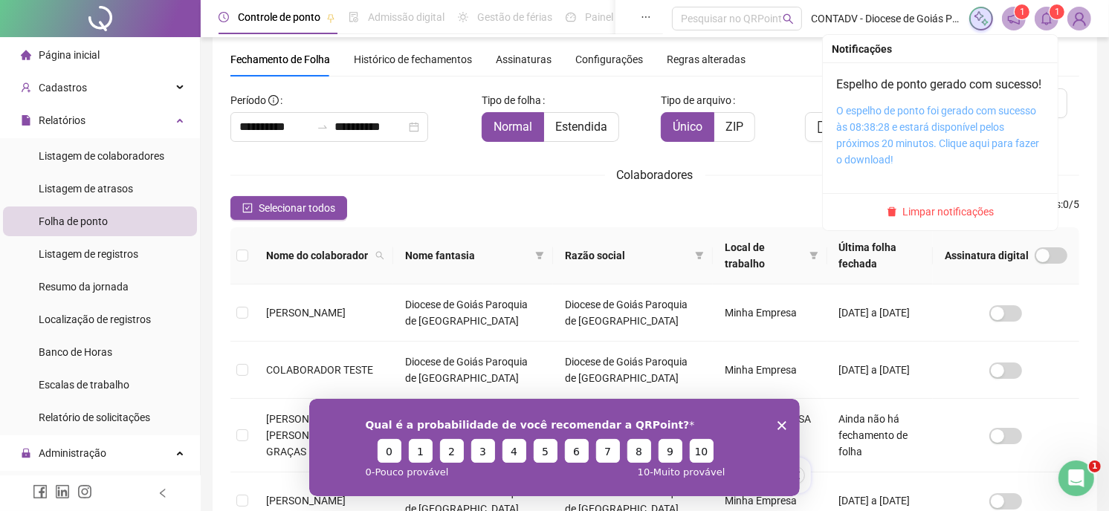
click at [920, 132] on link "O espelho de ponto foi gerado com sucesso às 08:38:28 e estará disponível pelos…" at bounding box center [937, 135] width 203 height 61
